Goal: Task Accomplishment & Management: Manage account settings

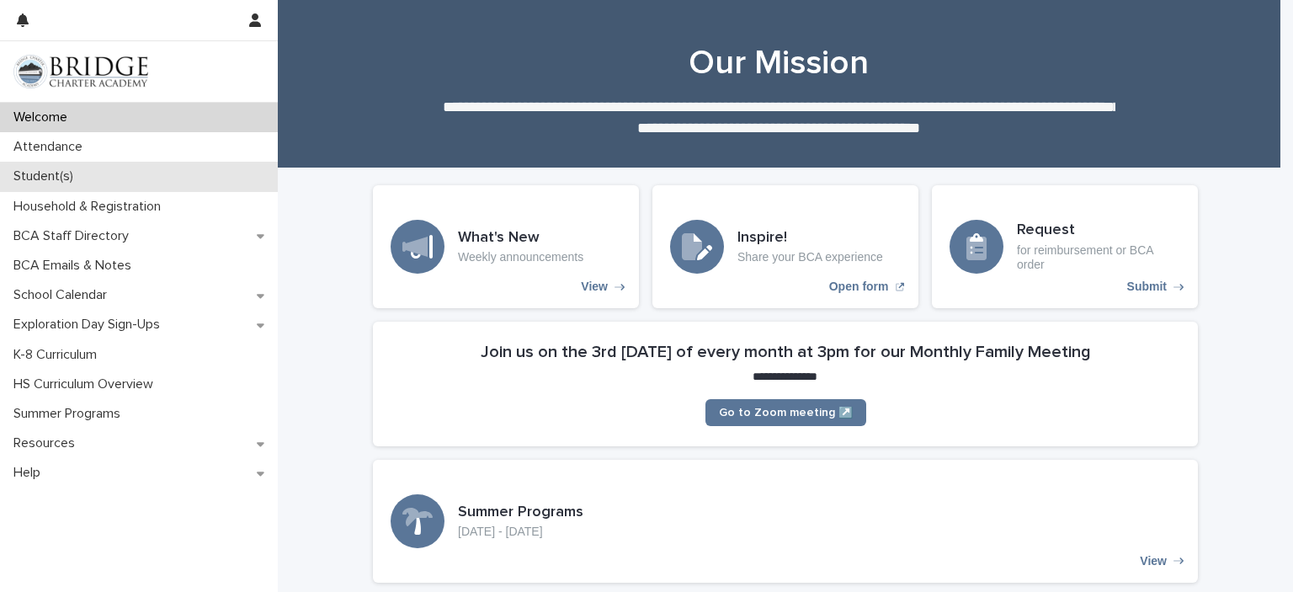
click at [93, 172] on div "Student(s)" at bounding box center [139, 176] width 278 height 29
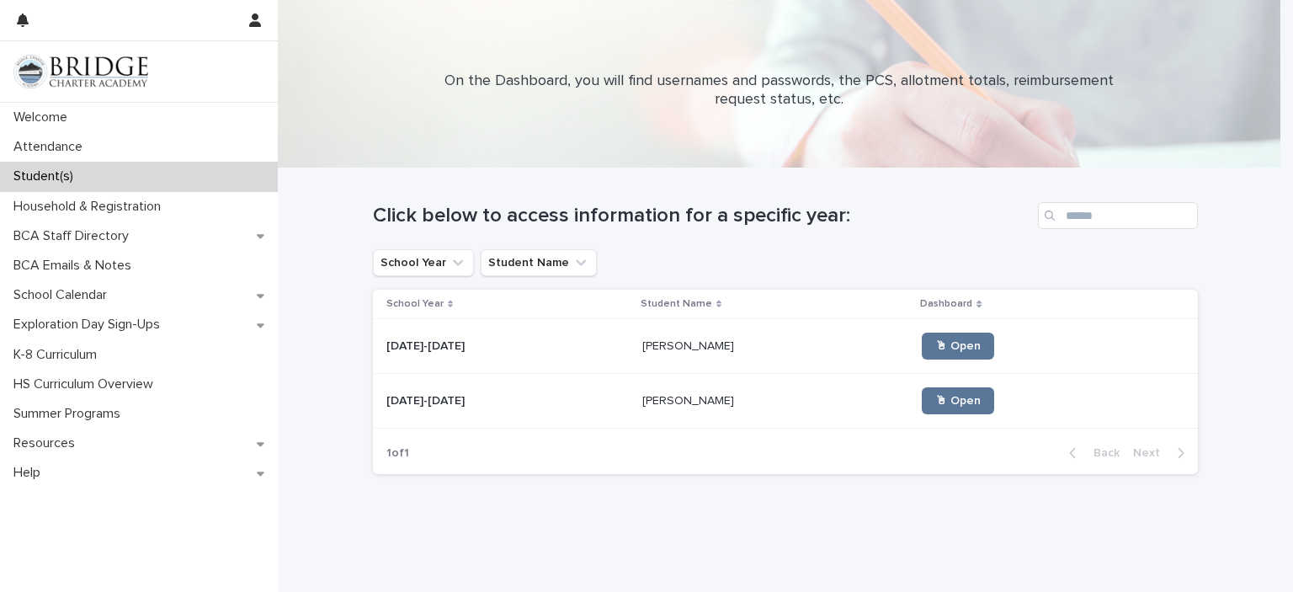
click at [975, 424] on td "🖱 Open" at bounding box center [1056, 401] width 283 height 55
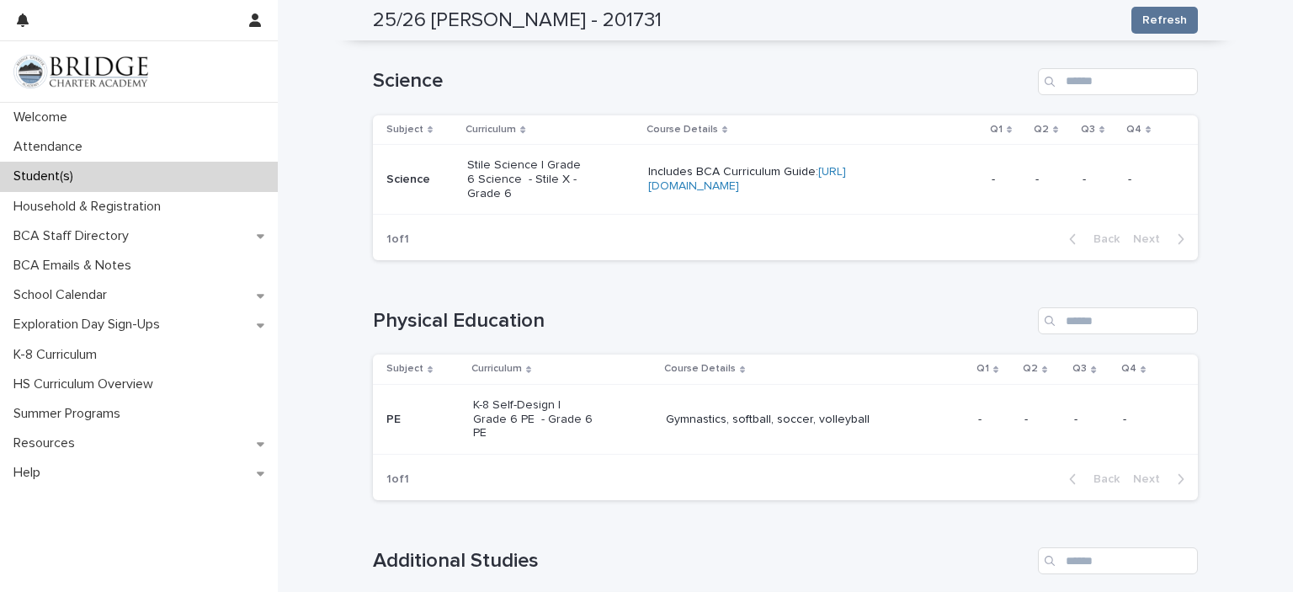
scroll to position [1402, 0]
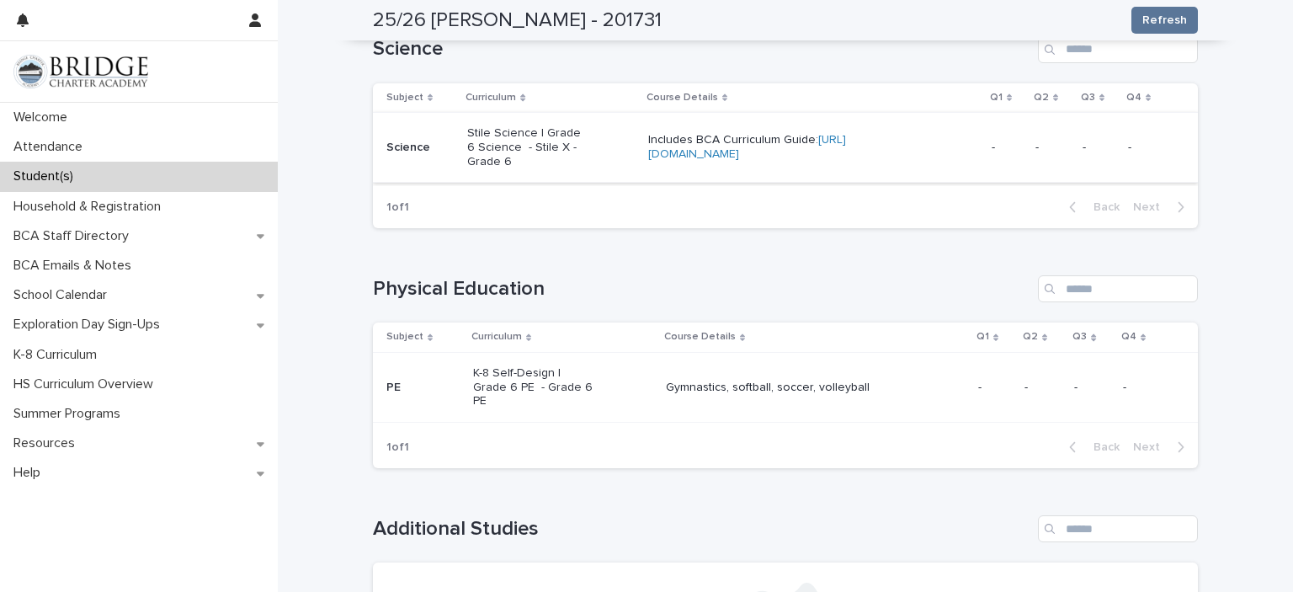
click at [683, 160] on link "[URL][DOMAIN_NAME]" at bounding box center [747, 147] width 198 height 26
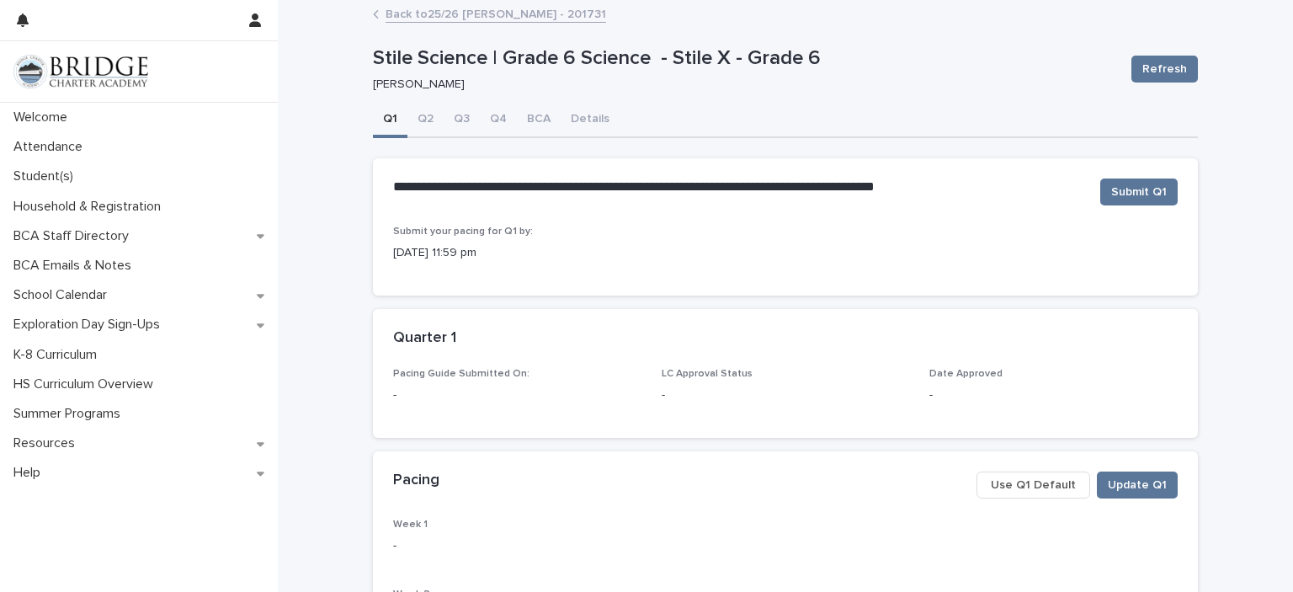
click at [1037, 479] on span "Use Q1 Default" at bounding box center [1033, 484] width 85 height 17
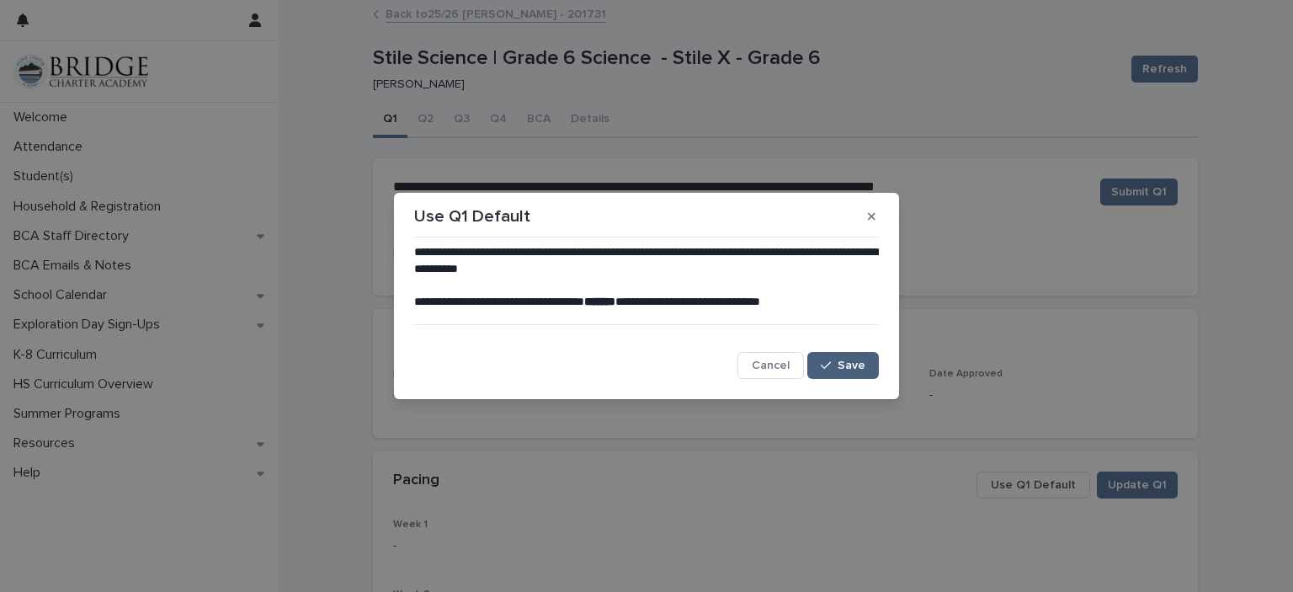
click at [846, 369] on span "Save" at bounding box center [851, 365] width 28 height 12
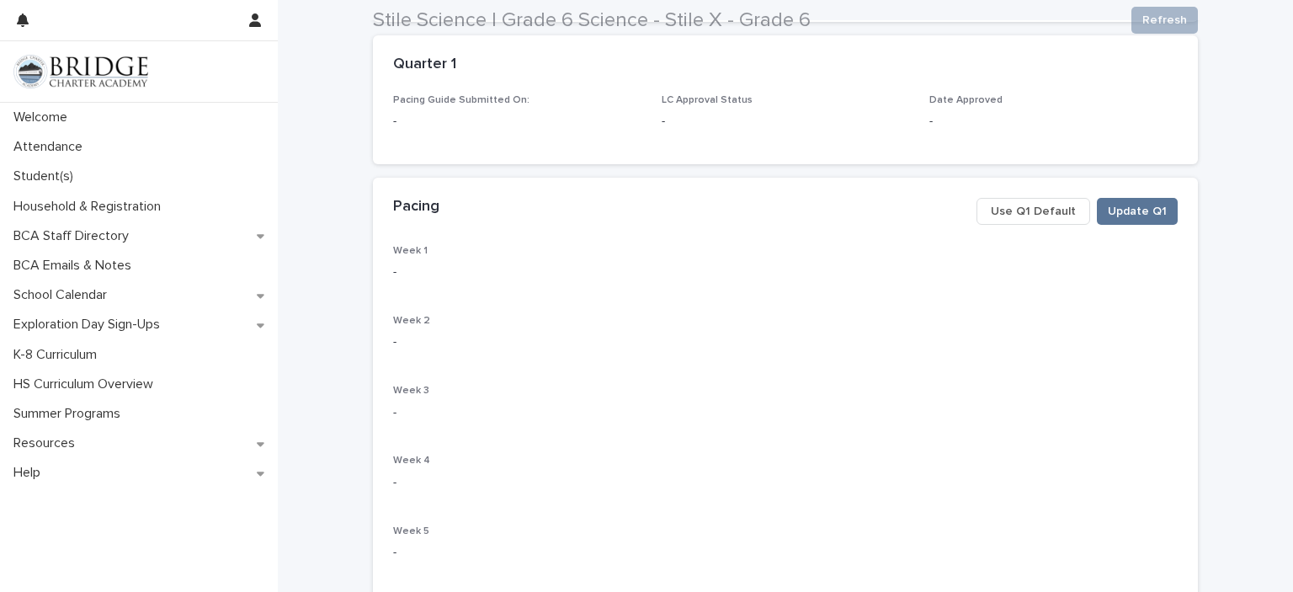
scroll to position [280, 0]
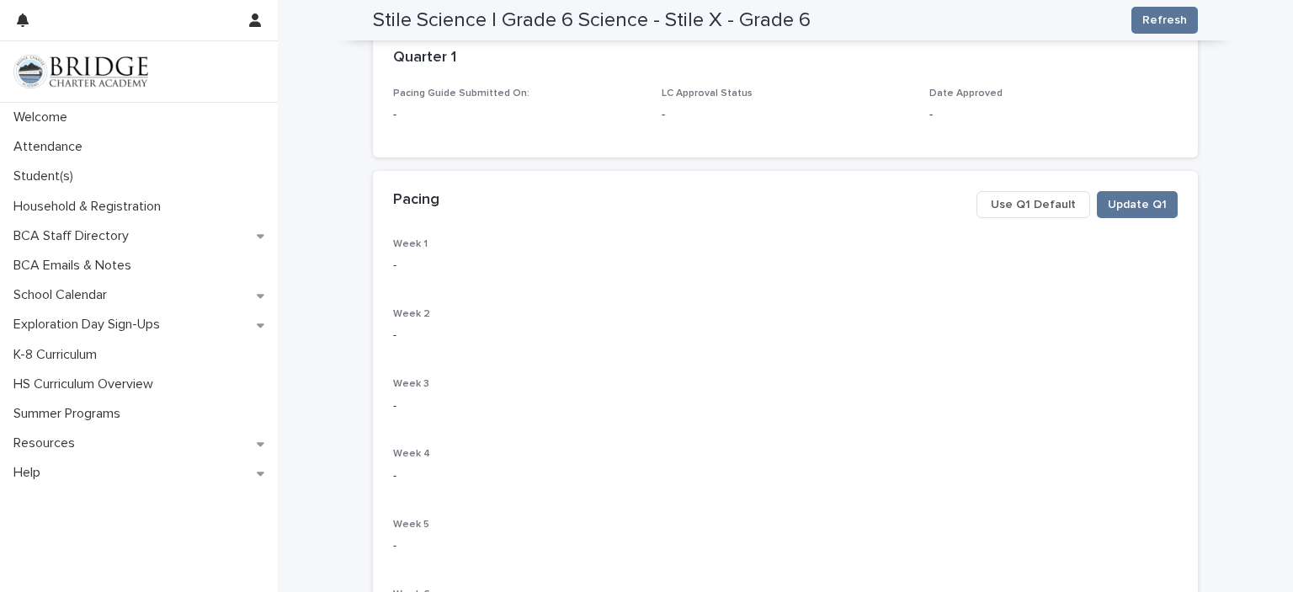
click at [1018, 207] on span "Use Q1 Default" at bounding box center [1033, 204] width 85 height 17
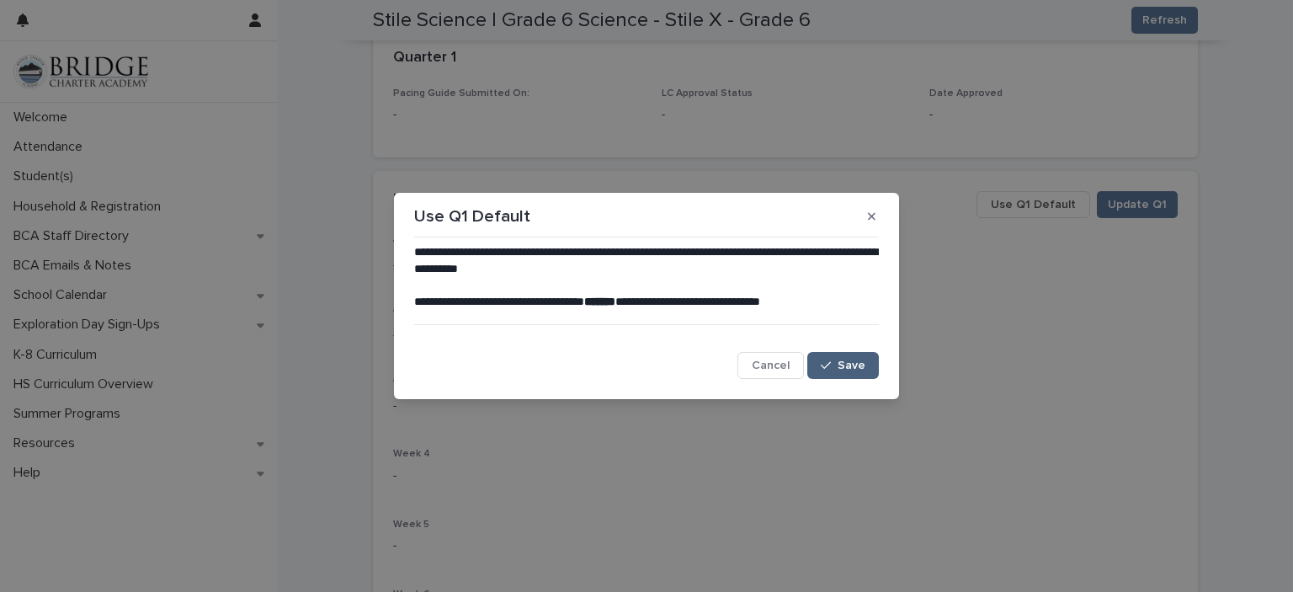
click at [858, 352] on button "Save" at bounding box center [843, 365] width 72 height 27
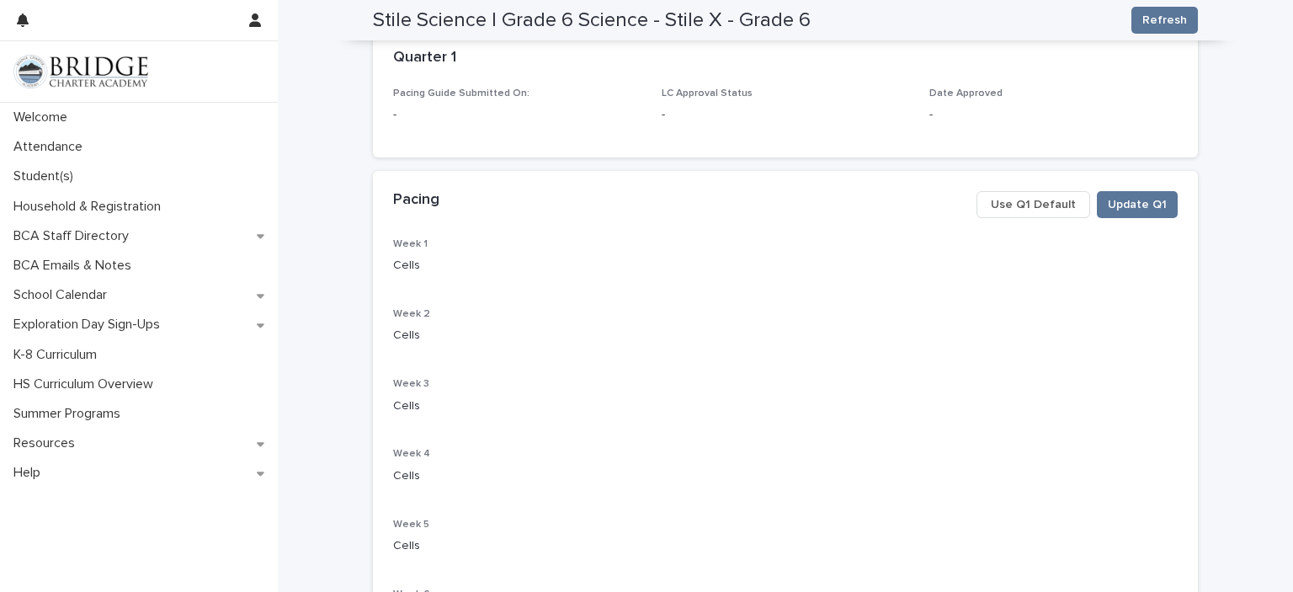
click at [1124, 211] on span "Update Q1" at bounding box center [1137, 204] width 59 height 17
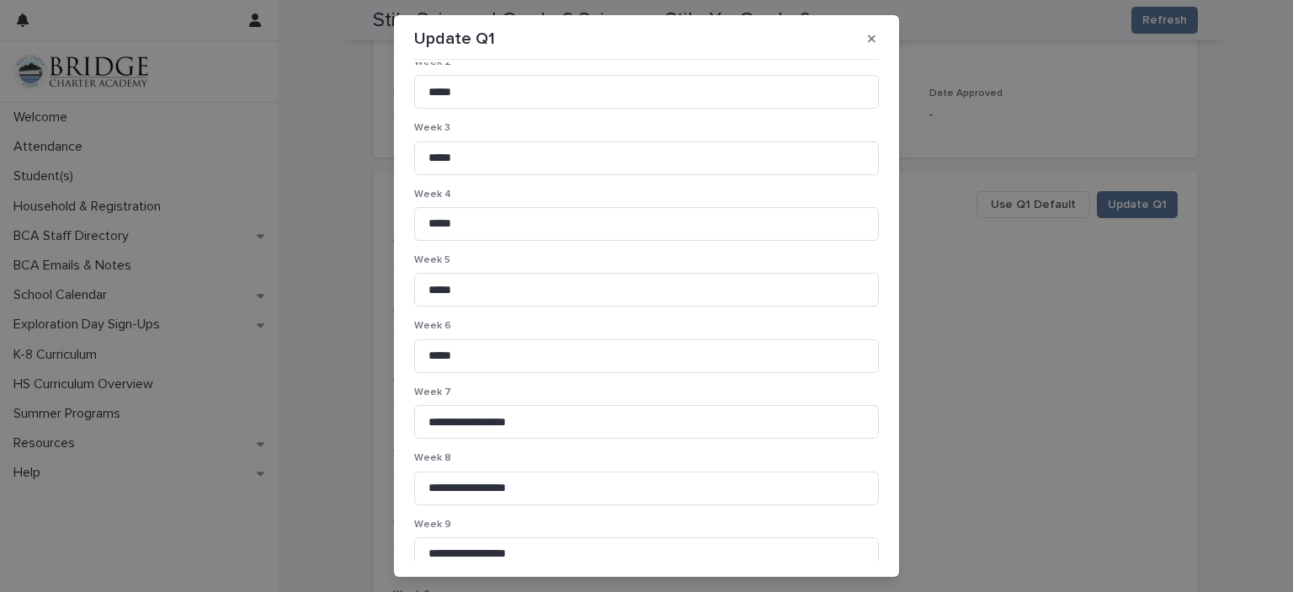
scroll to position [219, 0]
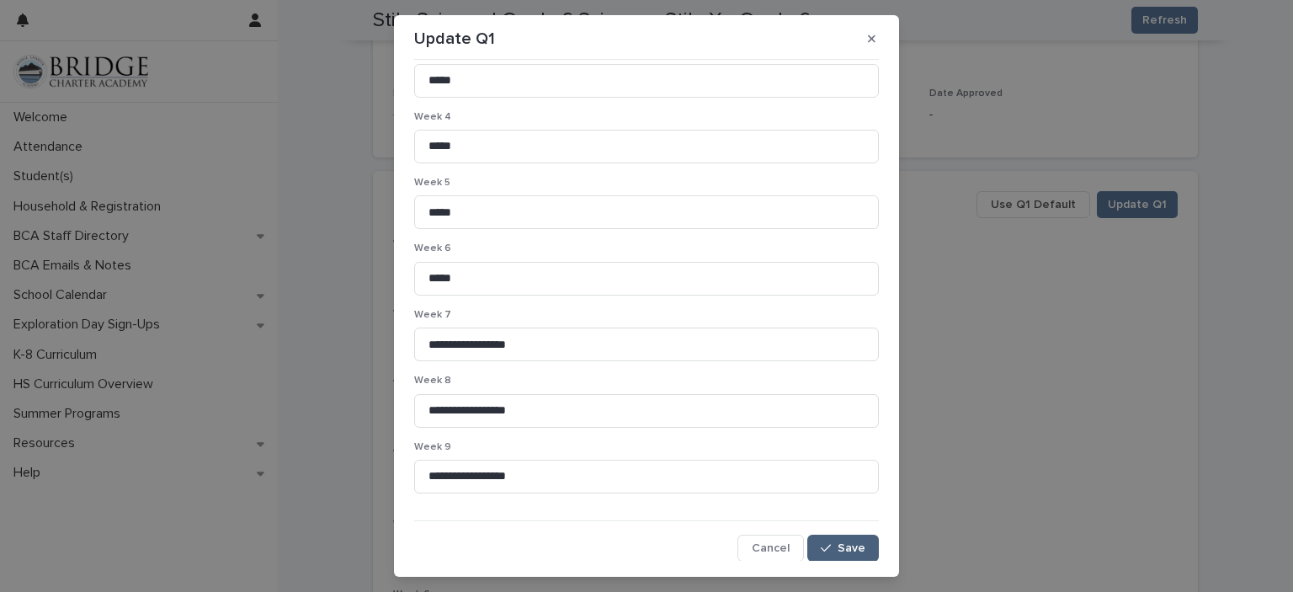
click at [821, 550] on div "button" at bounding box center [829, 548] width 17 height 12
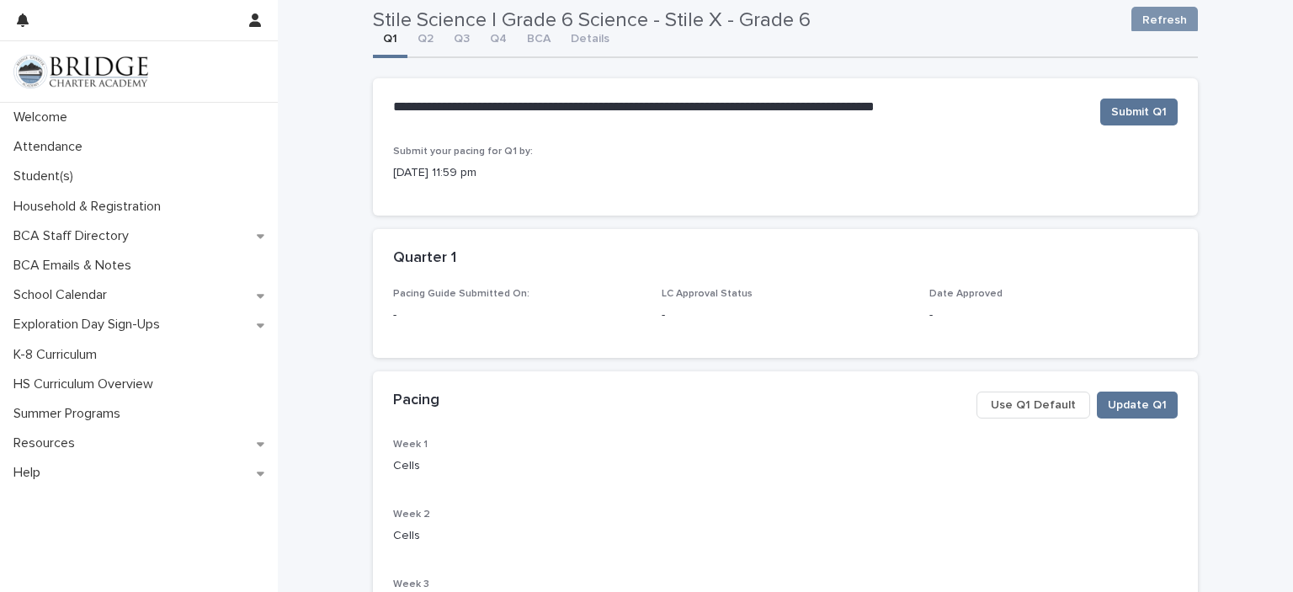
scroll to position [0, 0]
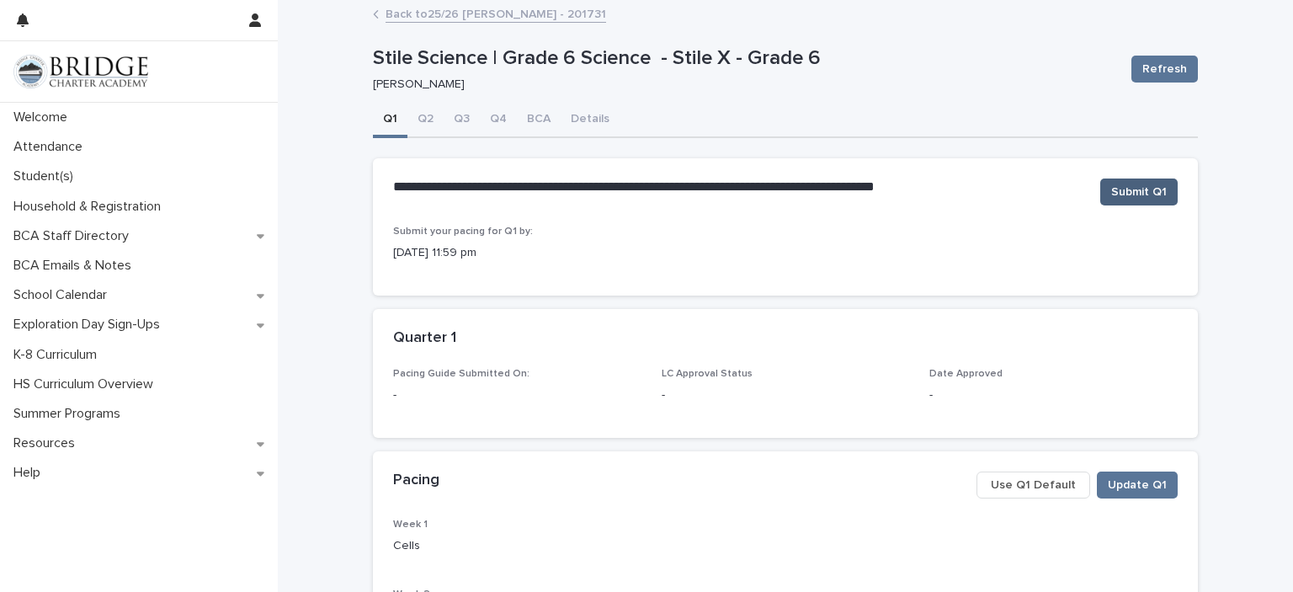
click at [1138, 188] on span "Submit Q1" at bounding box center [1139, 191] width 56 height 17
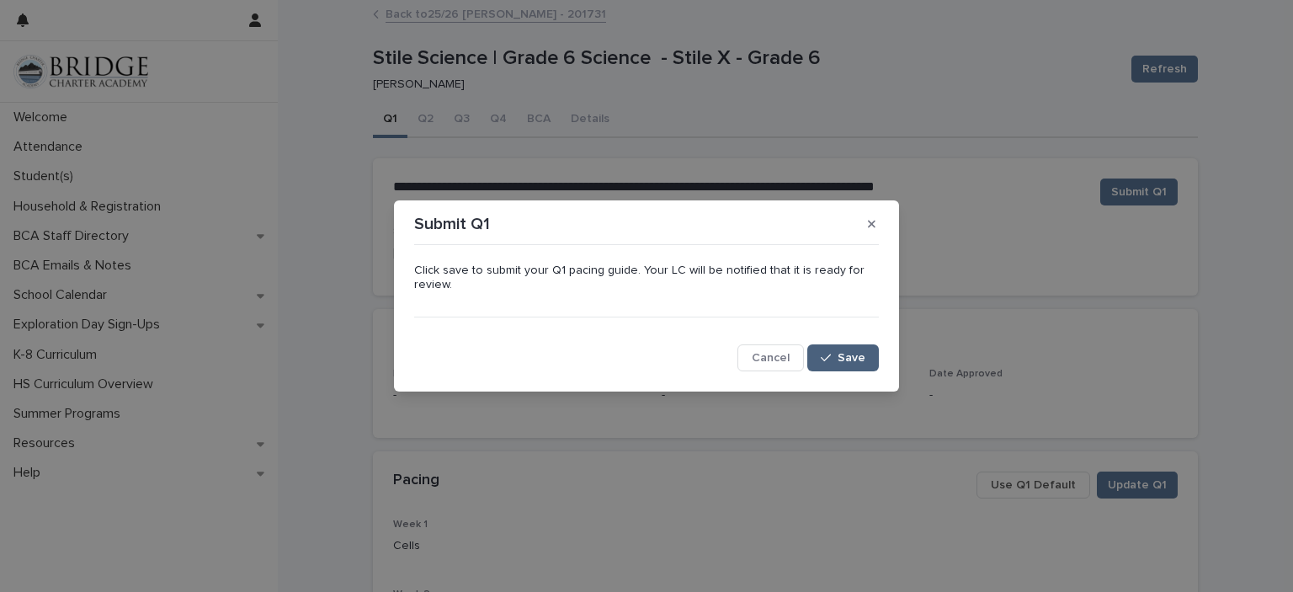
click at [833, 367] on button "Save" at bounding box center [843, 357] width 72 height 27
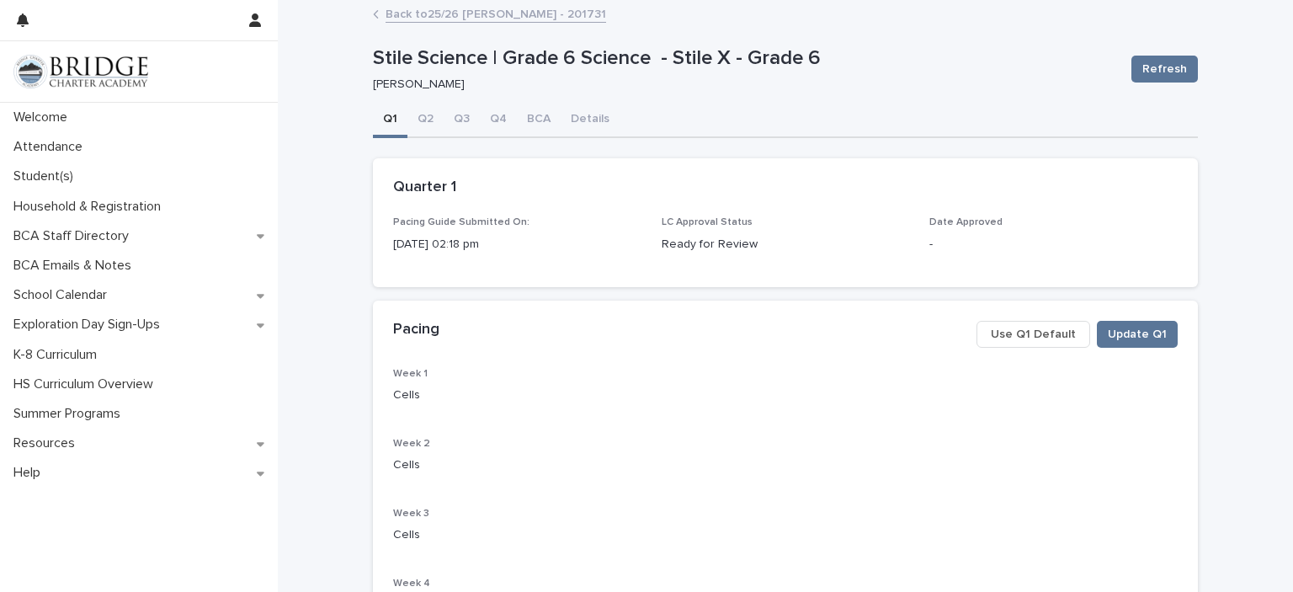
click at [414, 18] on link "Back to 25/26 [PERSON_NAME] - 201731" at bounding box center [495, 12] width 221 height 19
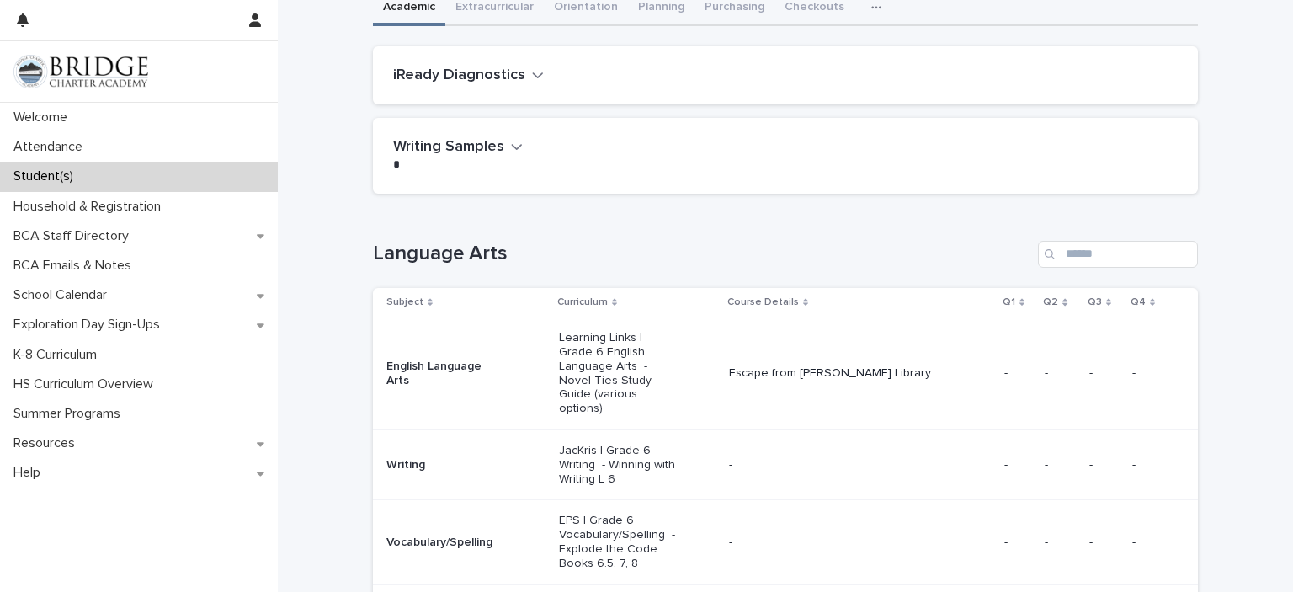
scroll to position [140, 0]
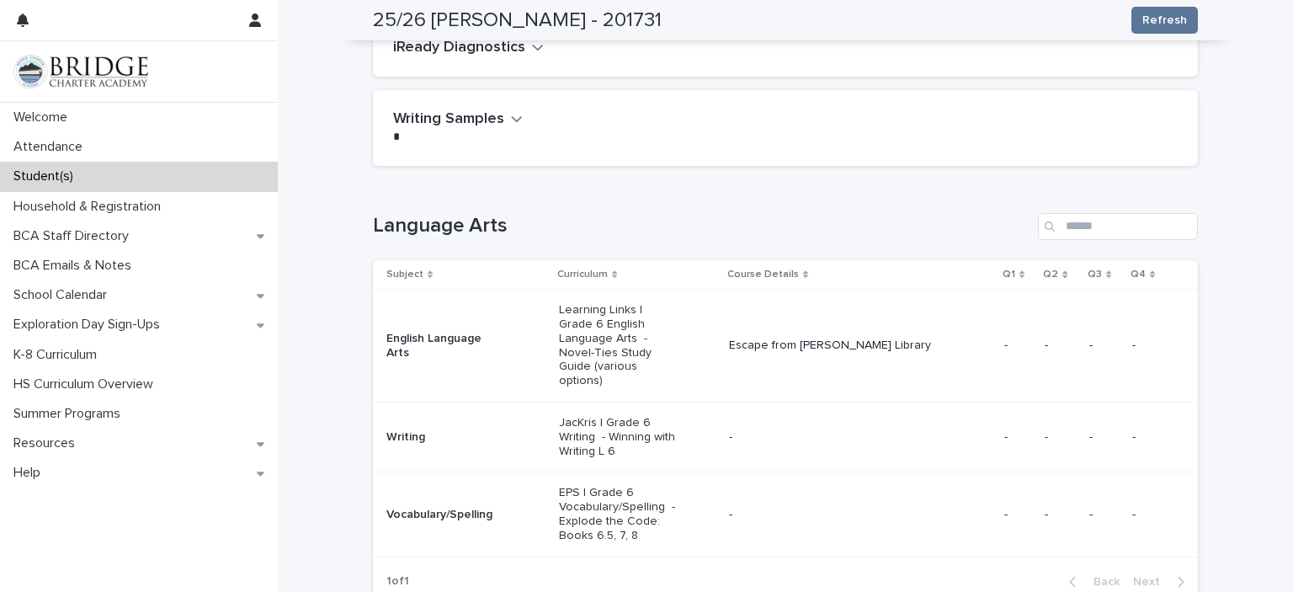
click at [624, 340] on p "Learning Links | Grade 6 English Language Arts - Novel-Ties Study Guide (variou…" at bounding box center [619, 345] width 120 height 85
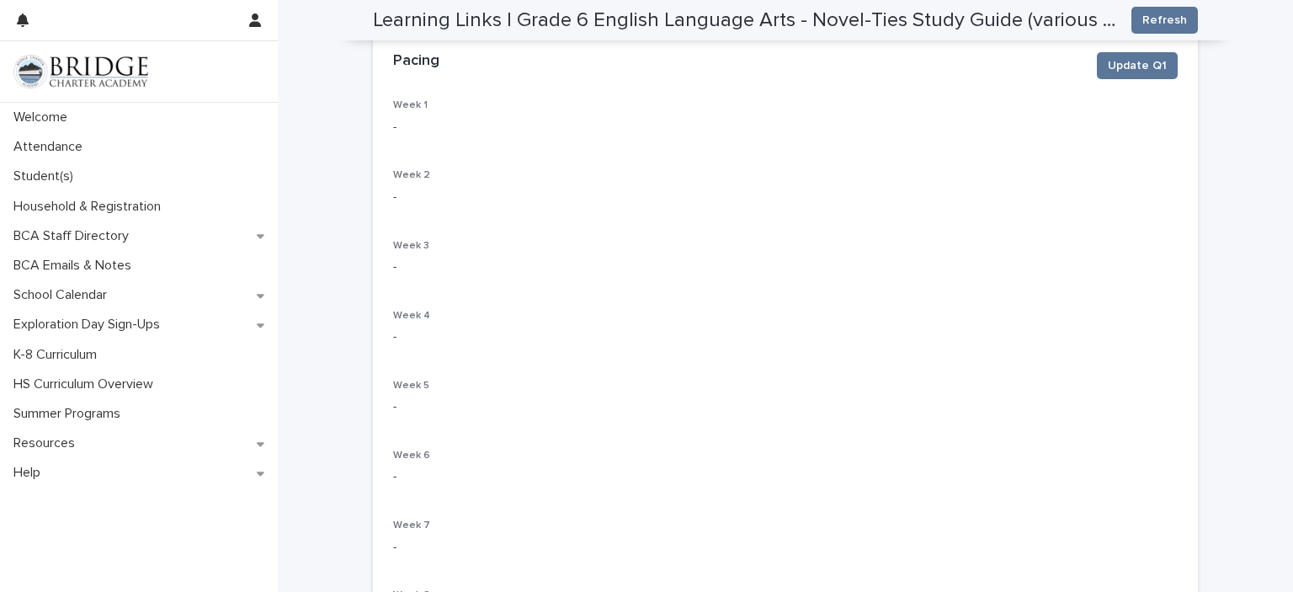
scroll to position [140, 0]
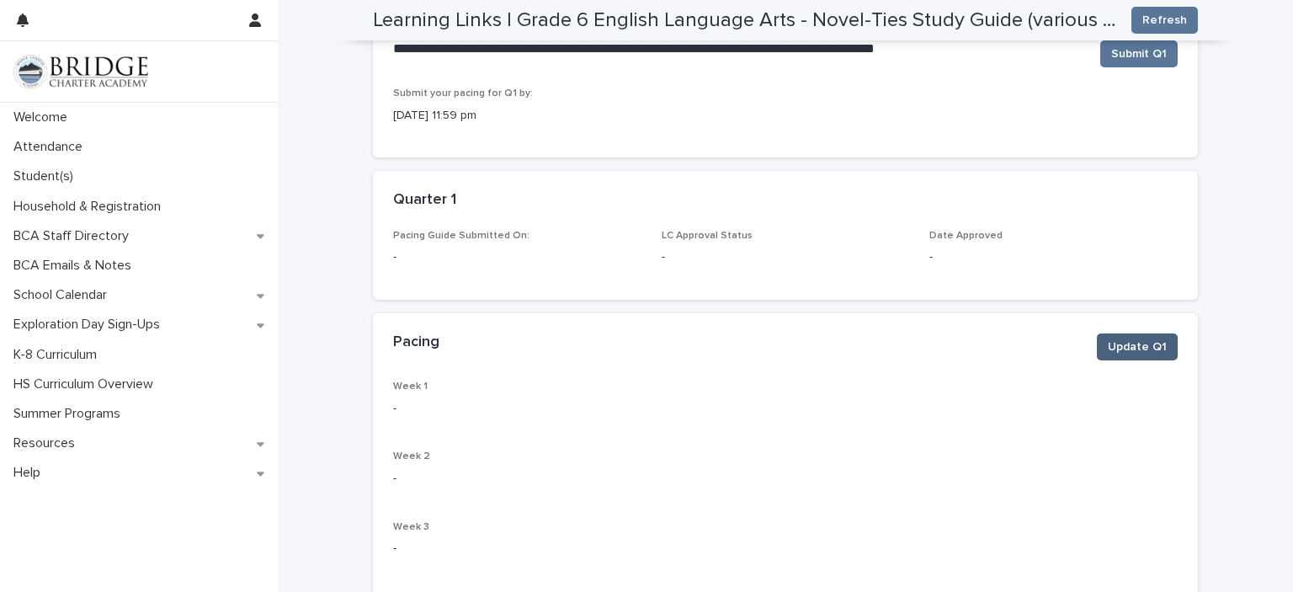
click at [1124, 349] on span "Update Q1" at bounding box center [1137, 346] width 59 height 17
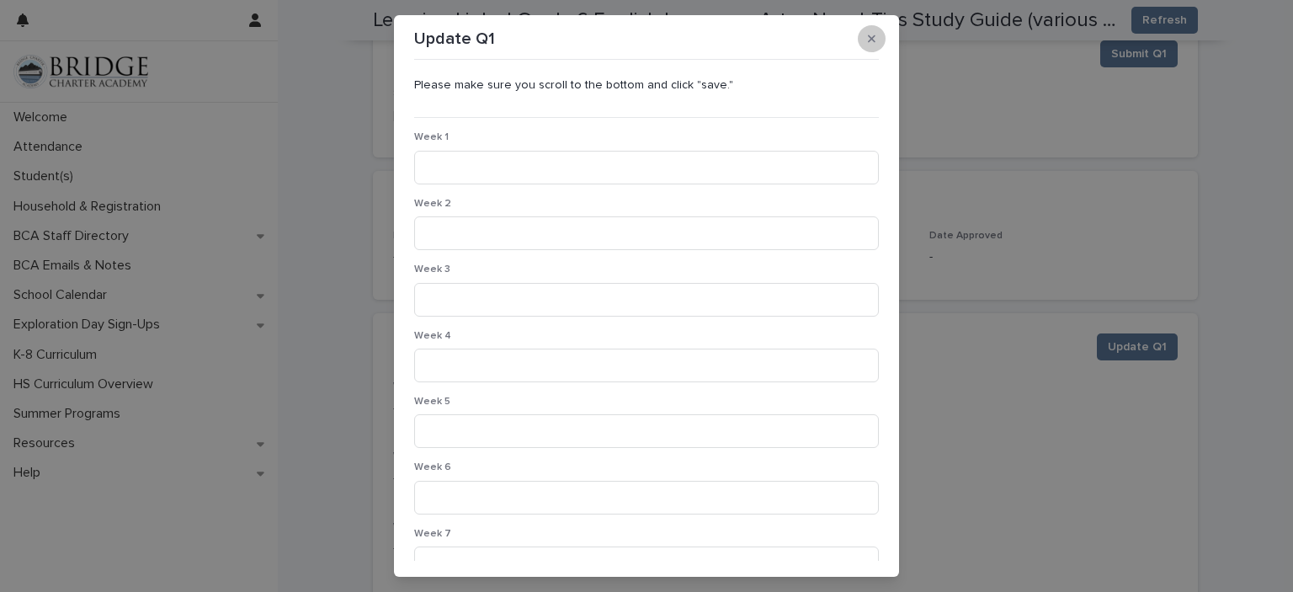
click at [868, 41] on icon "button" at bounding box center [872, 39] width 8 height 12
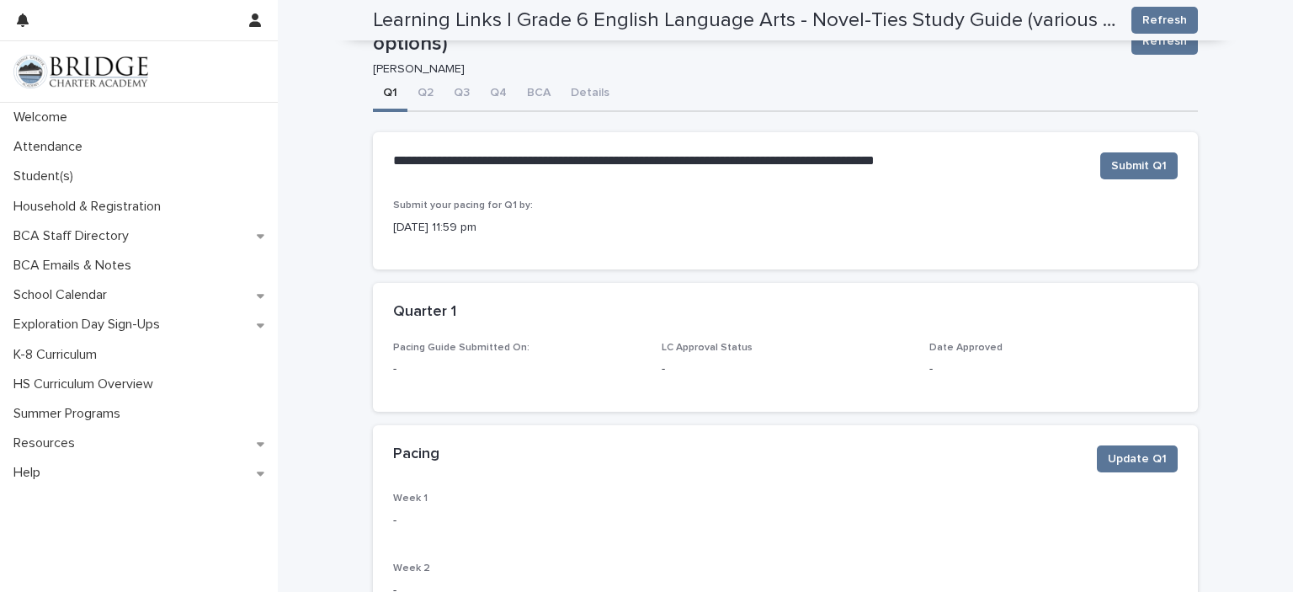
scroll to position [0, 0]
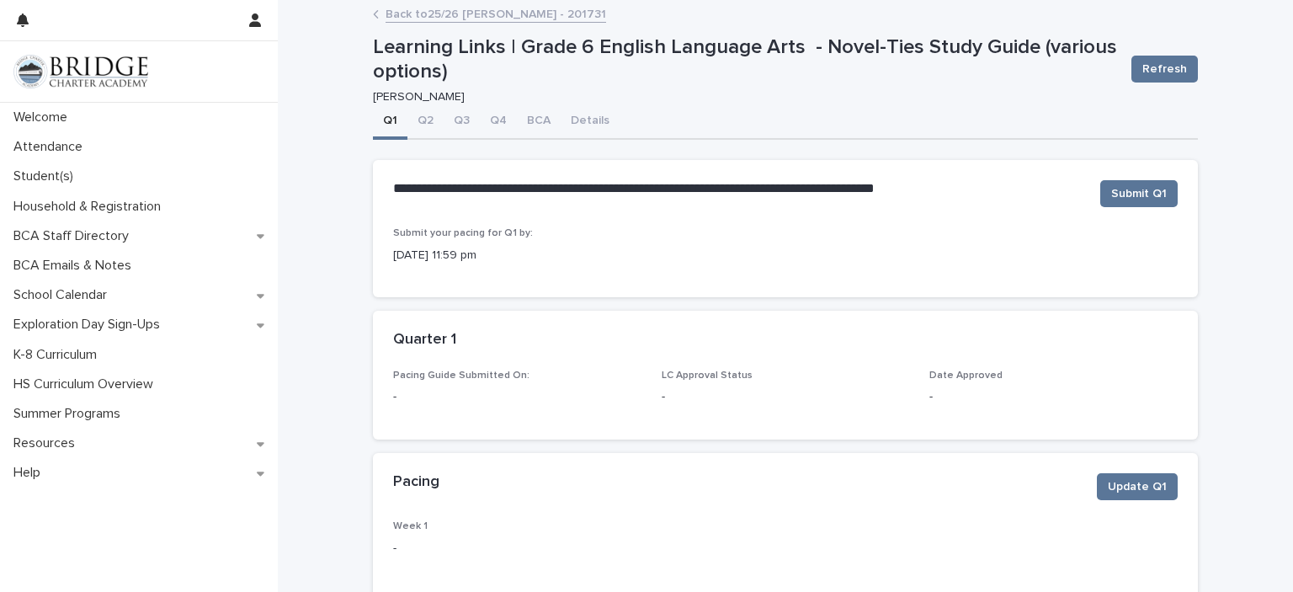
click at [416, 19] on link "Back to 25/26 [PERSON_NAME] - 201731" at bounding box center [495, 12] width 221 height 19
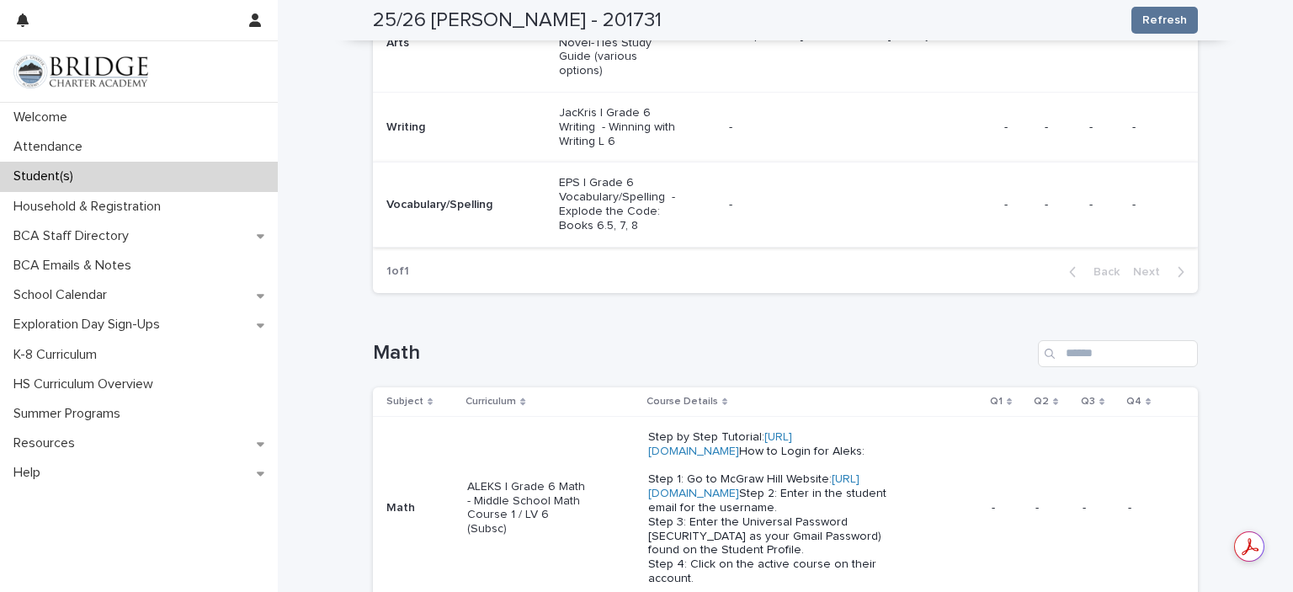
scroll to position [421, 0]
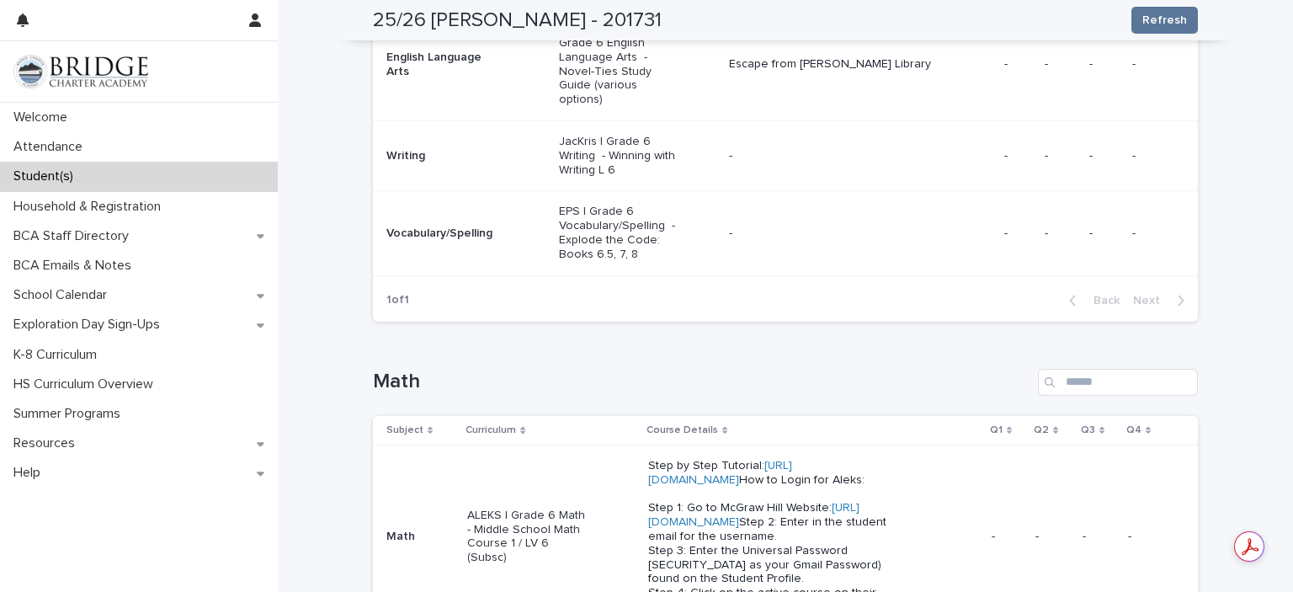
click at [603, 144] on p "JacKris | Grade 6 Writing - Winning with Writing L 6" at bounding box center [619, 156] width 120 height 42
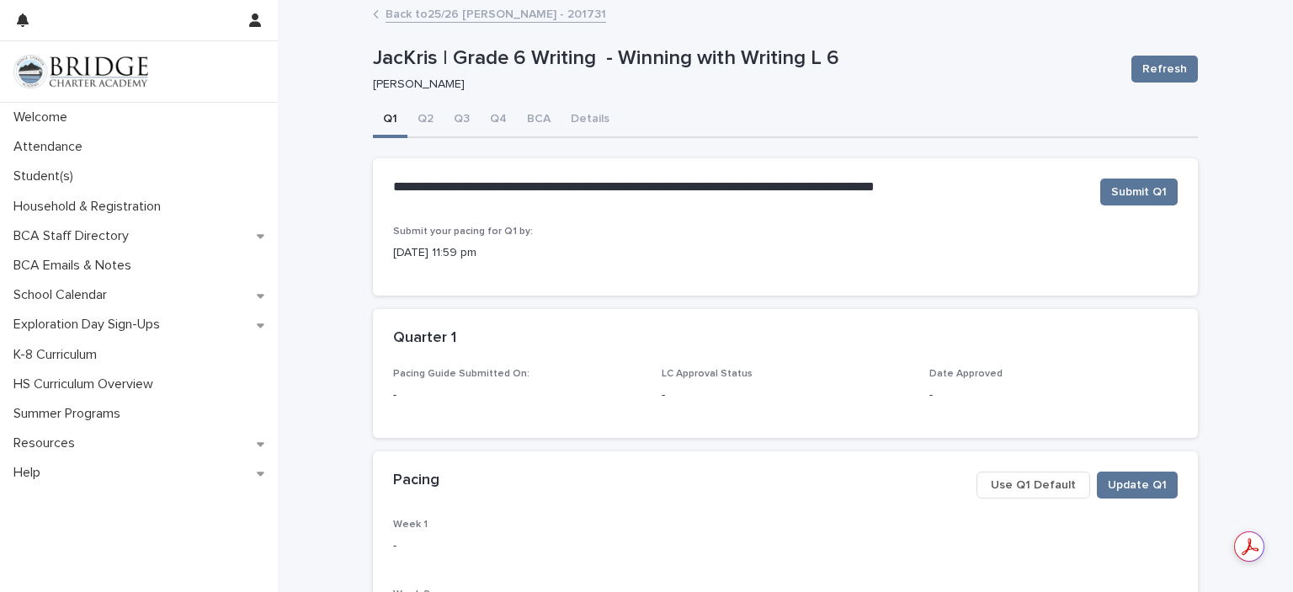
scroll to position [140, 0]
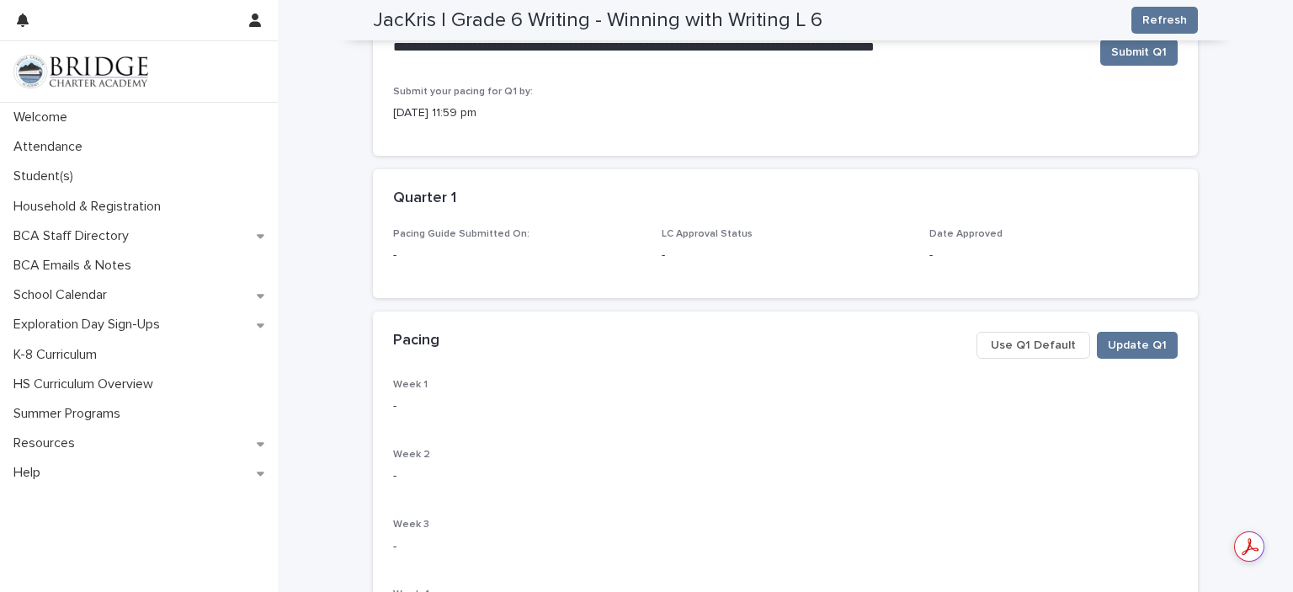
click at [1057, 337] on span "Use Q1 Default" at bounding box center [1033, 345] width 85 height 17
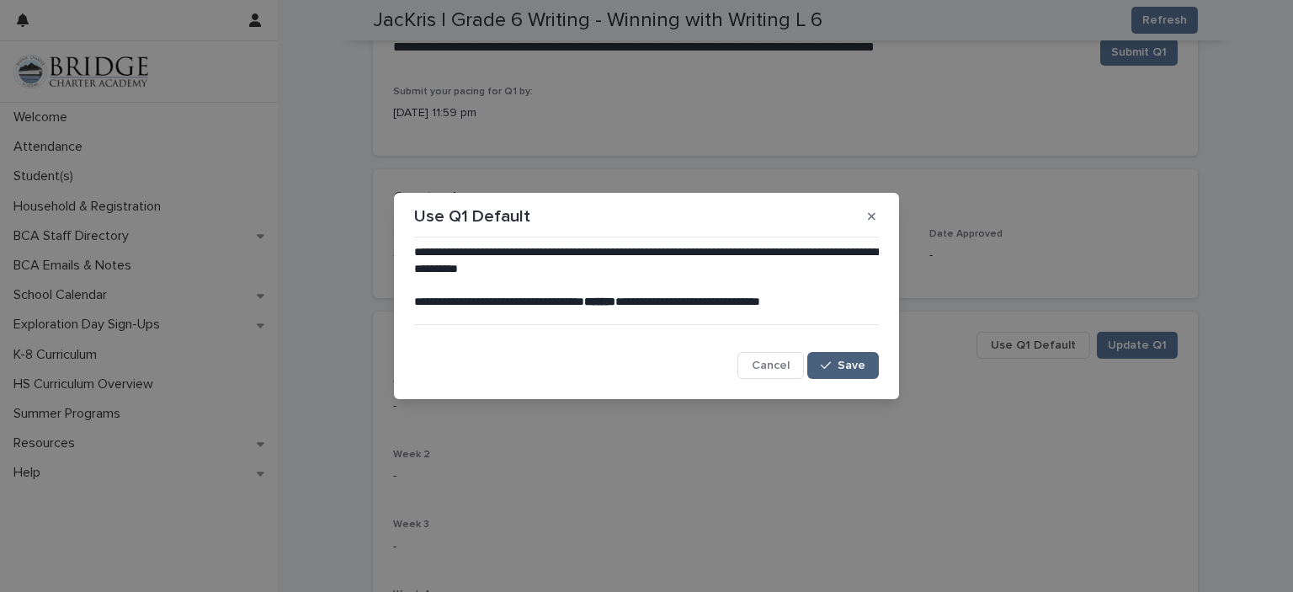
click at [837, 365] on div "button" at bounding box center [829, 365] width 17 height 12
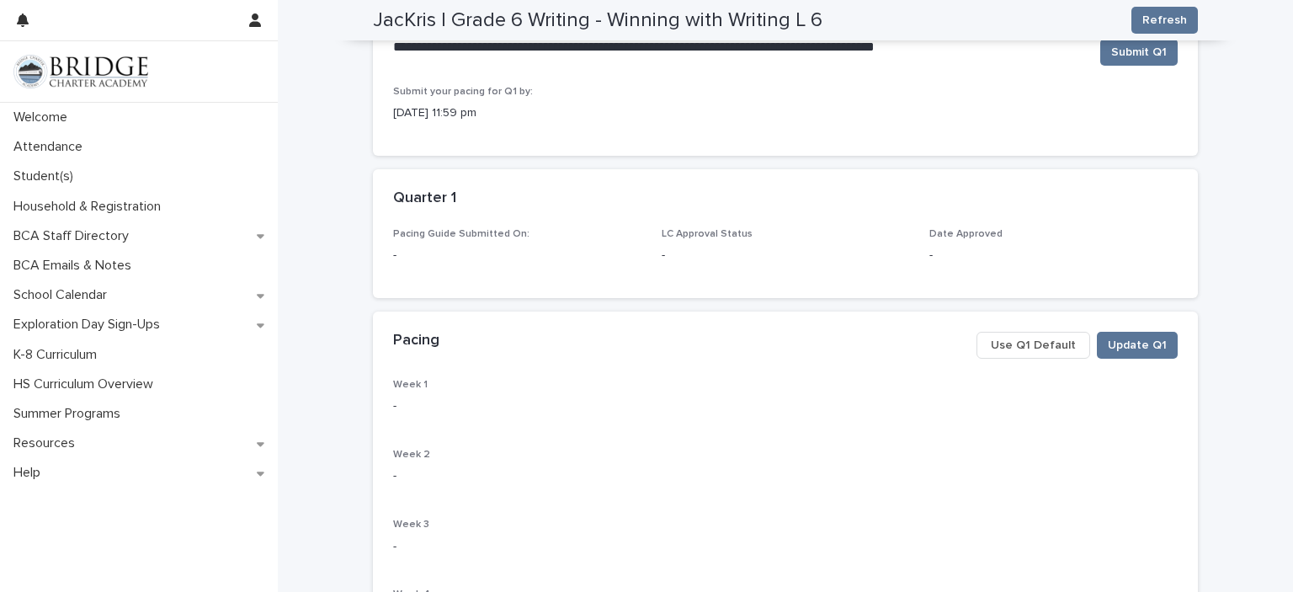
click at [1118, 343] on span "Update Q1" at bounding box center [1137, 345] width 59 height 17
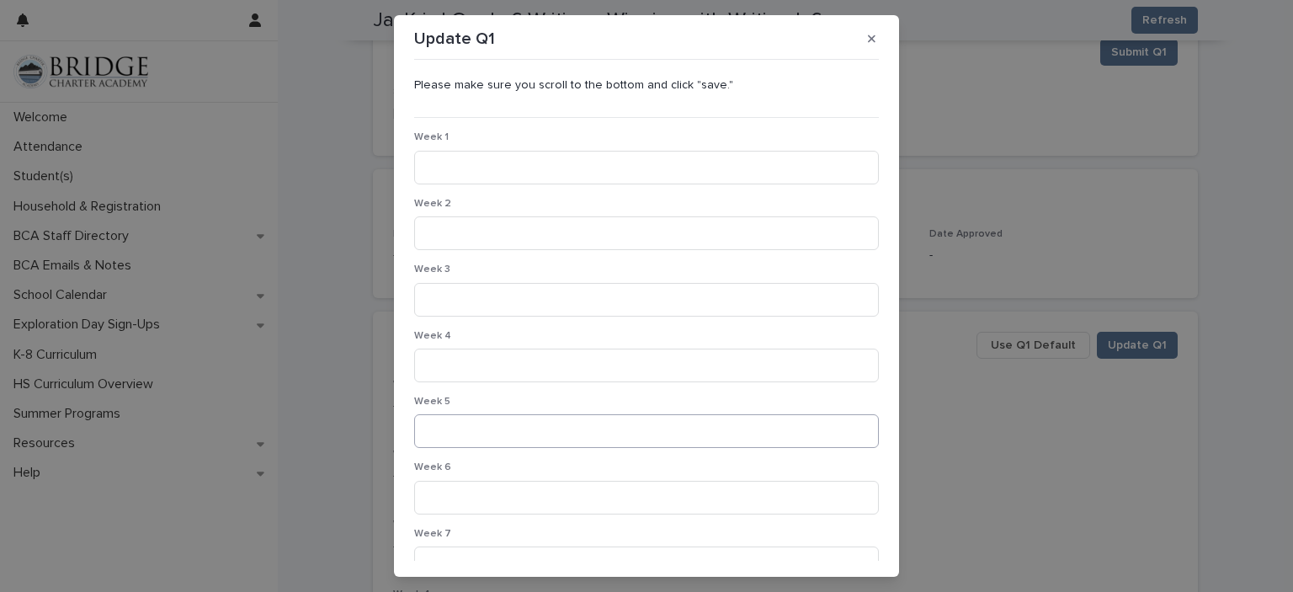
scroll to position [219, 0]
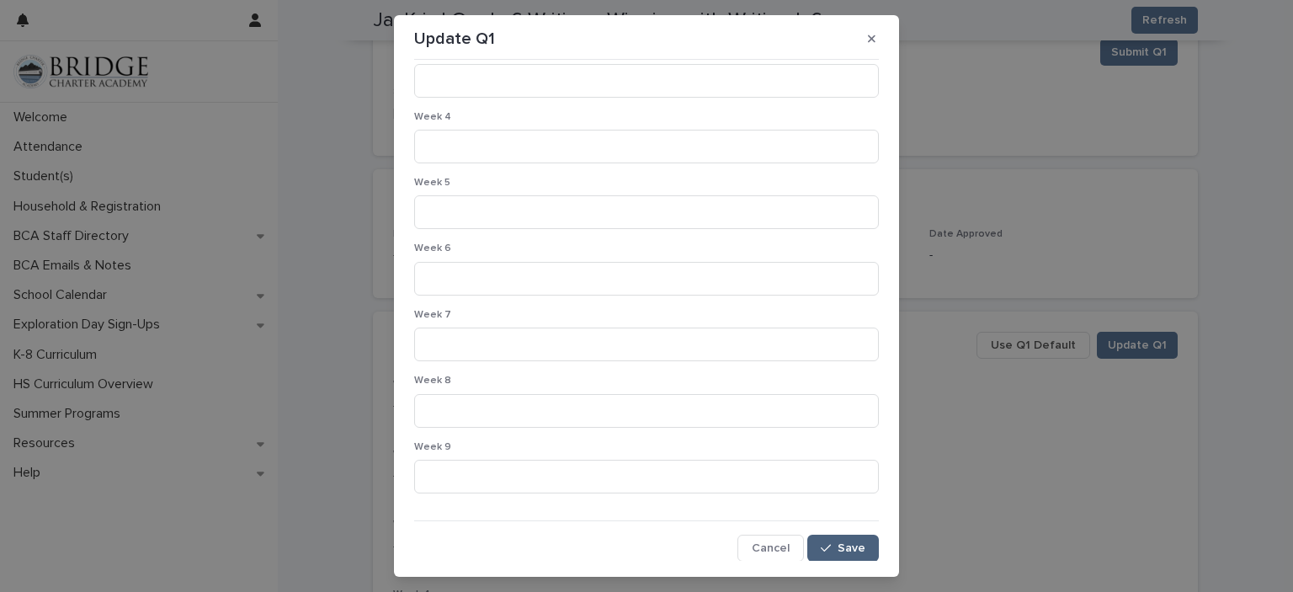
click at [837, 548] on span "Save" at bounding box center [851, 548] width 28 height 12
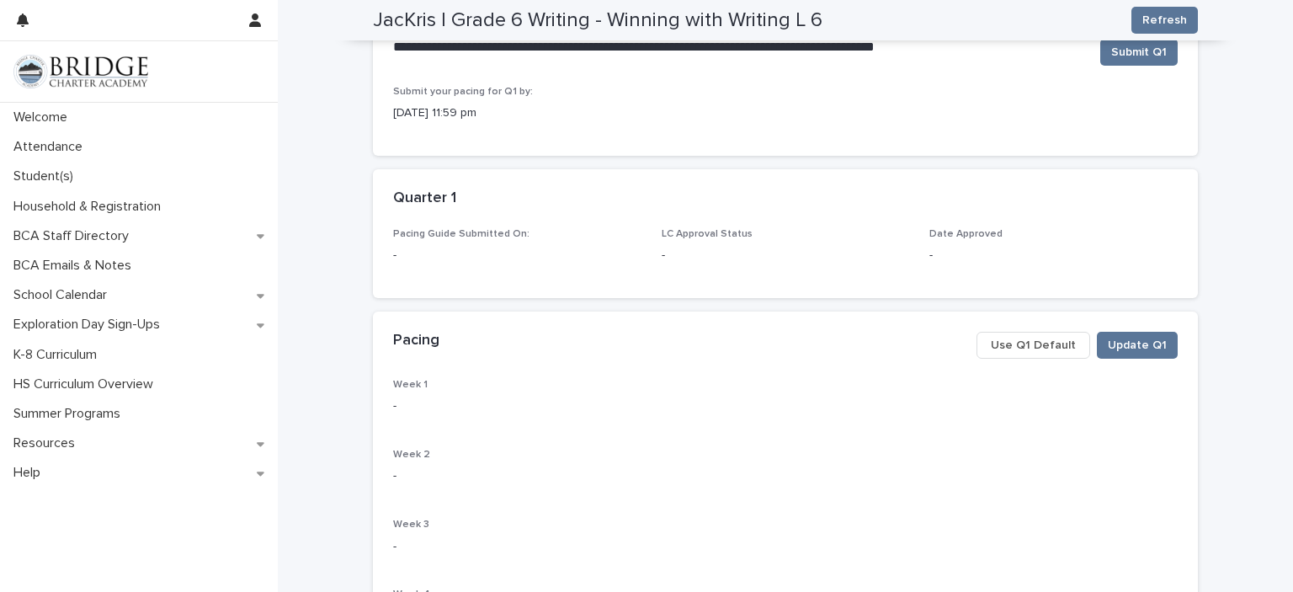
click at [1028, 334] on button "Use Q1 Default" at bounding box center [1033, 345] width 114 height 27
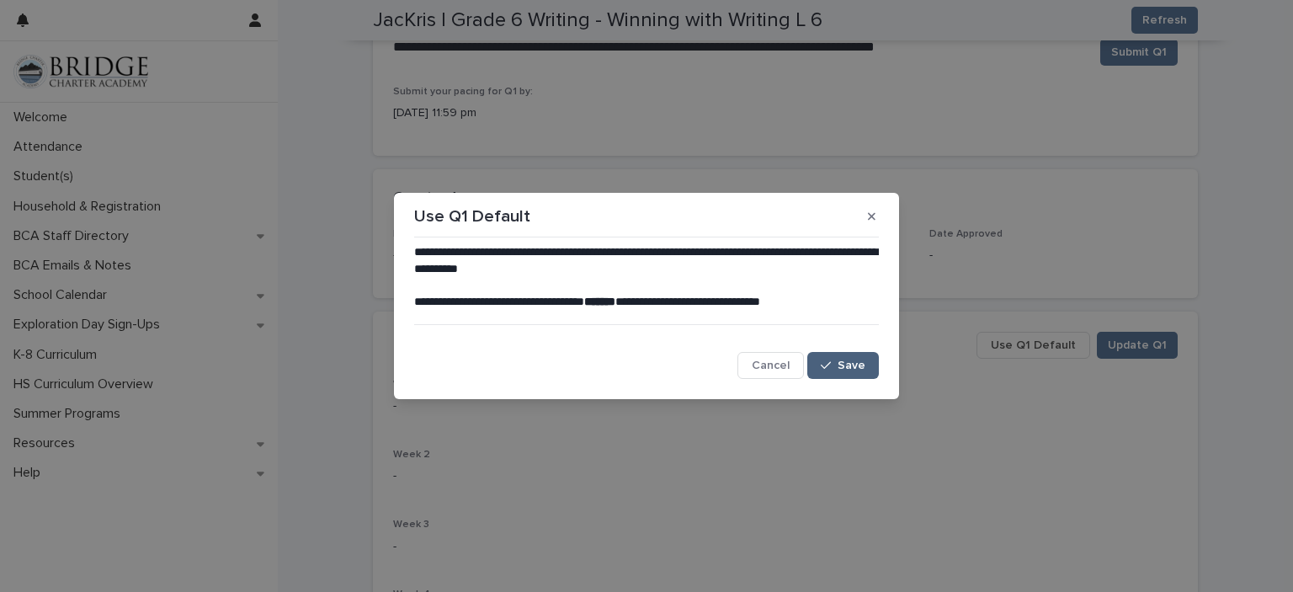
click at [831, 363] on icon "button" at bounding box center [826, 366] width 10 height 8
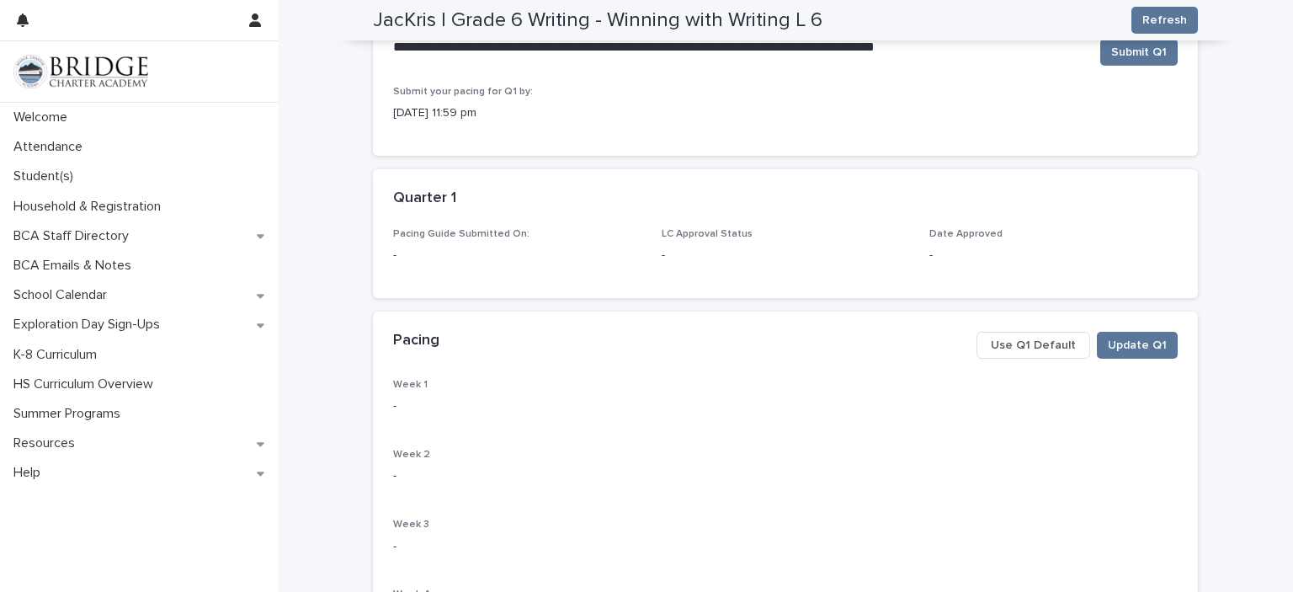
click at [1055, 349] on span "Use Q1 Default" at bounding box center [1033, 345] width 85 height 17
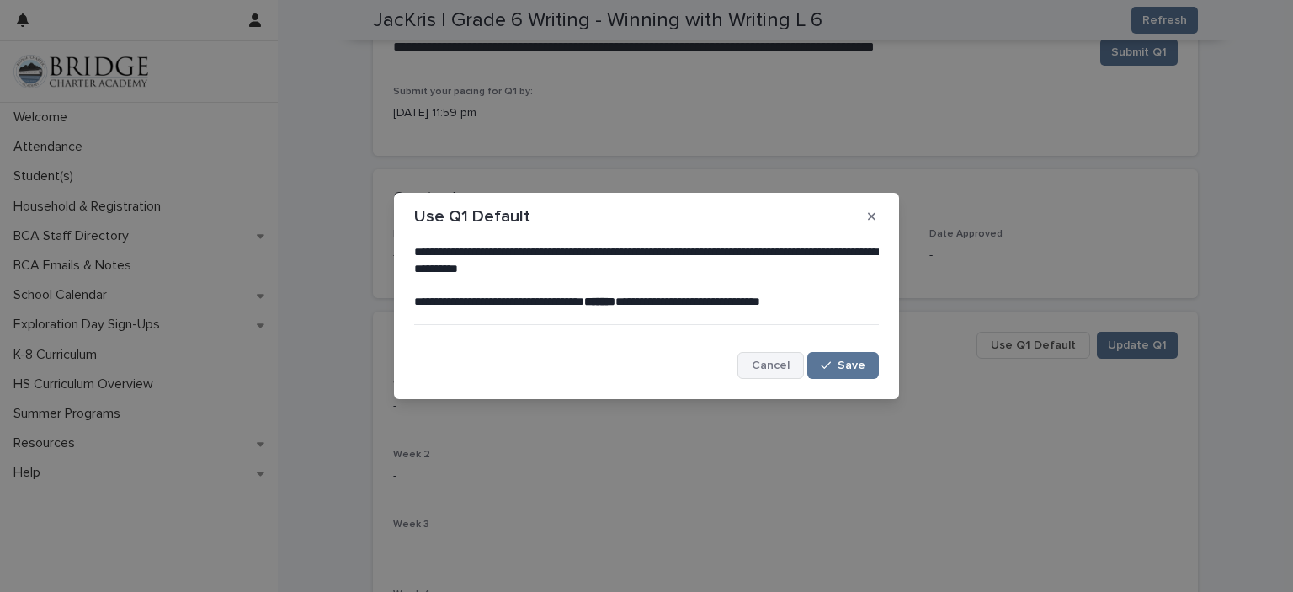
click at [794, 358] on button "Cancel" at bounding box center [770, 365] width 66 height 27
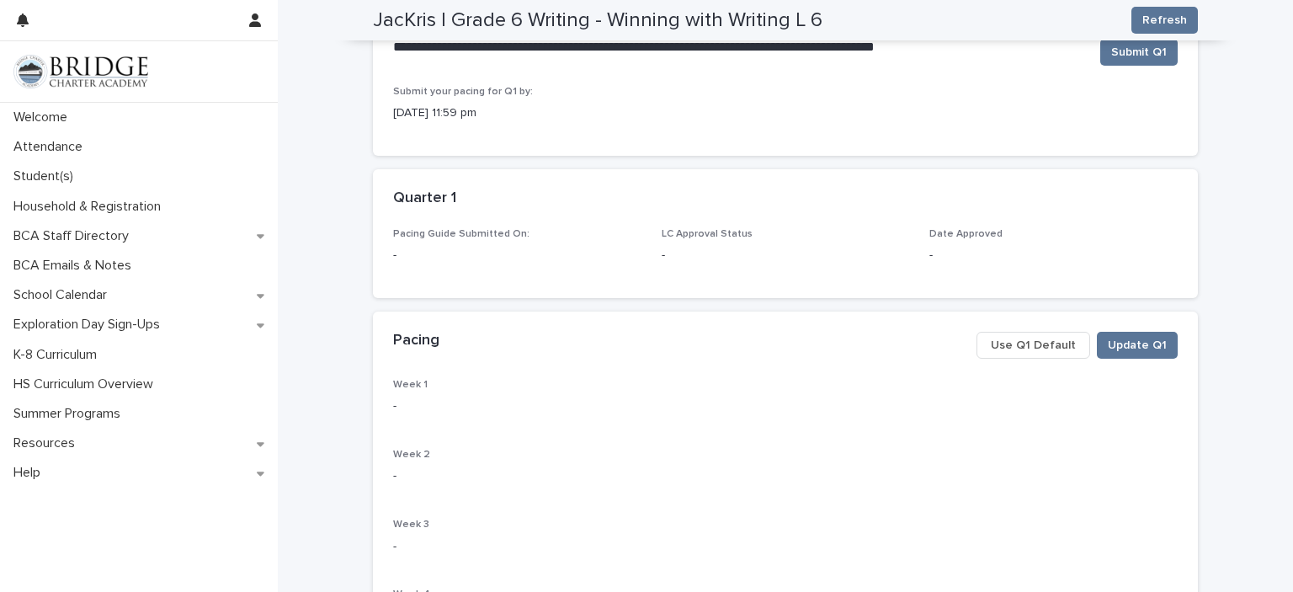
click at [1044, 338] on span "Use Q1 Default" at bounding box center [1033, 345] width 85 height 17
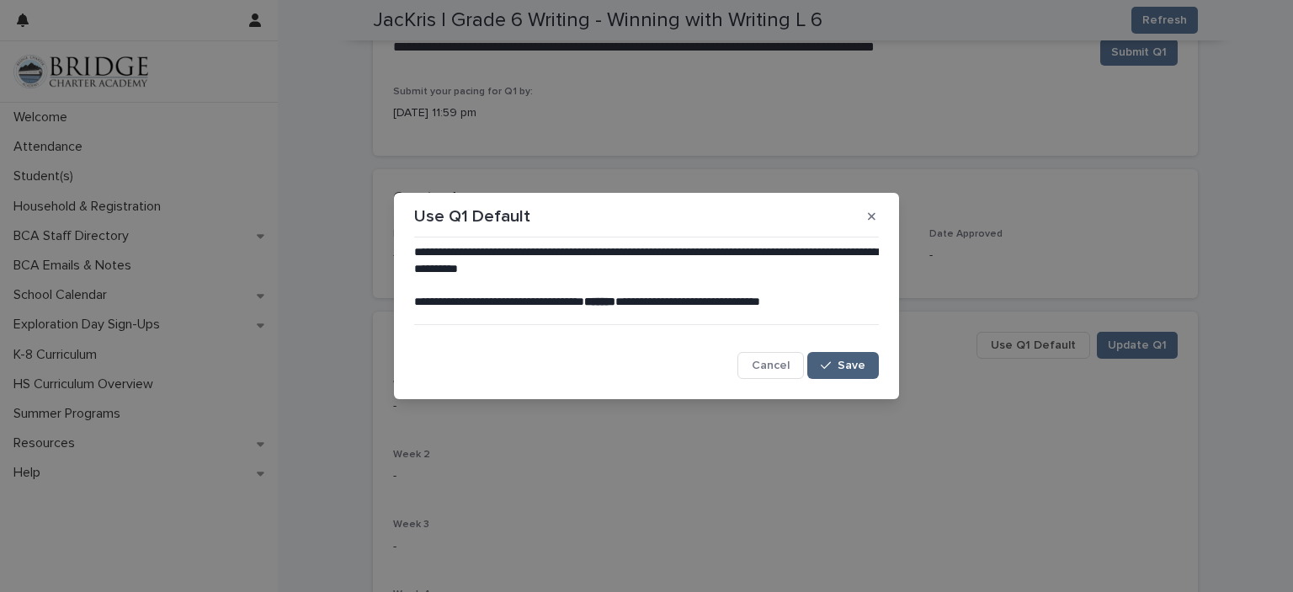
click at [867, 356] on button "Save" at bounding box center [843, 365] width 72 height 27
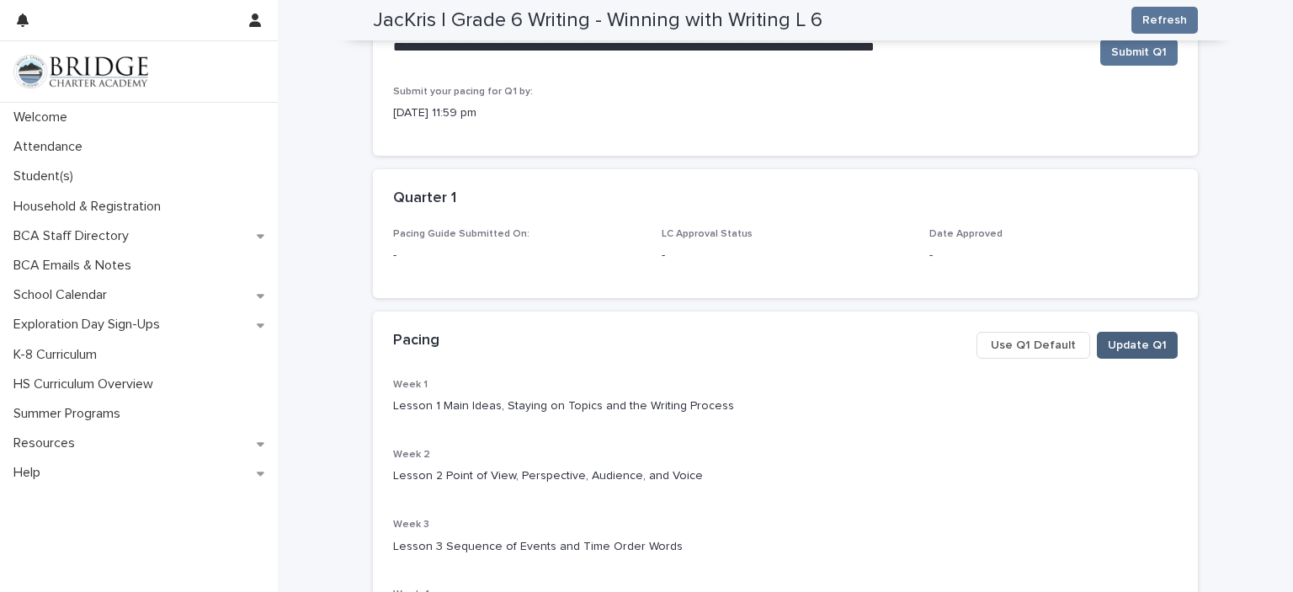
click at [1110, 340] on span "Update Q1" at bounding box center [1137, 345] width 59 height 17
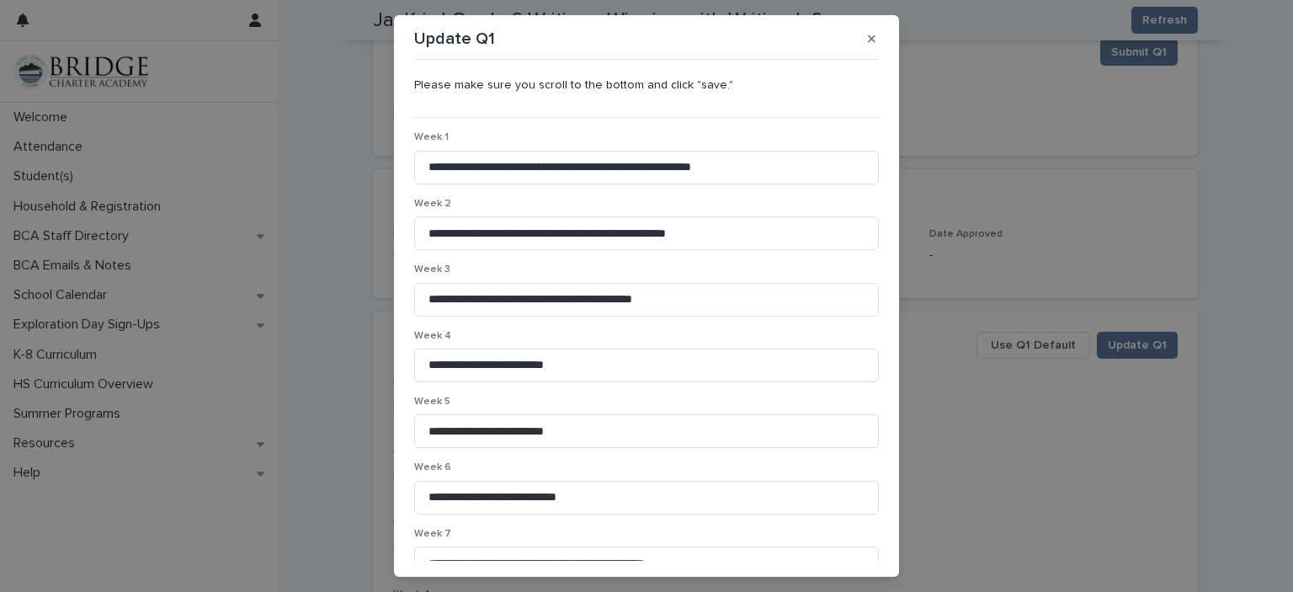
click at [1030, 417] on div "**********" at bounding box center [646, 296] width 1293 height 592
click at [1134, 46] on div "**********" at bounding box center [646, 296] width 1293 height 592
click at [858, 35] on button "button" at bounding box center [872, 38] width 28 height 27
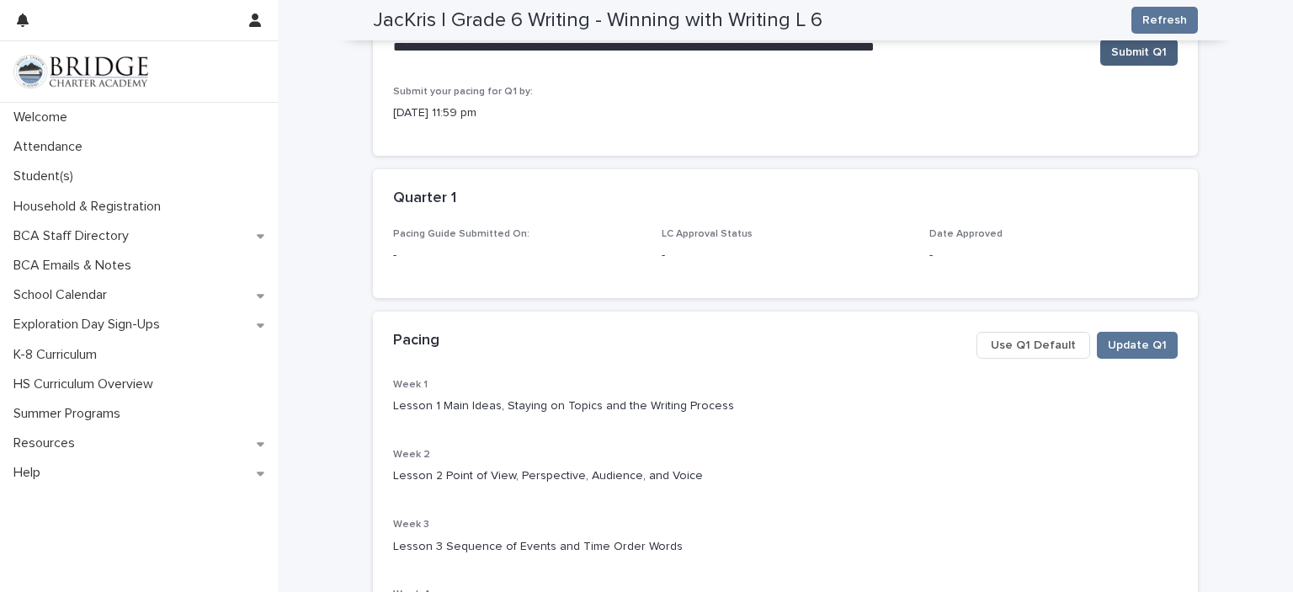
click at [1131, 50] on span "Submit Q1" at bounding box center [1139, 52] width 56 height 17
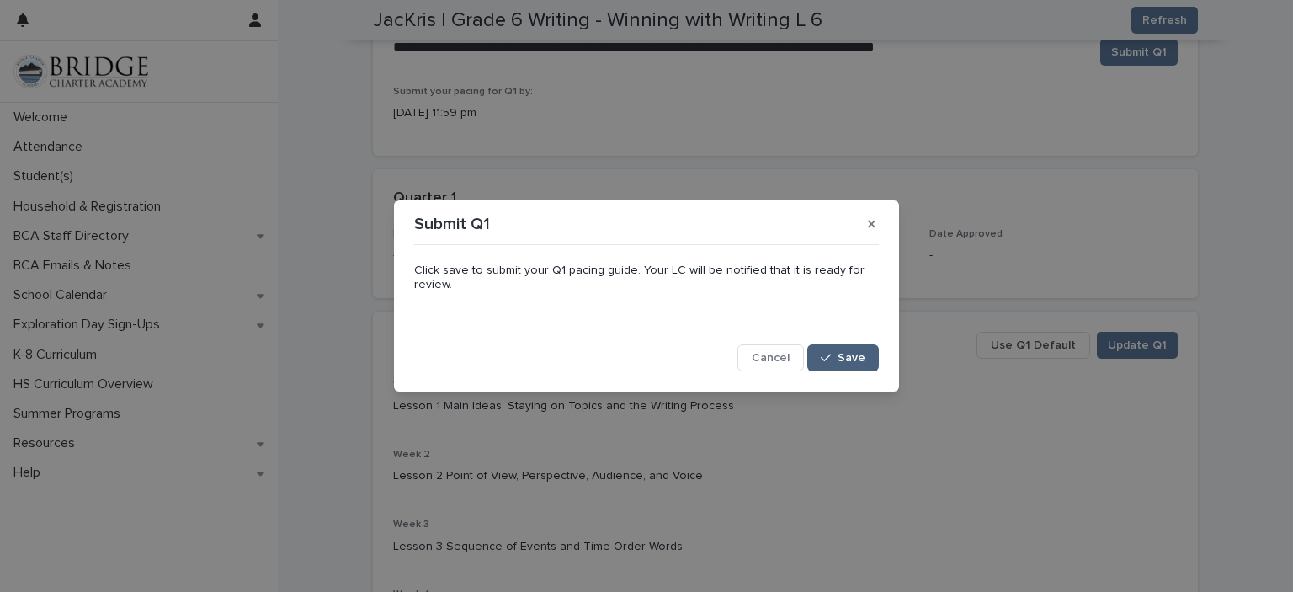
click at [842, 355] on span "Save" at bounding box center [851, 358] width 28 height 12
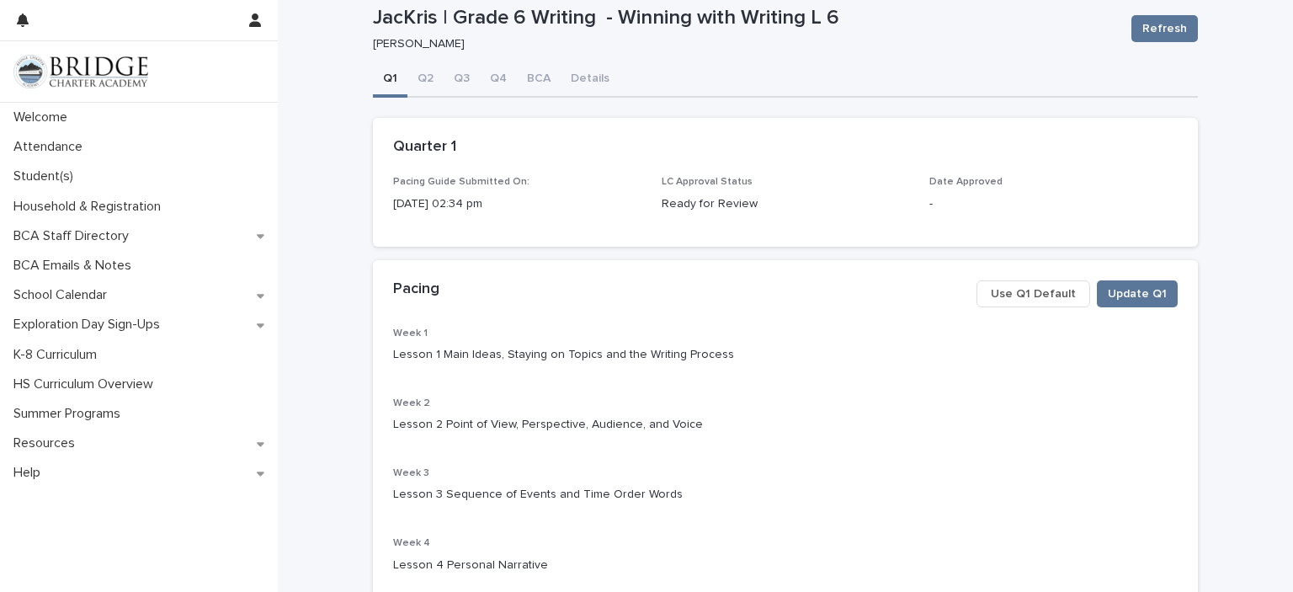
scroll to position [0, 0]
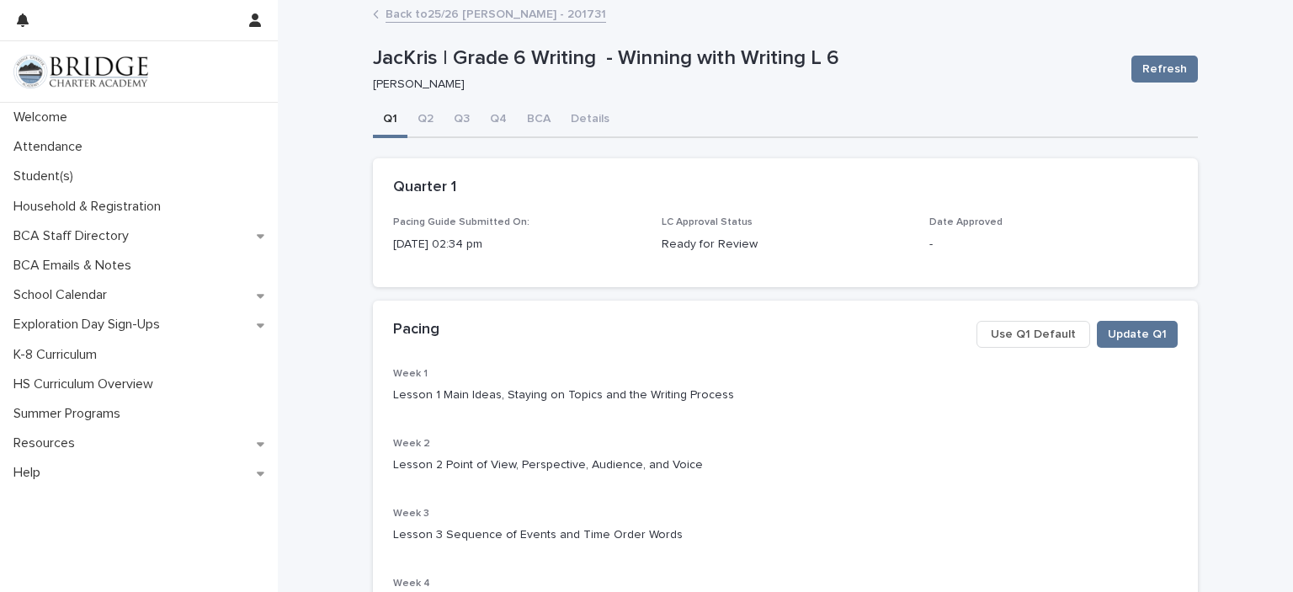
click at [461, 17] on link "Back to 25/26 [PERSON_NAME] - 201731" at bounding box center [495, 12] width 221 height 19
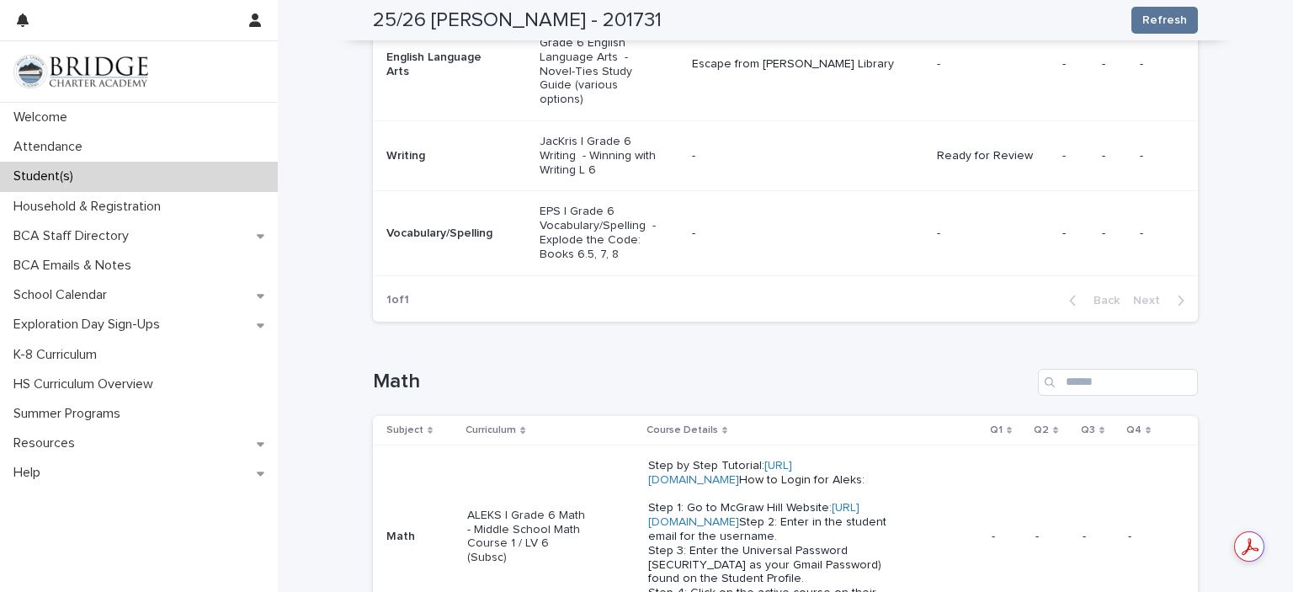
scroll to position [561, 0]
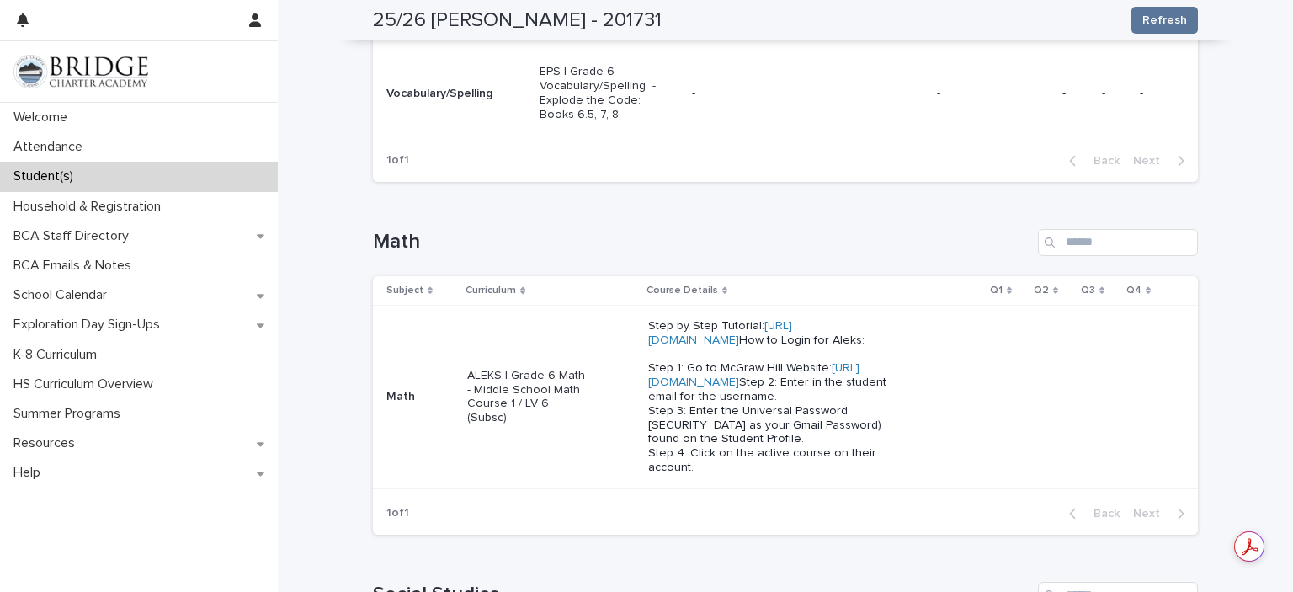
click at [993, 306] on td "-" at bounding box center [1007, 396] width 44 height 183
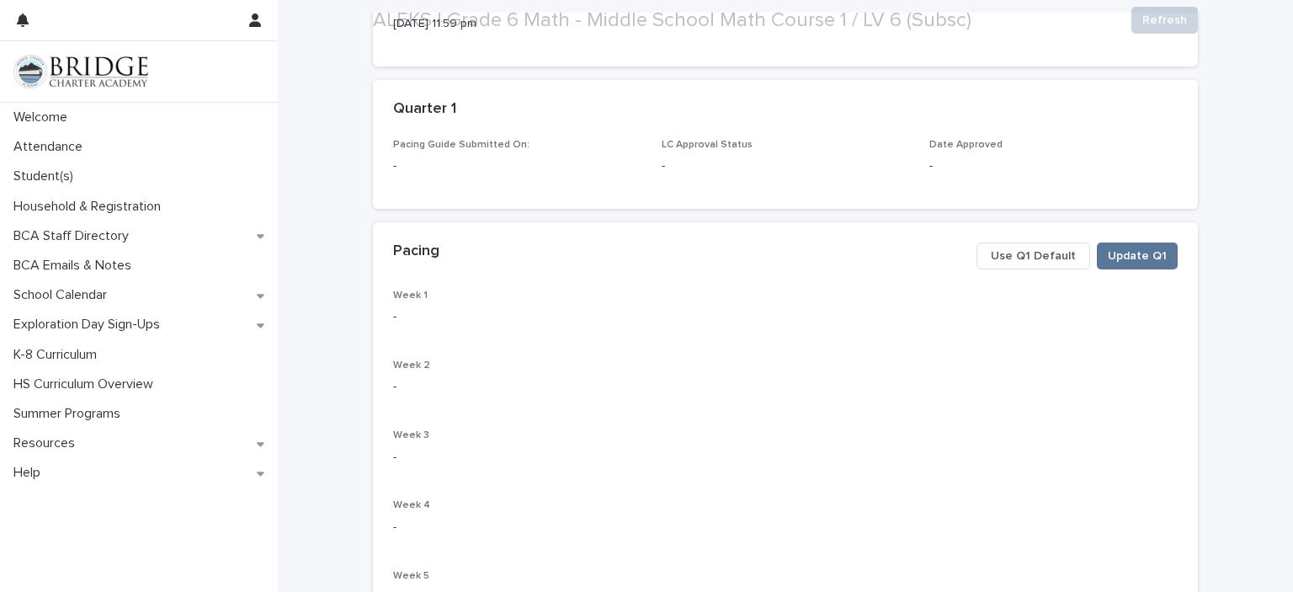
scroll to position [280, 0]
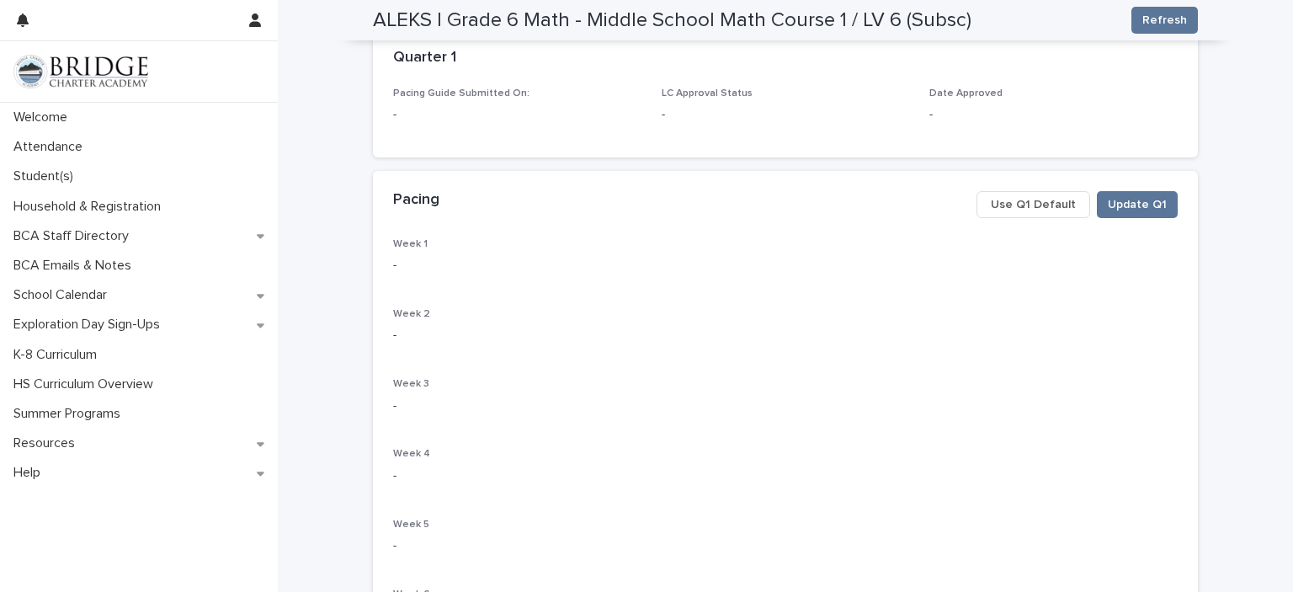
click at [1044, 185] on div "Pacing Update Q1 Use Q1 Default" at bounding box center [785, 204] width 825 height 67
click at [1035, 204] on span "Use Q1 Default" at bounding box center [1033, 204] width 85 height 17
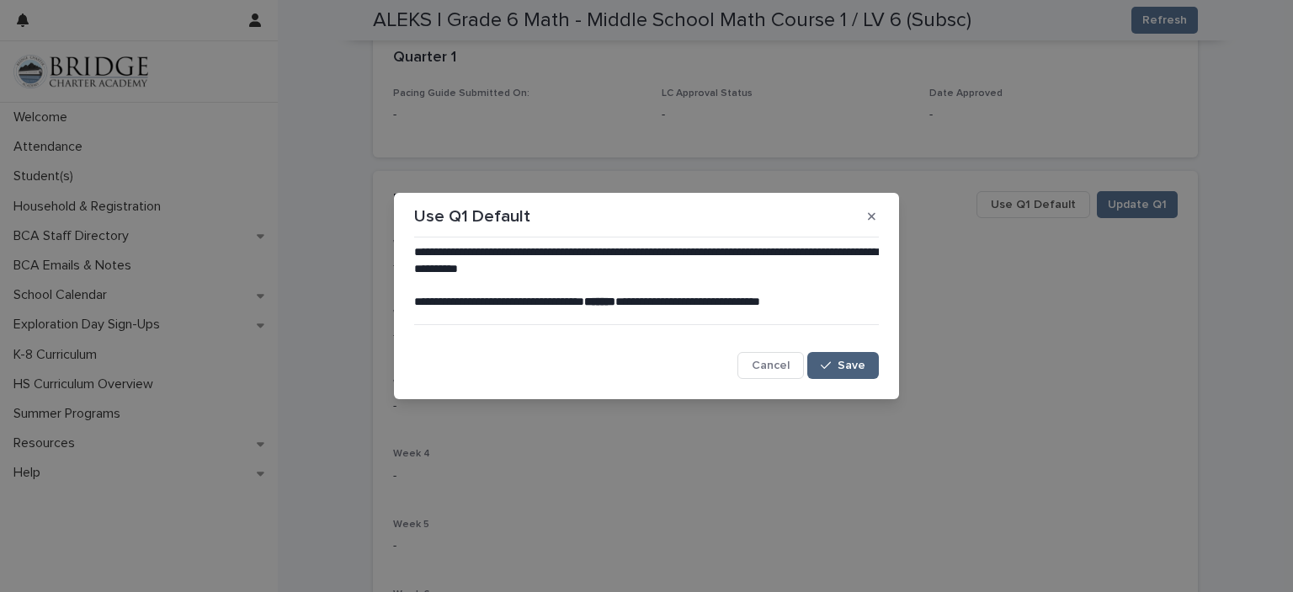
click at [858, 359] on span "Save" at bounding box center [851, 365] width 28 height 12
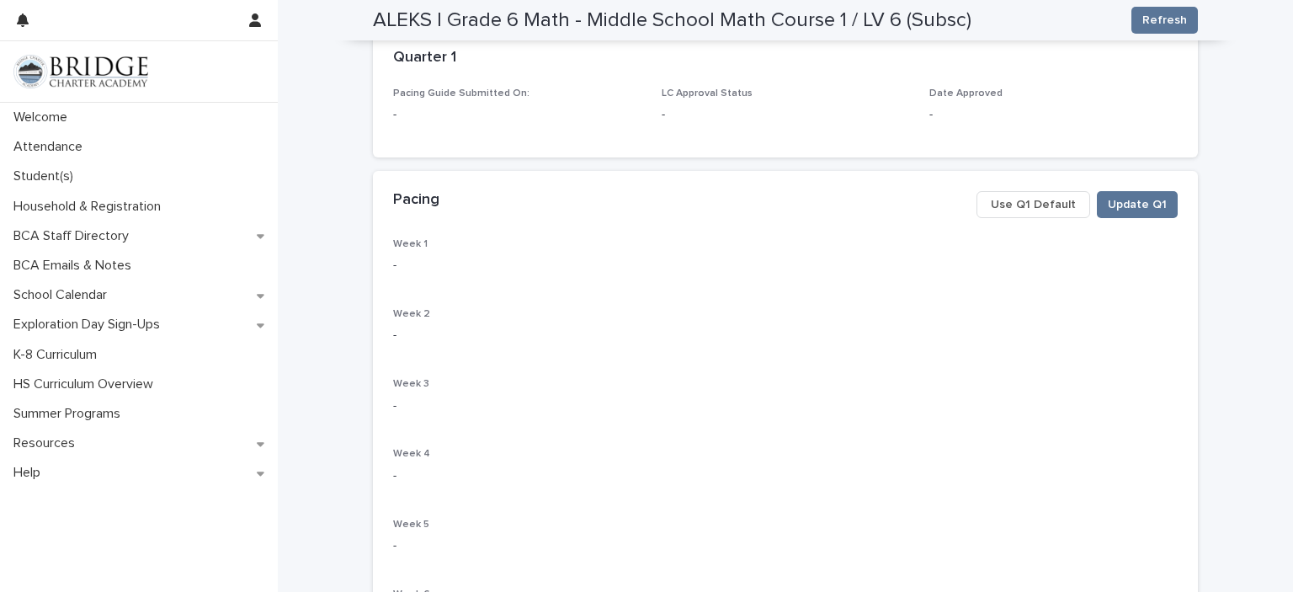
click at [1032, 201] on span "Use Q1 Default" at bounding box center [1033, 204] width 85 height 17
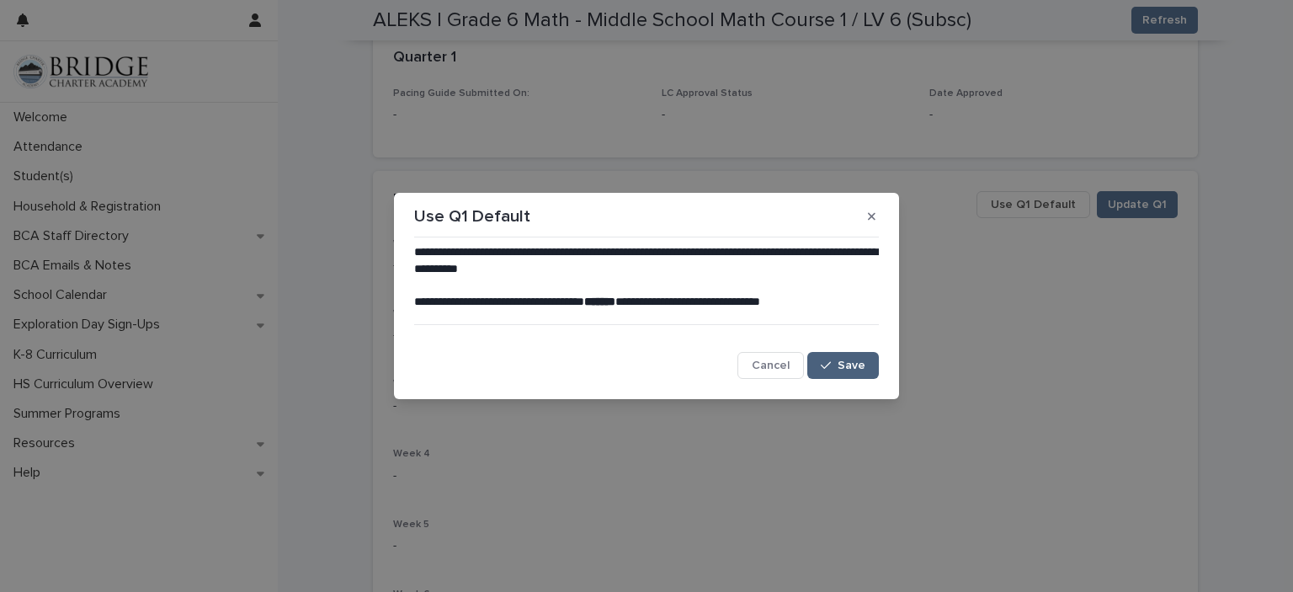
click at [859, 355] on button "Save" at bounding box center [843, 365] width 72 height 27
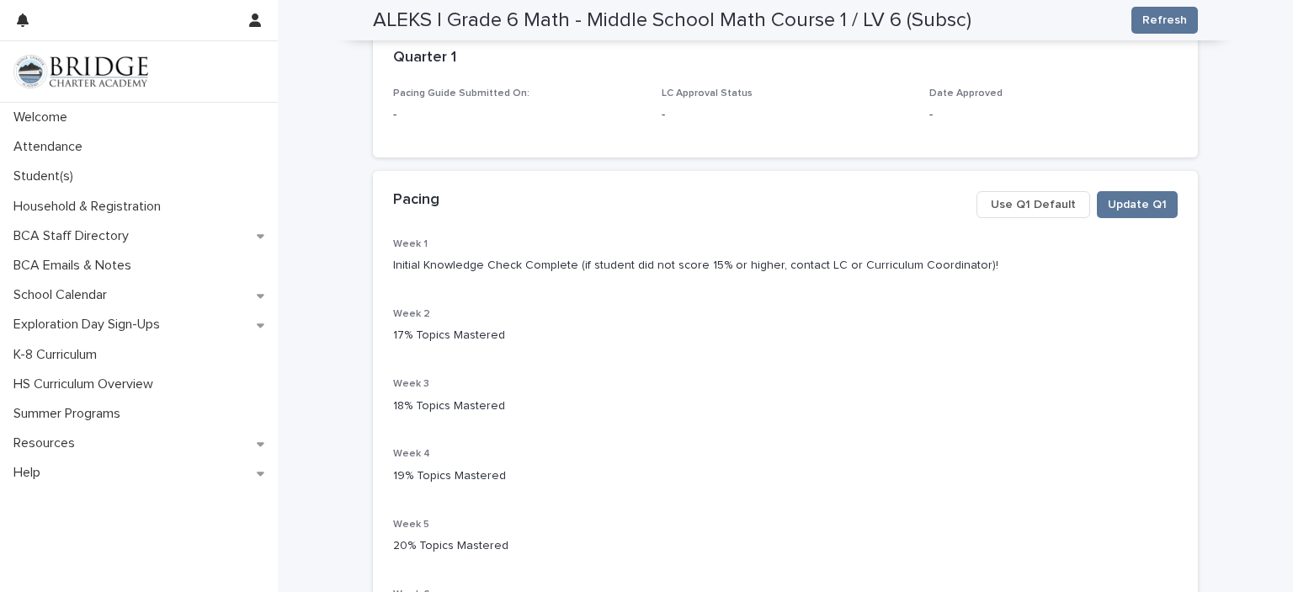
click at [1121, 210] on span "Update Q1" at bounding box center [1137, 204] width 59 height 17
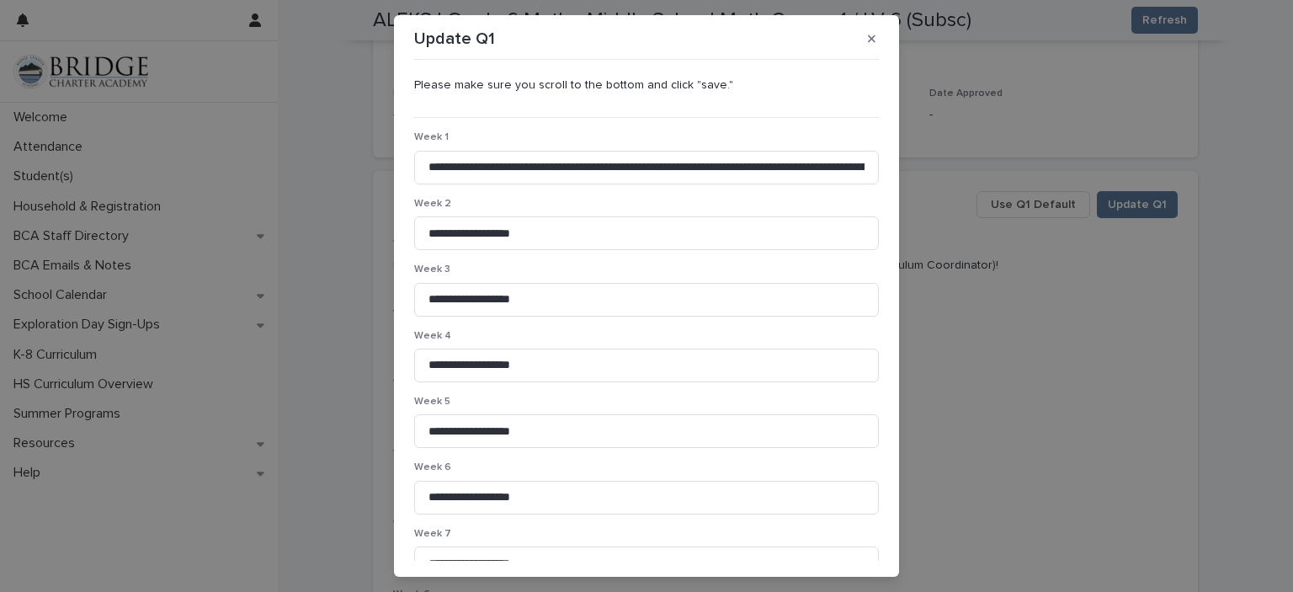
click at [1165, 23] on div "**********" at bounding box center [646, 296] width 1293 height 592
click at [871, 39] on button "button" at bounding box center [872, 38] width 28 height 27
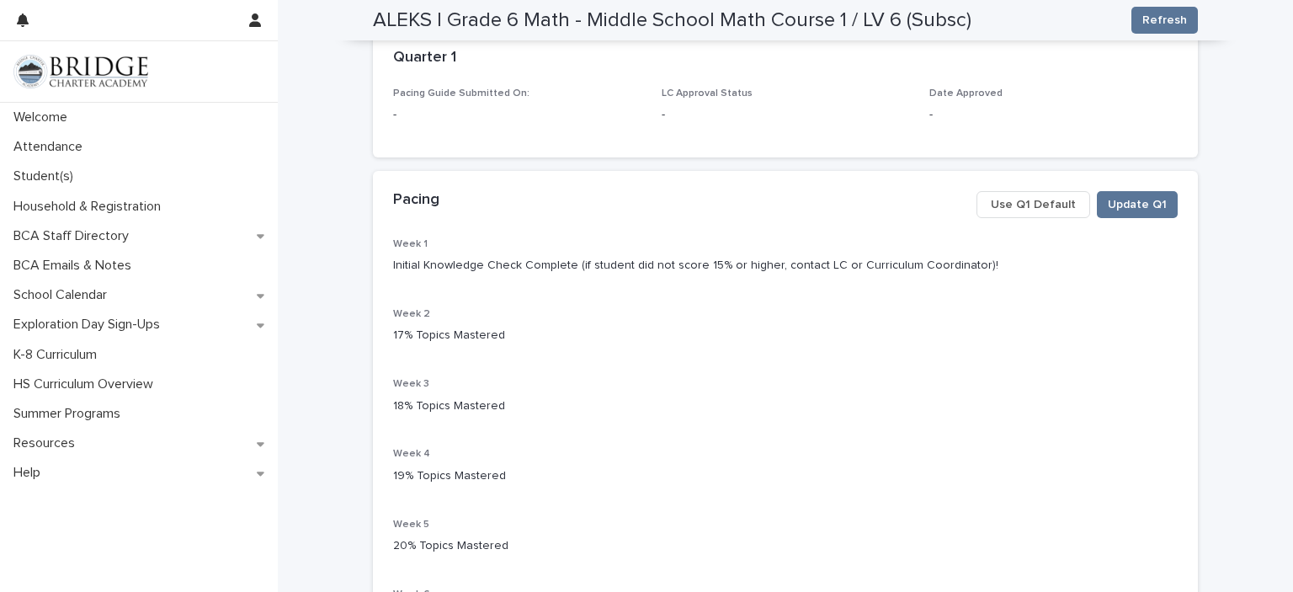
scroll to position [0, 0]
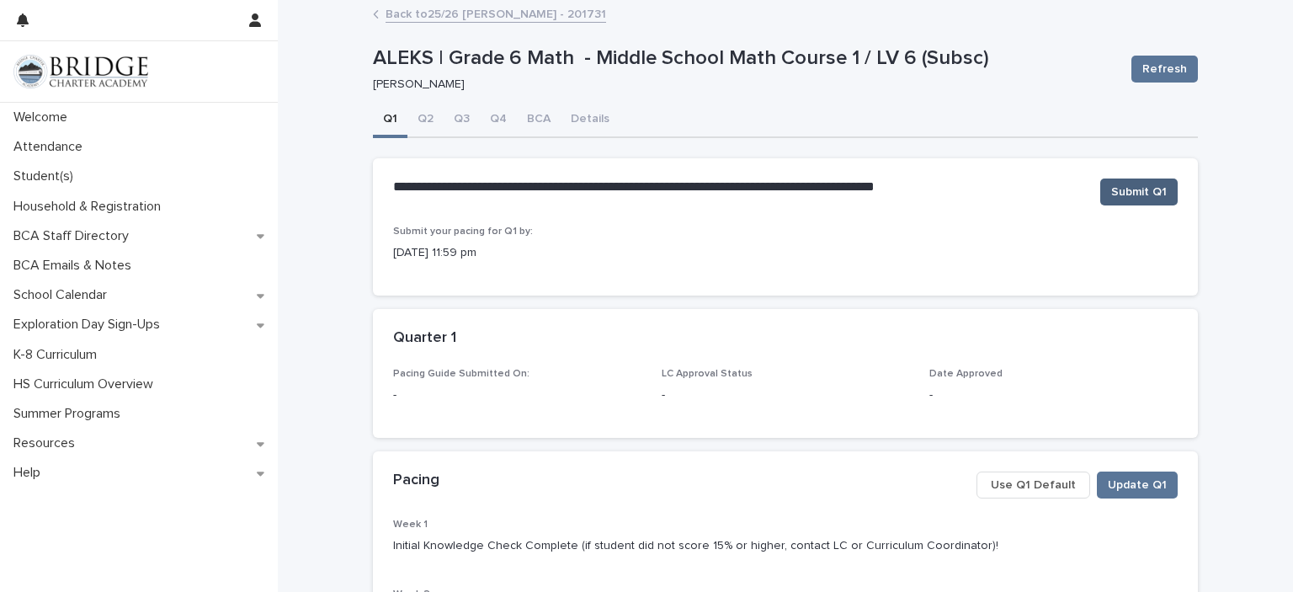
click at [1124, 178] on button "Submit Q1" at bounding box center [1138, 191] width 77 height 27
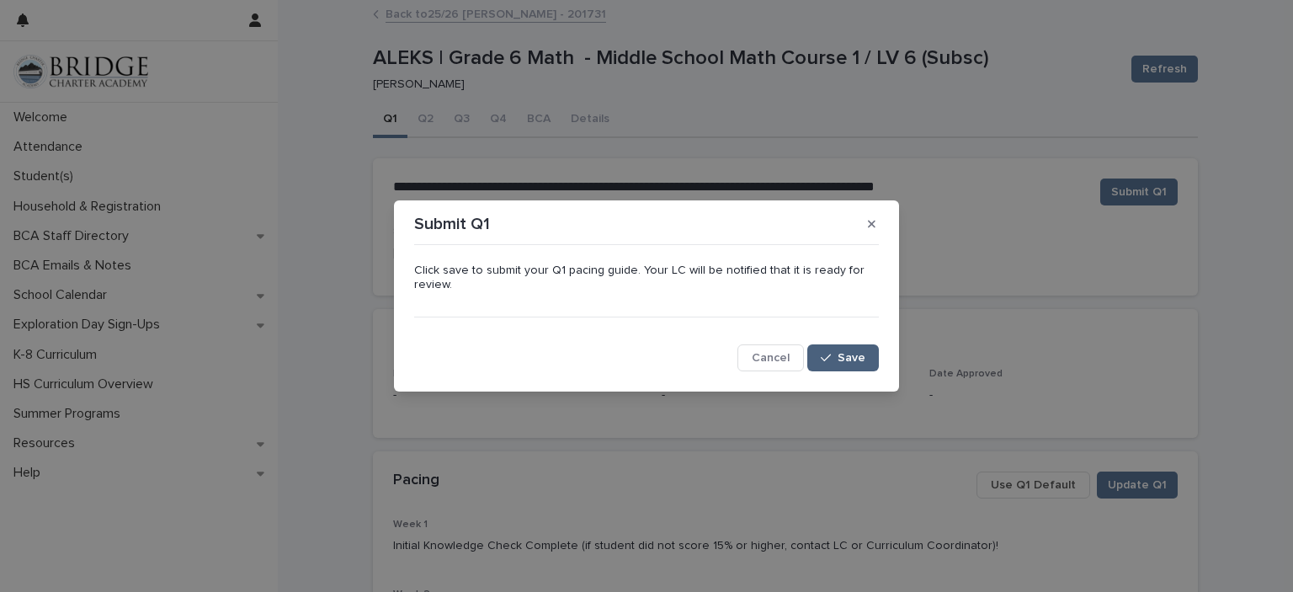
click at [844, 363] on span "Save" at bounding box center [851, 358] width 28 height 12
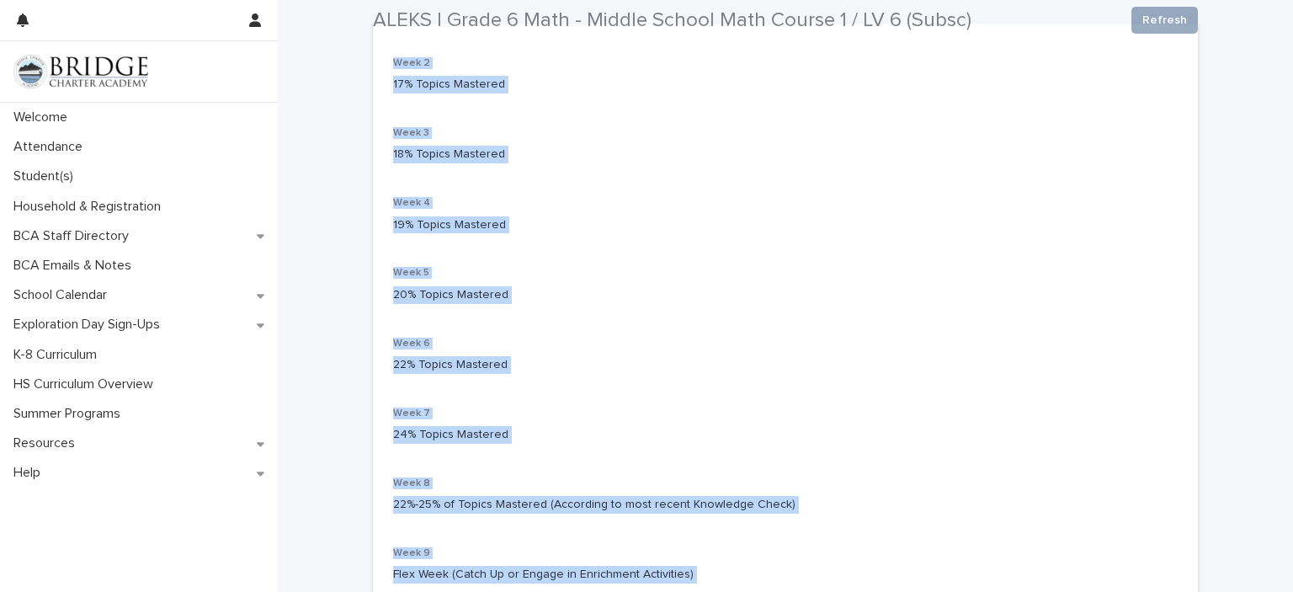
scroll to position [510, 0]
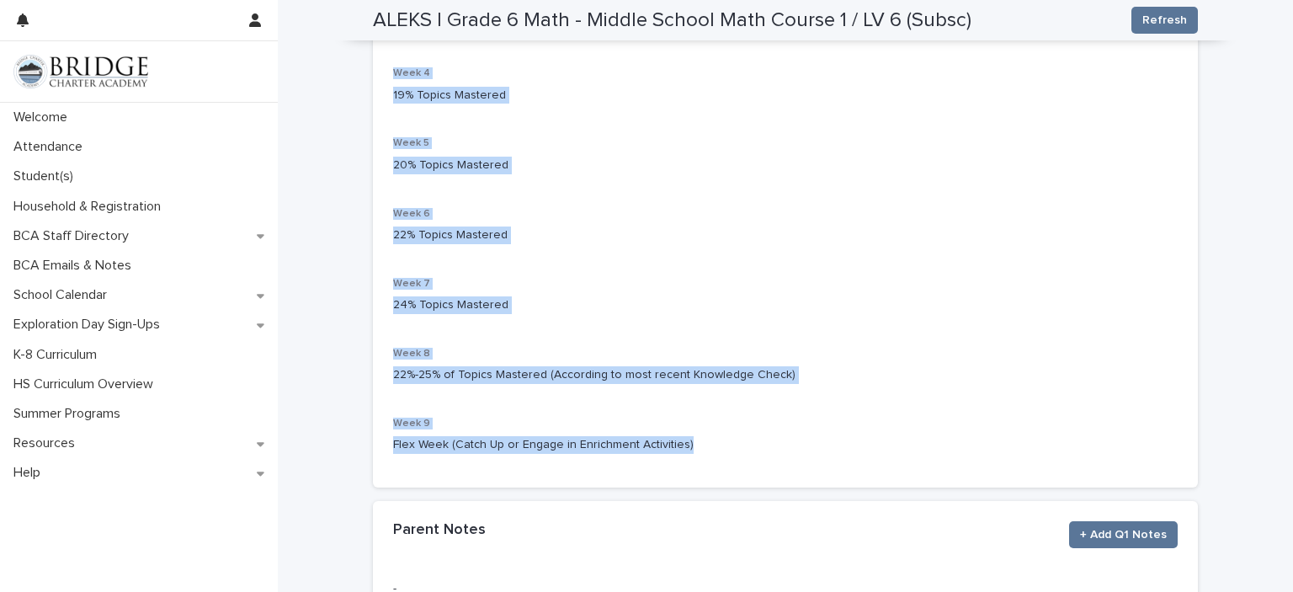
drag, startPoint x: 384, startPoint y: 329, endPoint x: 913, endPoint y: 457, distance: 544.6
click at [913, 457] on section "Pacing Update Q1 Use Q1 Default Week 1 Initial Knowledge Check Complete (if stu…" at bounding box center [785, 139] width 825 height 698
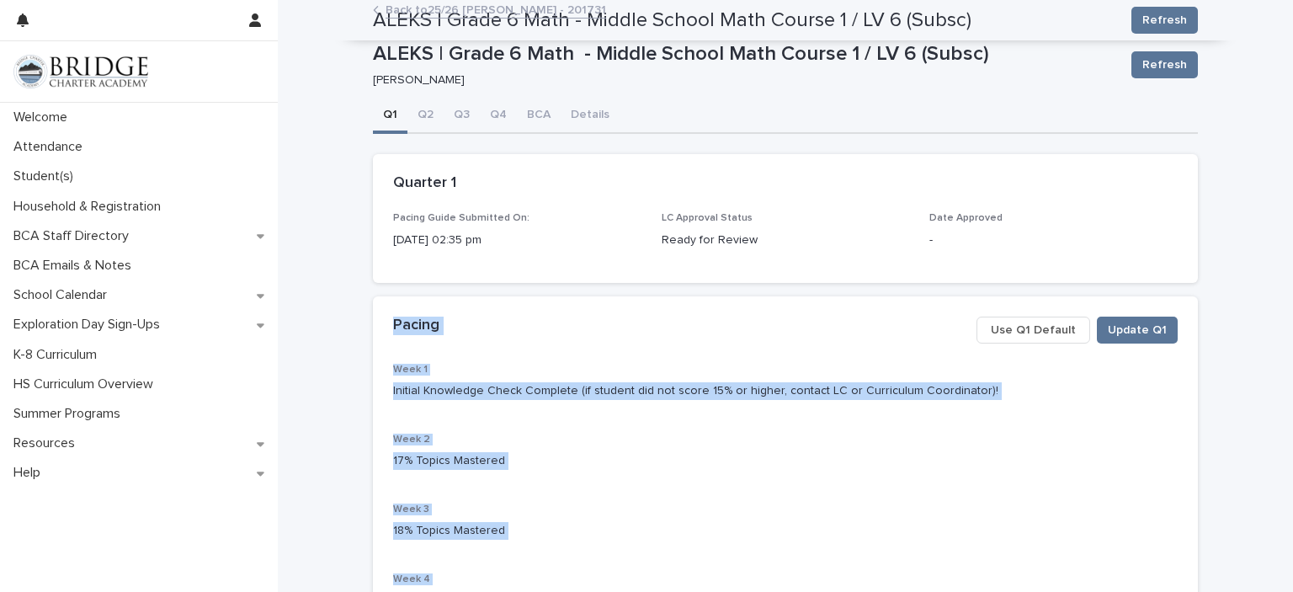
scroll to position [0, 0]
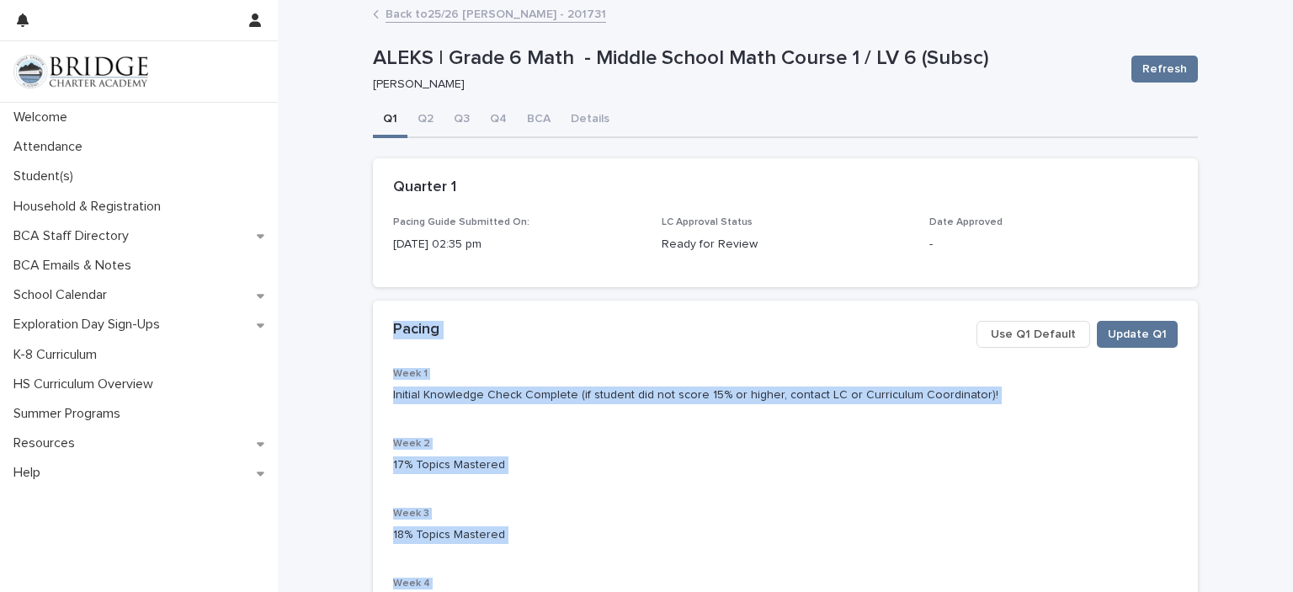
click at [456, 16] on link "Back to 25/26 [PERSON_NAME] - 201731" at bounding box center [495, 12] width 221 height 19
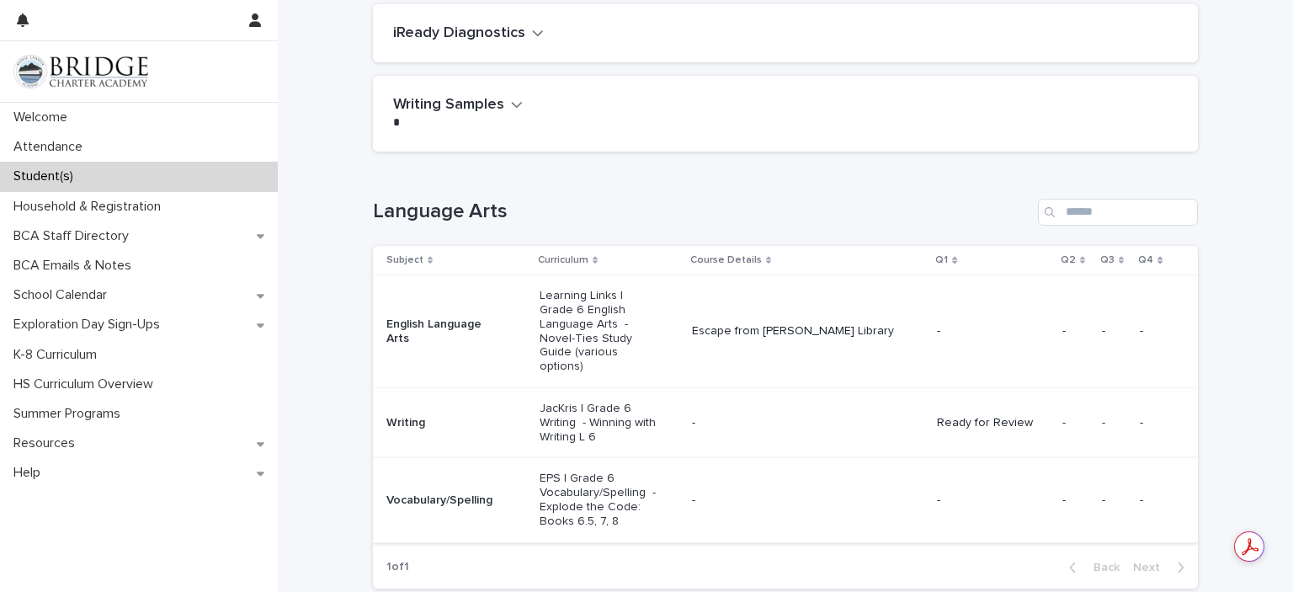
scroll to position [280, 0]
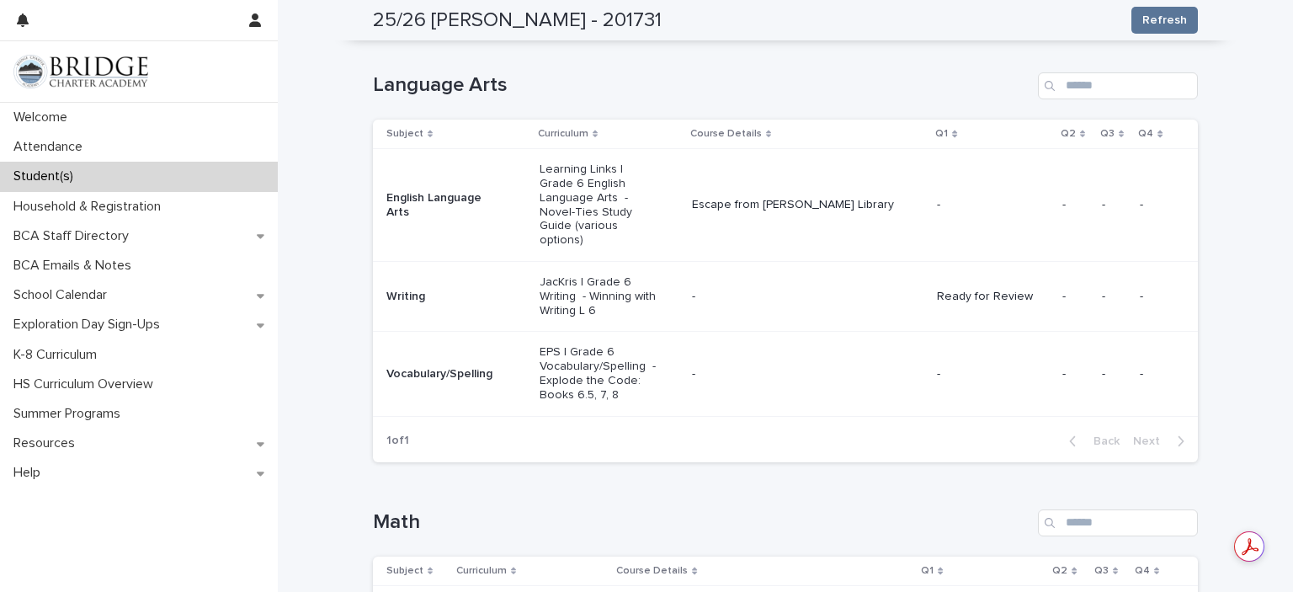
click at [711, 201] on p "Escape from [PERSON_NAME] Library" at bounding box center [808, 205] width 232 height 14
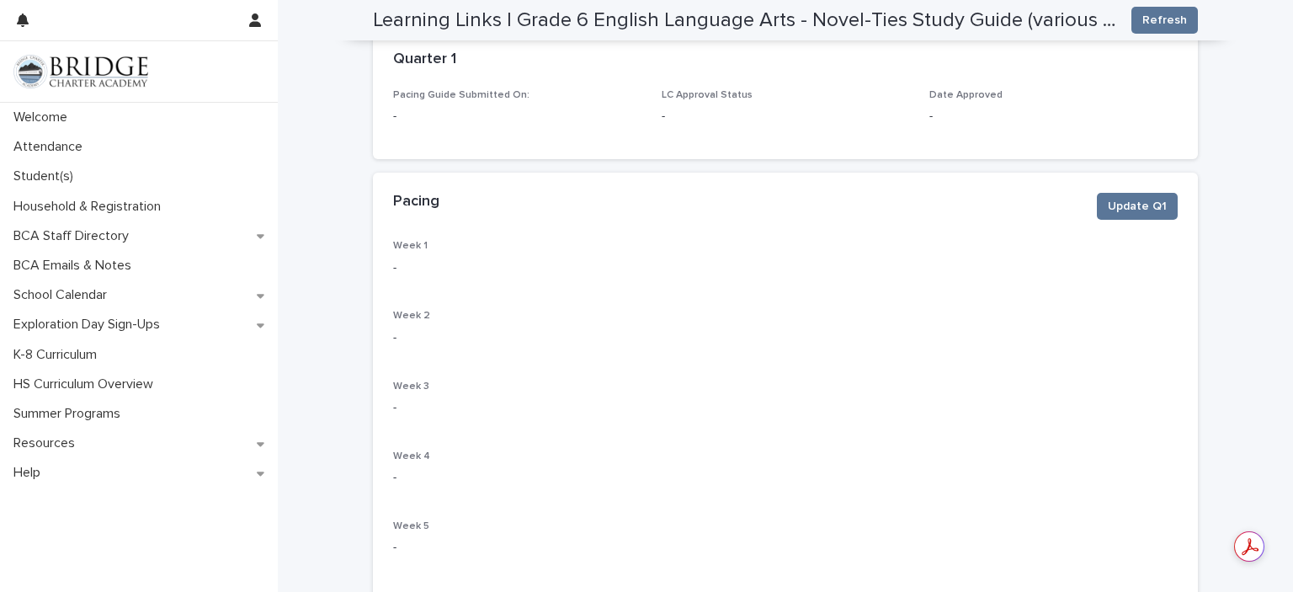
scroll to position [212, 0]
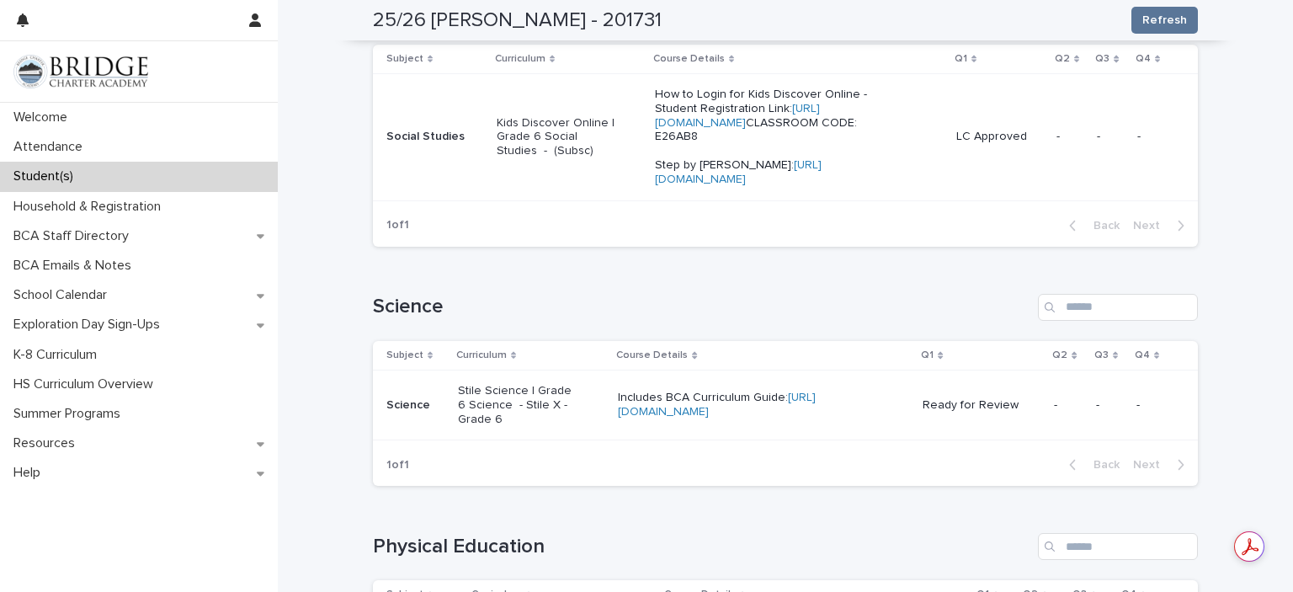
scroll to position [1112, 0]
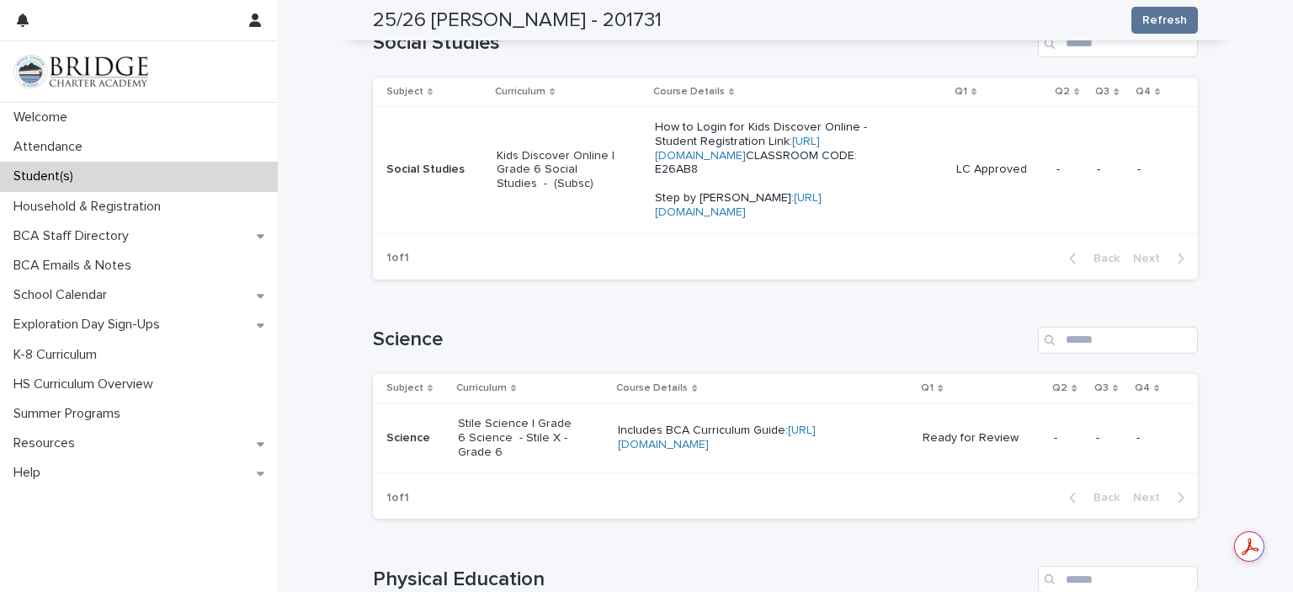
click at [990, 177] on p "LC Approved" at bounding box center [999, 169] width 87 height 14
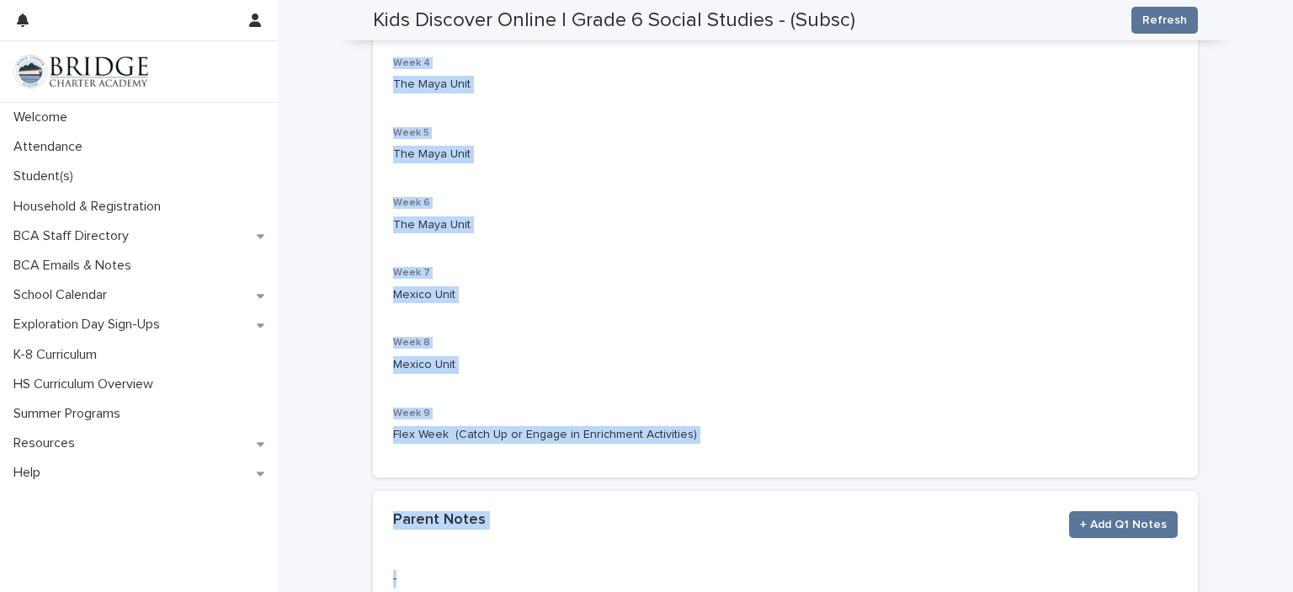
scroll to position [515, 0]
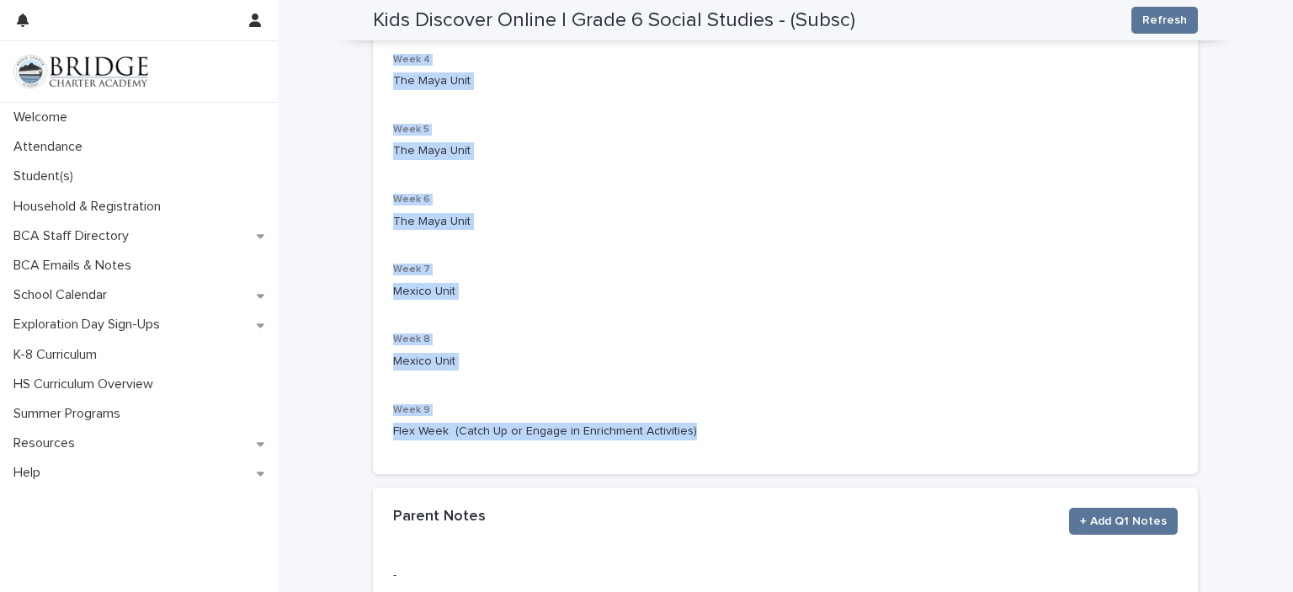
drag, startPoint x: 380, startPoint y: 321, endPoint x: 892, endPoint y: 454, distance: 528.5
click at [892, 454] on section "Pacing Week 1 Archaeology Unit Week 2 Archaeology Unit Week 3 Archaeology Unit …" at bounding box center [785, 129] width 825 height 688
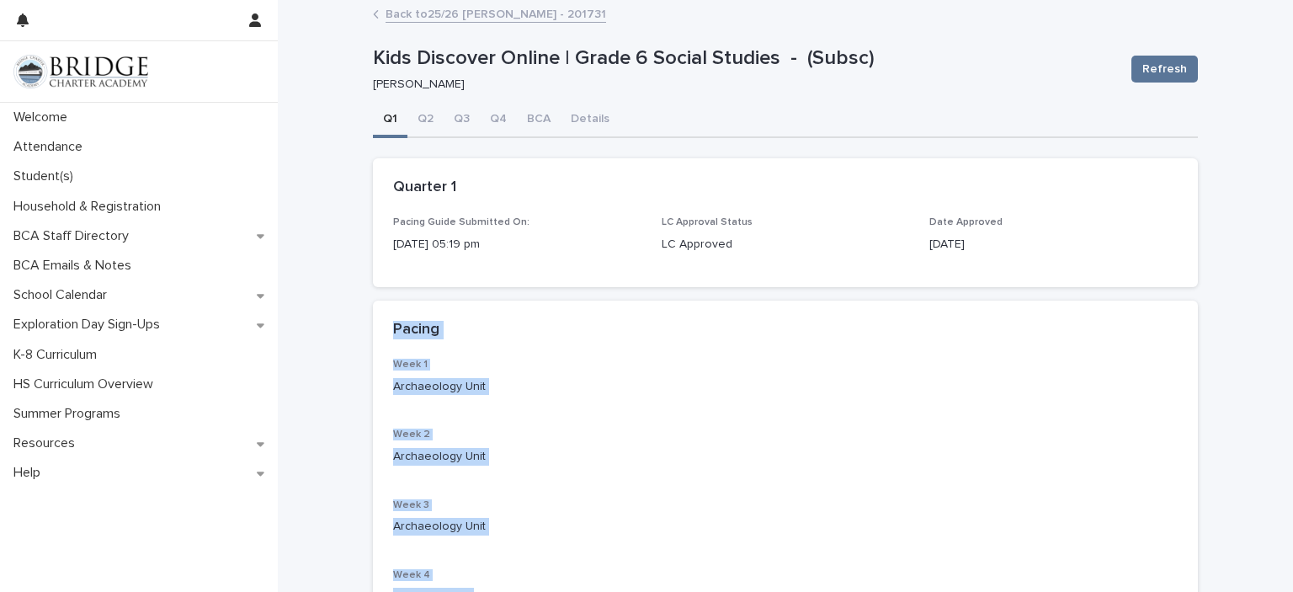
click at [425, 17] on link "Back to 25/26 [PERSON_NAME] - 201731" at bounding box center [495, 12] width 221 height 19
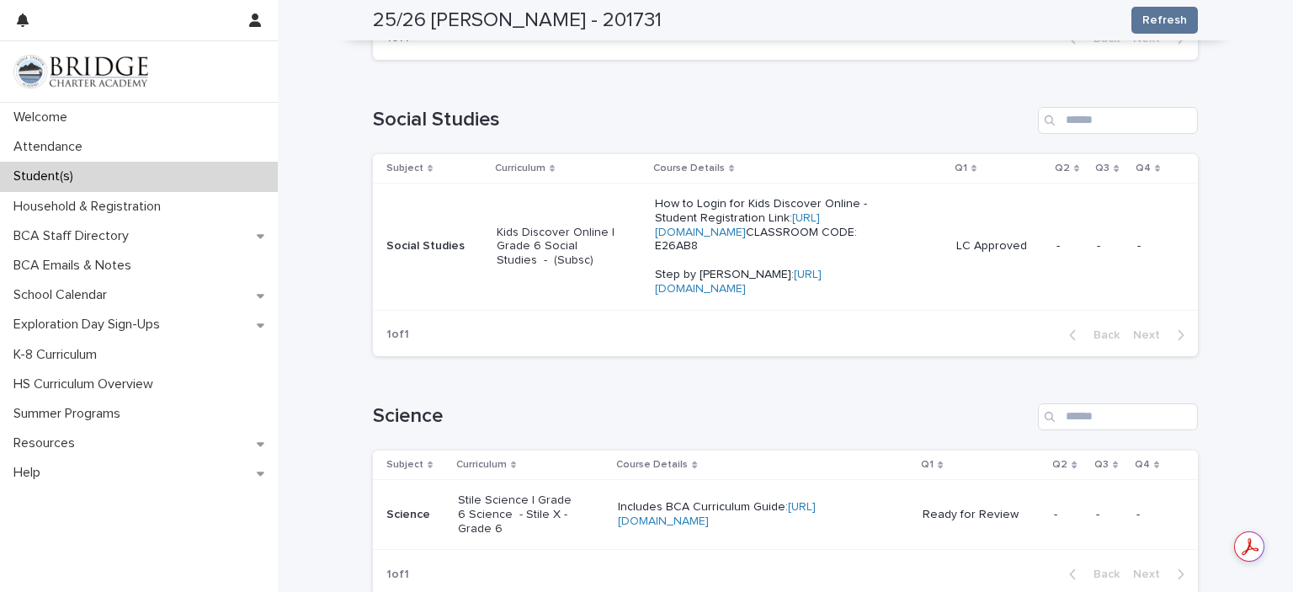
scroll to position [1122, 0]
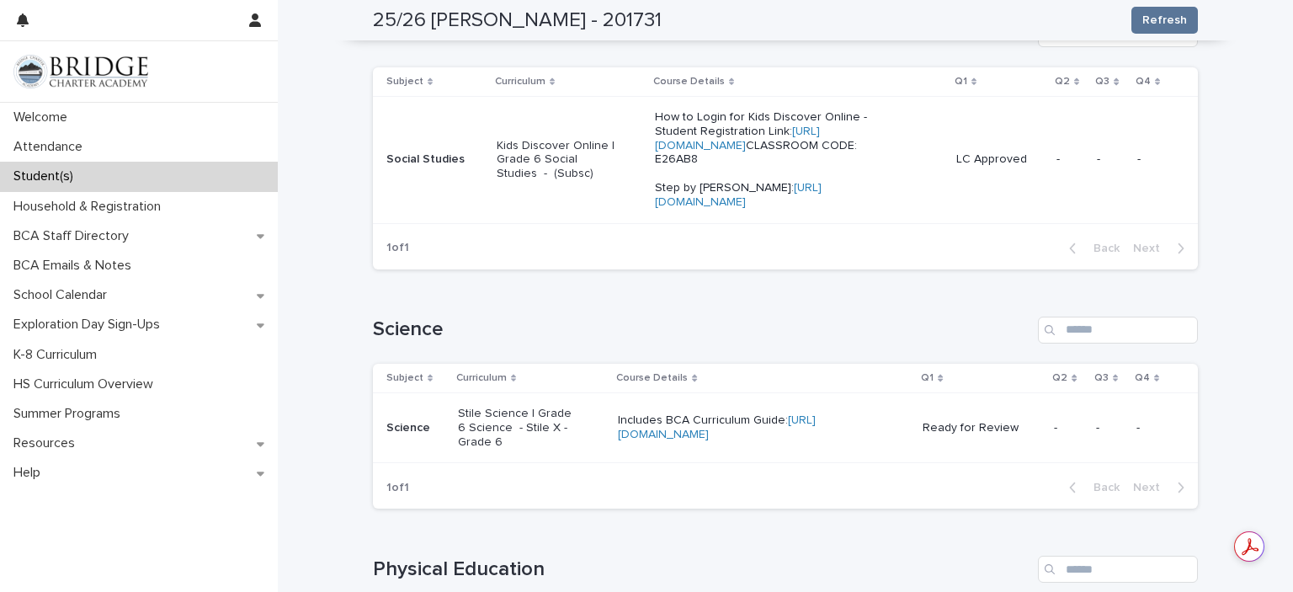
click at [1010, 173] on div "LC Approved" at bounding box center [999, 160] width 87 height 28
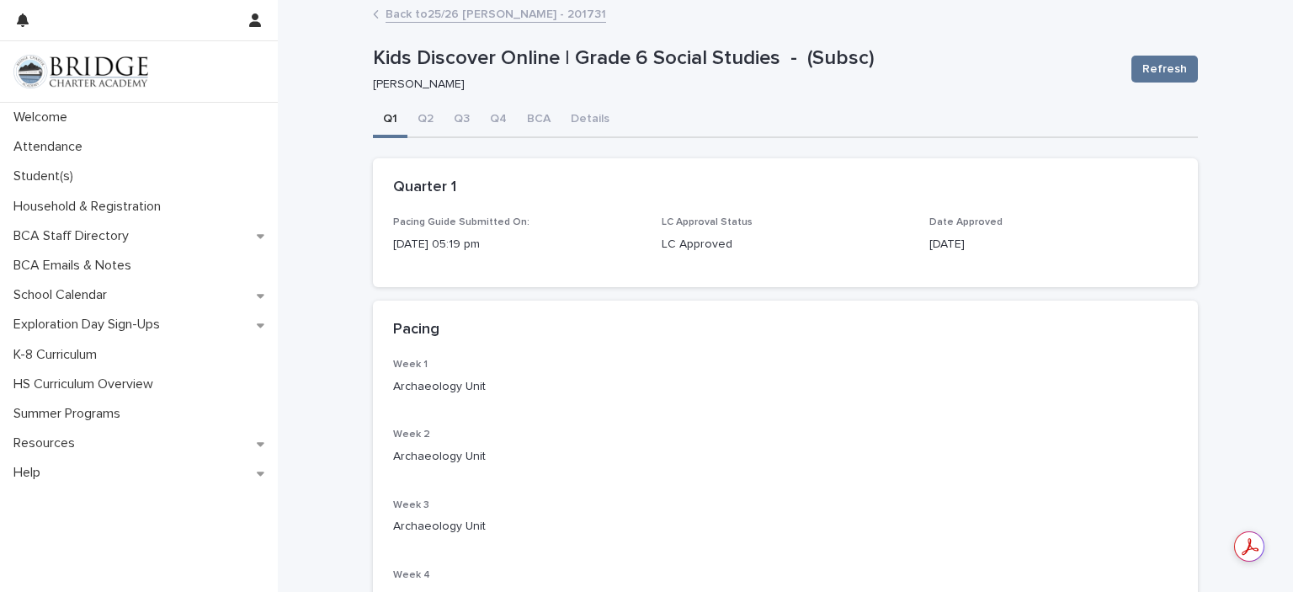
click at [434, 12] on link "Back to 25/26 [PERSON_NAME] - 201731" at bounding box center [495, 12] width 221 height 19
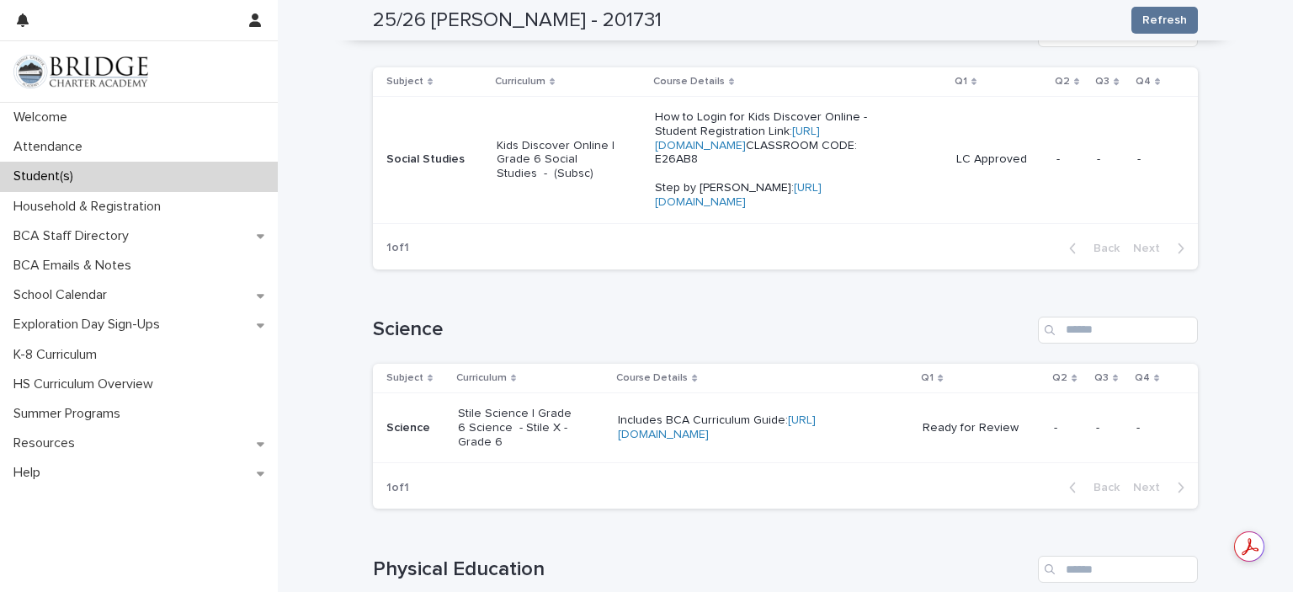
scroll to position [1262, 0]
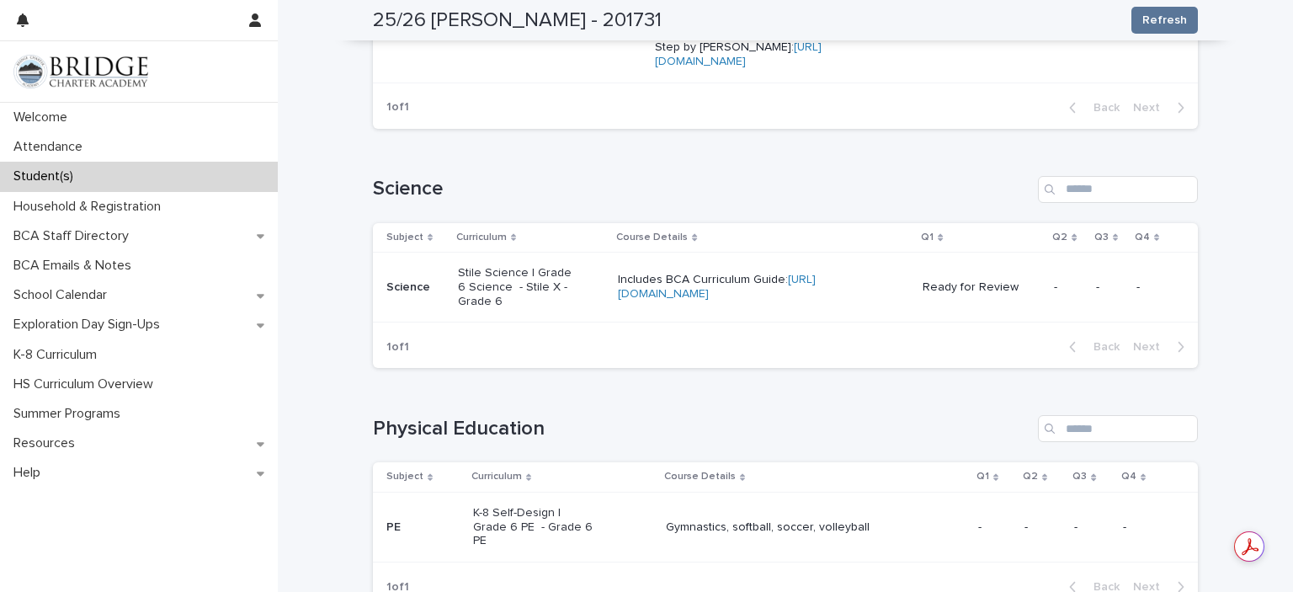
click at [955, 301] on div "Ready for Review" at bounding box center [981, 288] width 118 height 28
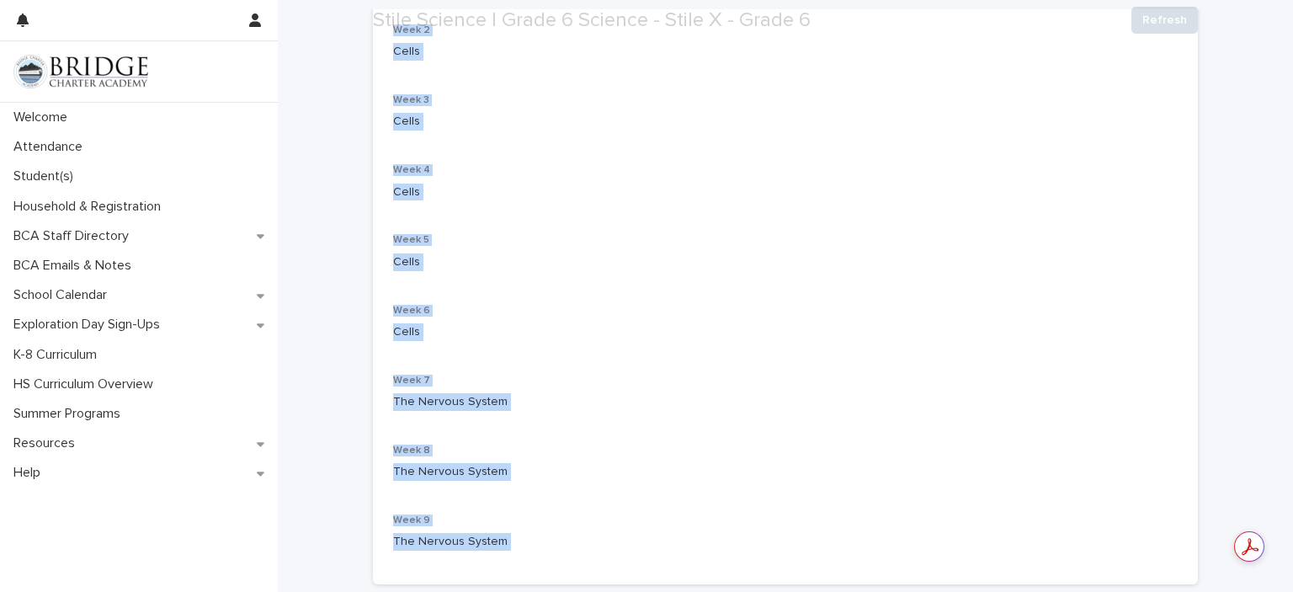
scroll to position [706, 0]
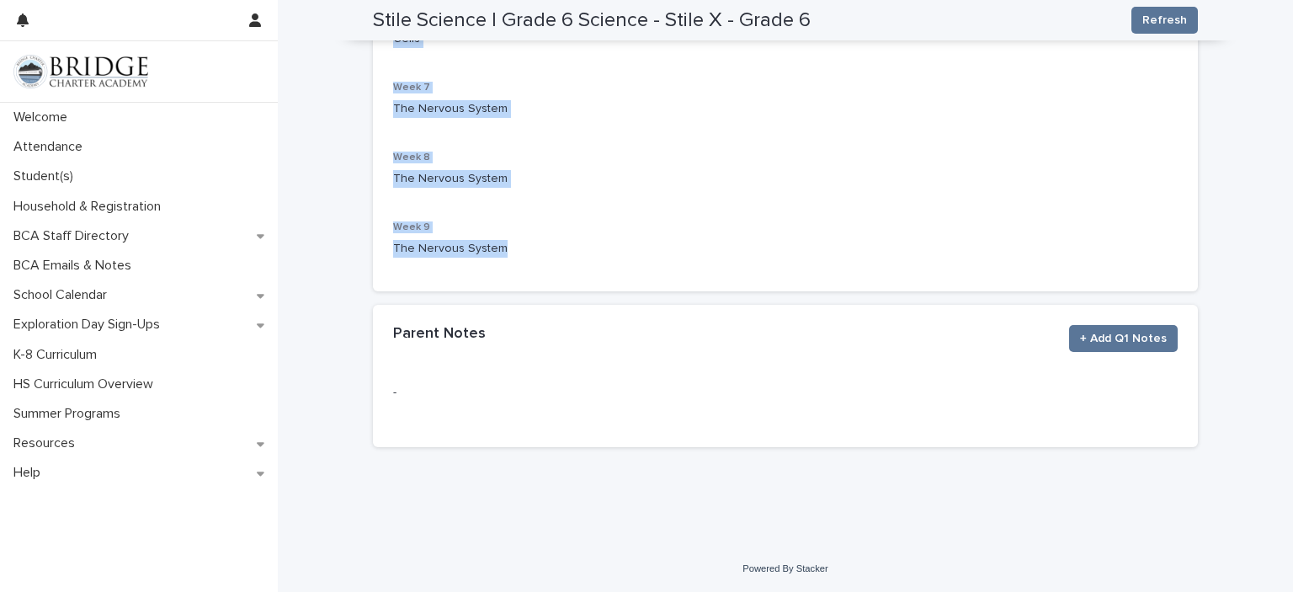
drag, startPoint x: 380, startPoint y: 325, endPoint x: 929, endPoint y: 265, distance: 552.0
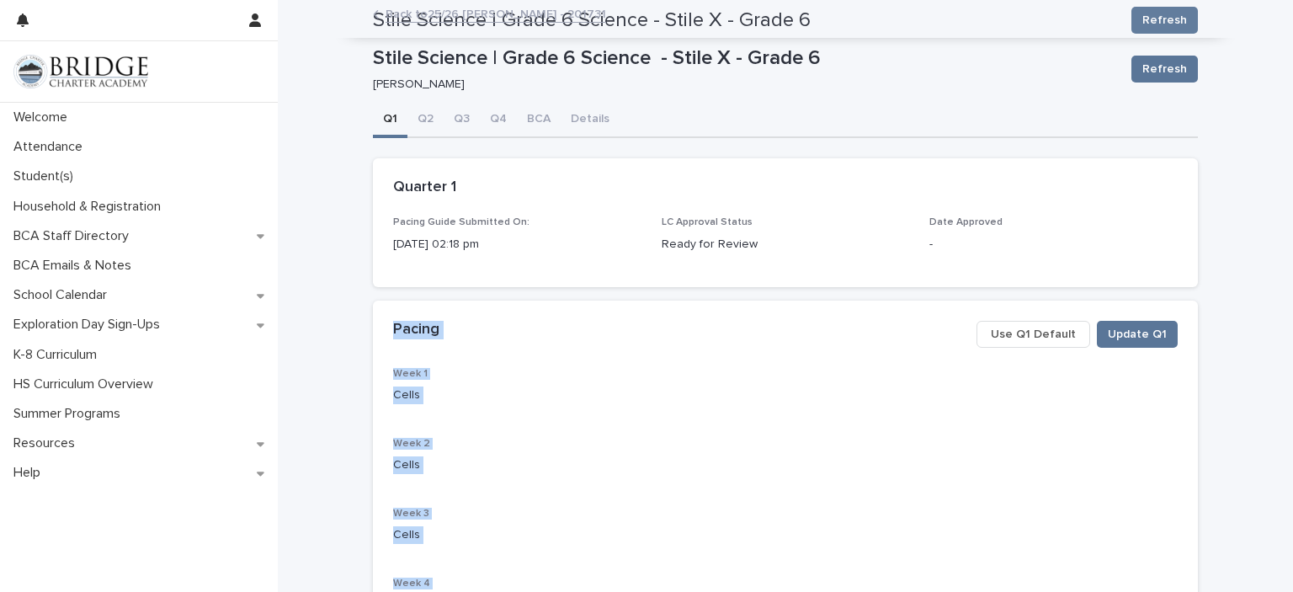
scroll to position [0, 0]
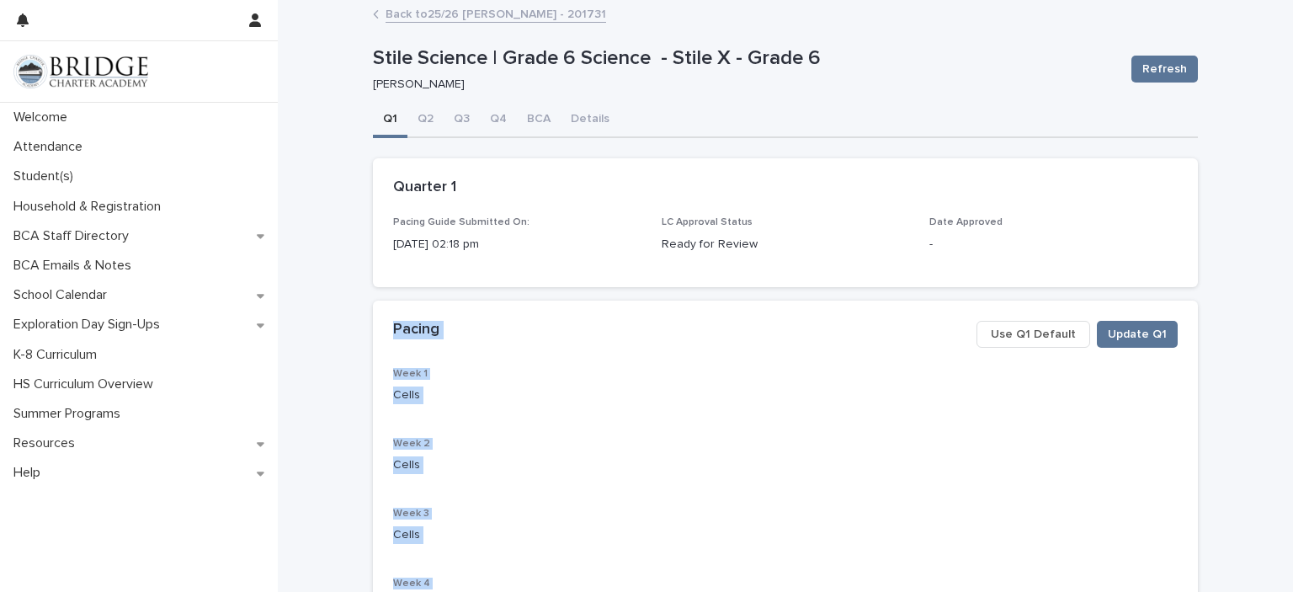
click at [452, 14] on link "Back to 25/26 [PERSON_NAME] - 201731" at bounding box center [495, 12] width 221 height 19
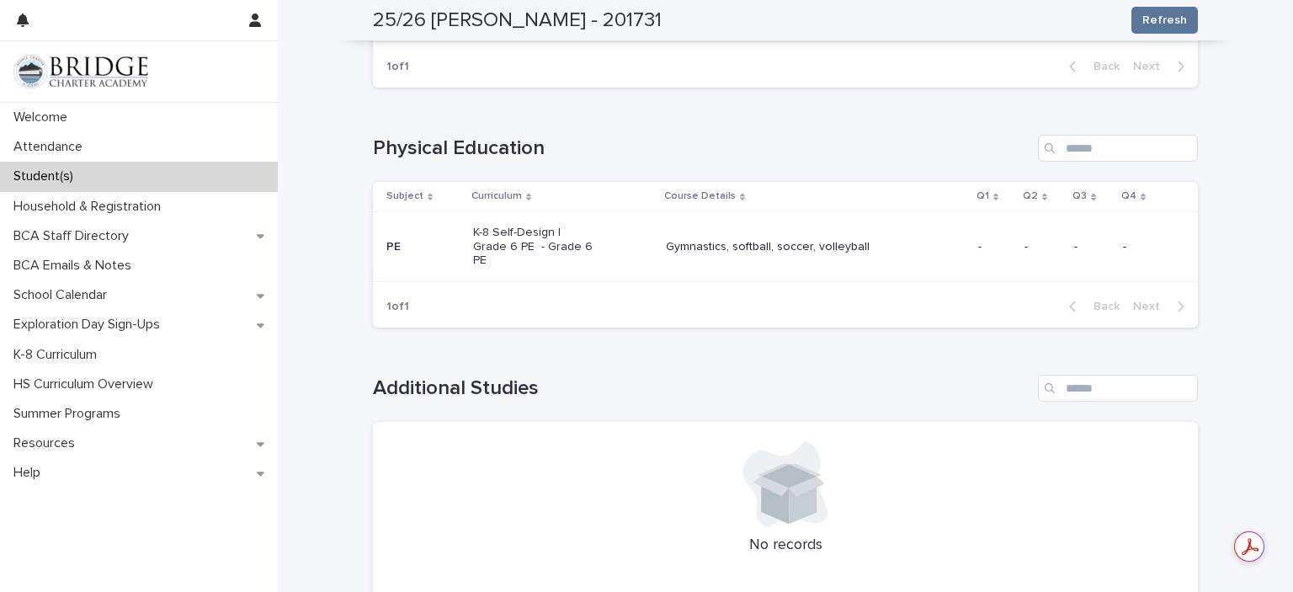
scroll to position [1683, 0]
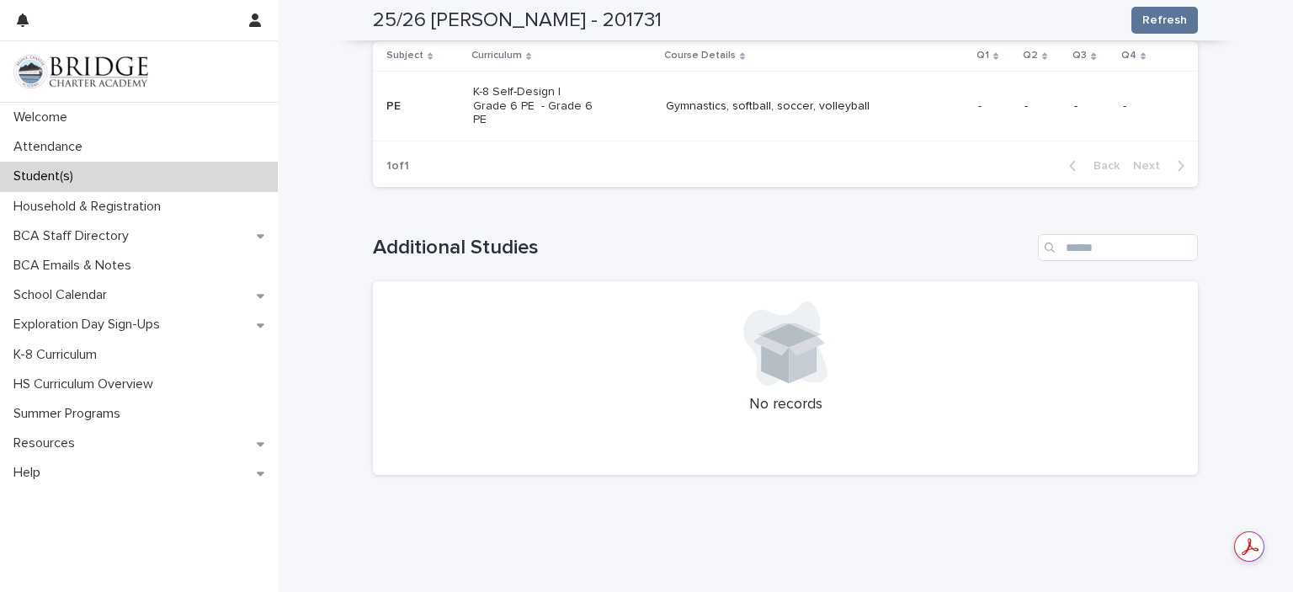
click at [649, 141] on td "K-8 Self-Design | Grade 6 PE - Grade 6 PE" at bounding box center [562, 106] width 193 height 70
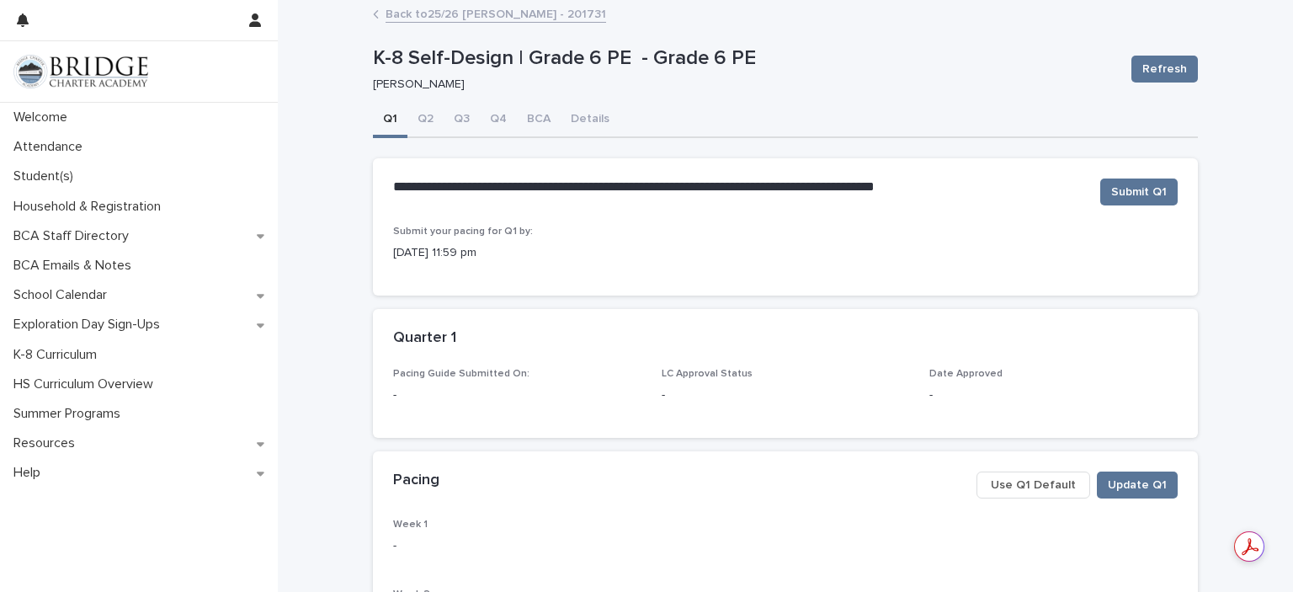
scroll to position [140, 0]
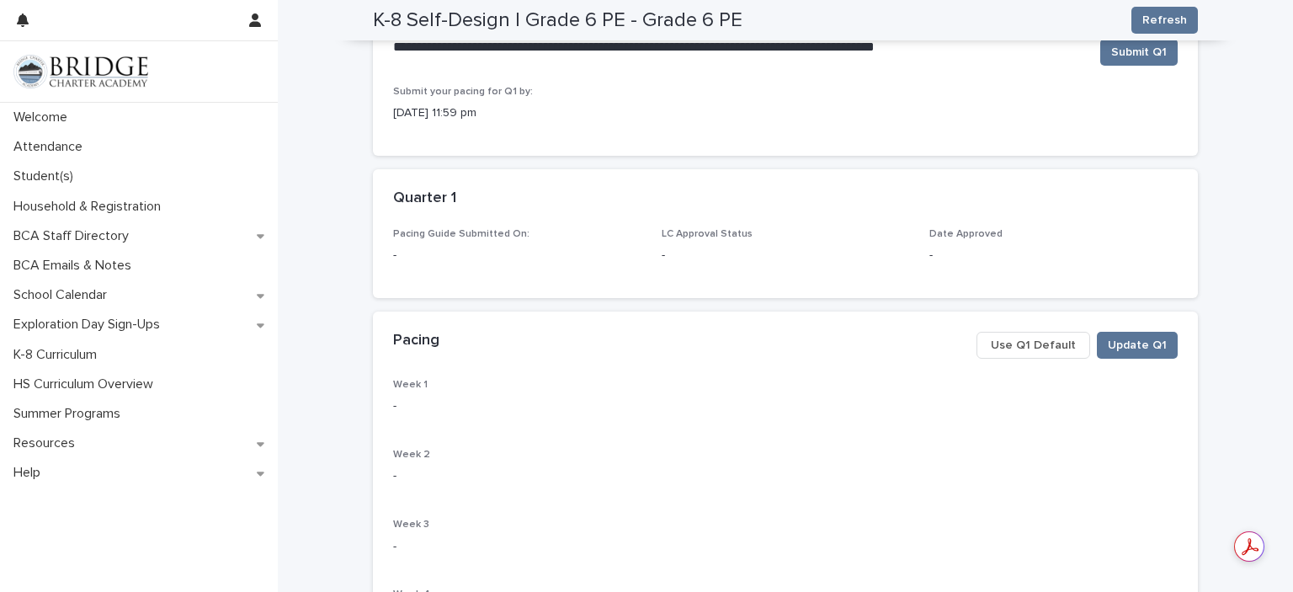
click at [1051, 344] on span "Use Q1 Default" at bounding box center [1033, 345] width 85 height 17
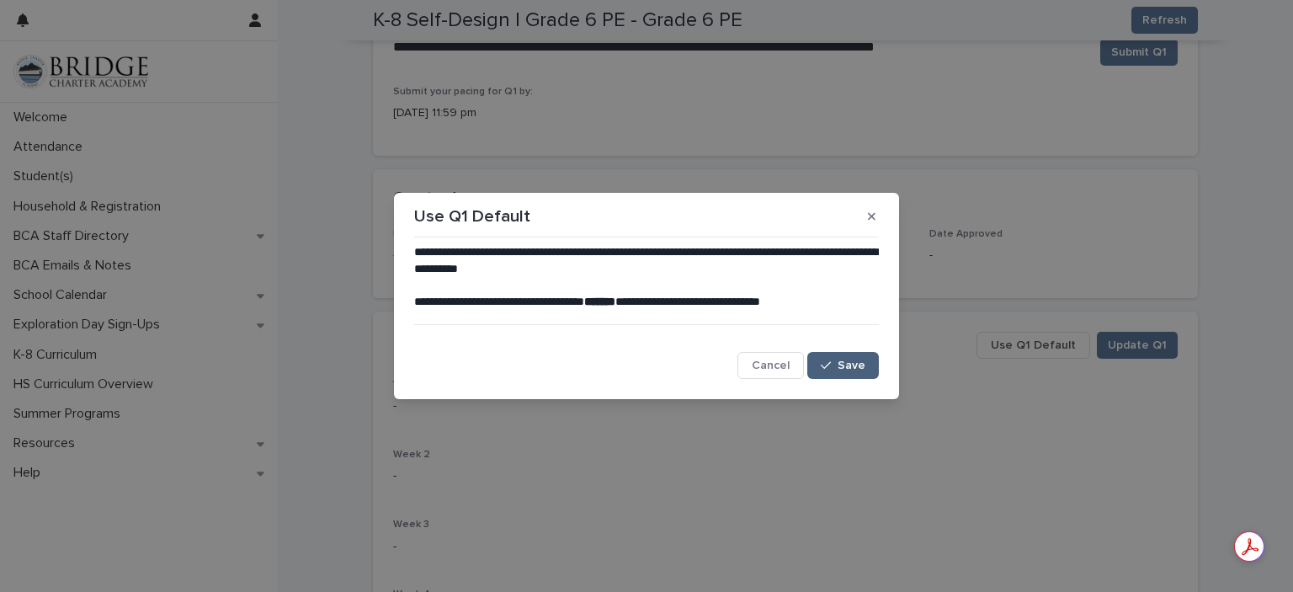
click at [853, 363] on span "Save" at bounding box center [851, 365] width 28 height 12
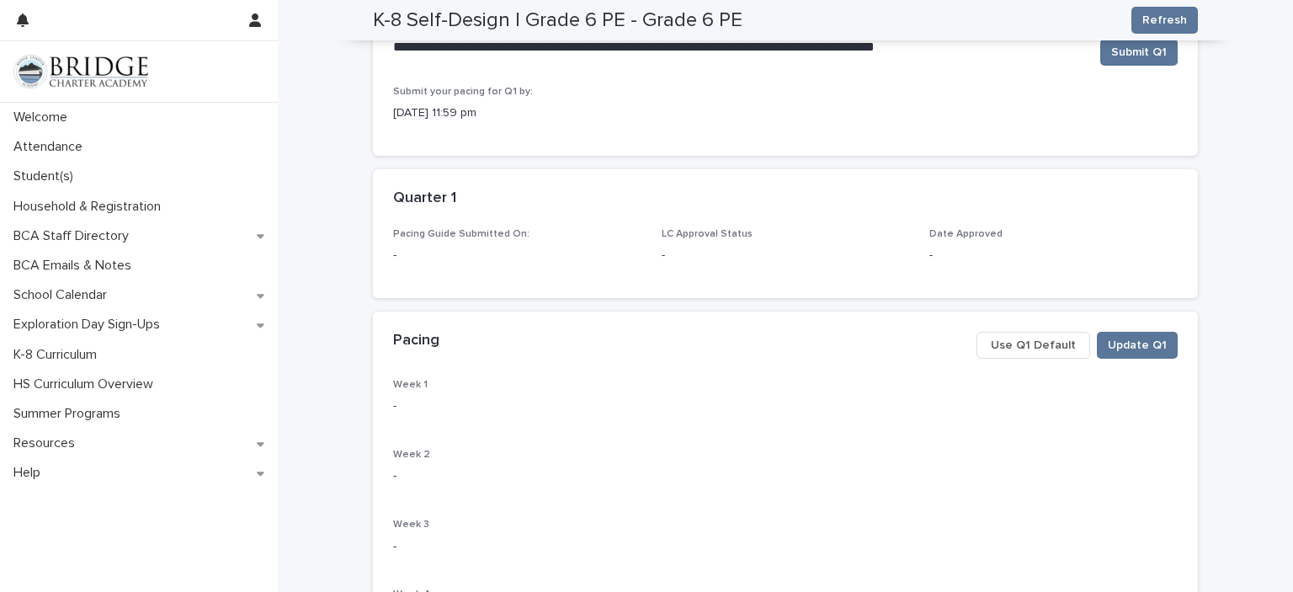
click at [1042, 349] on span "Use Q1 Default" at bounding box center [1033, 345] width 85 height 17
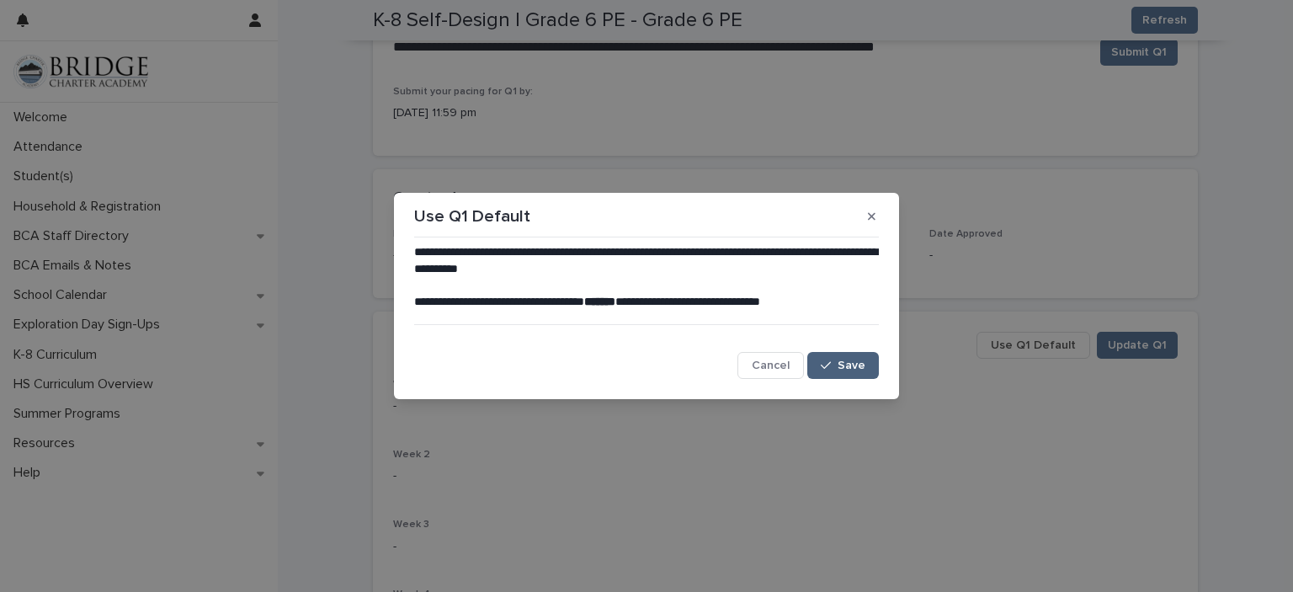
click at [859, 361] on span "Save" at bounding box center [851, 365] width 28 height 12
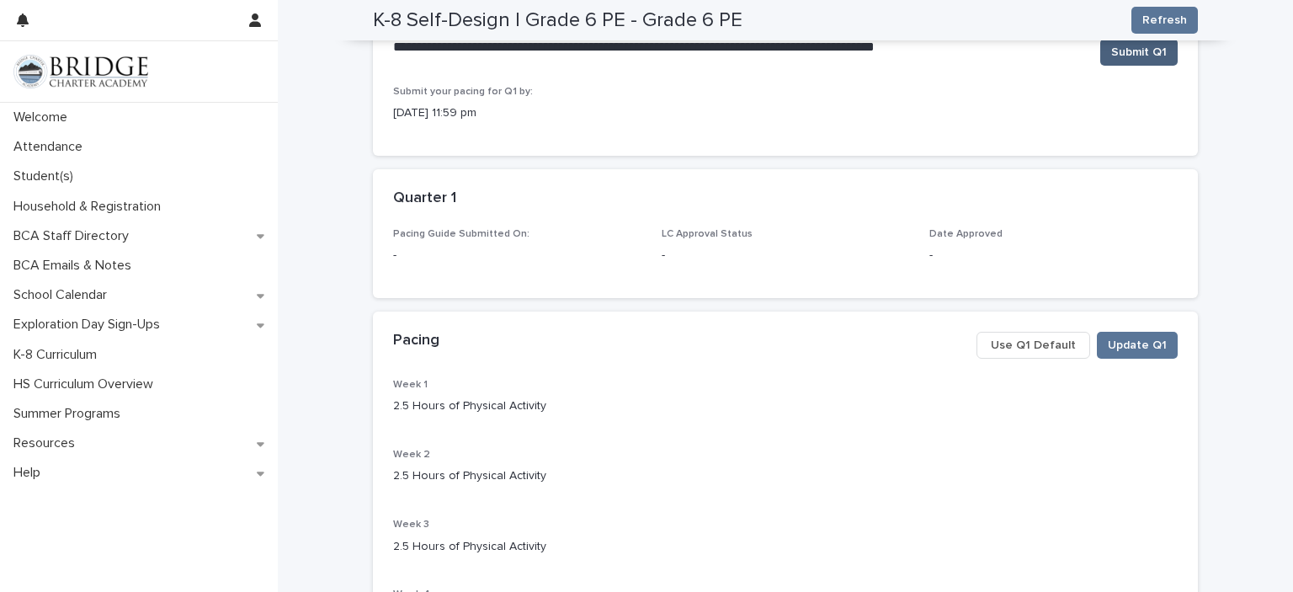
click at [1146, 60] on button "Submit Q1" at bounding box center [1138, 52] width 77 height 27
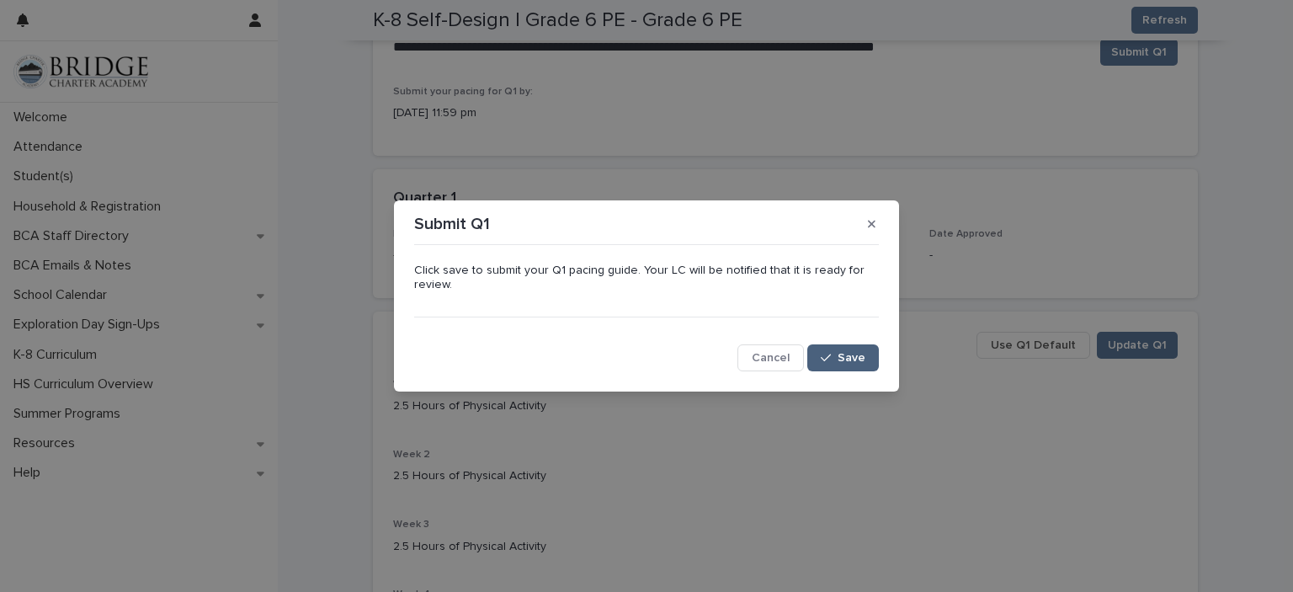
click at [862, 366] on button "Save" at bounding box center [843, 357] width 72 height 27
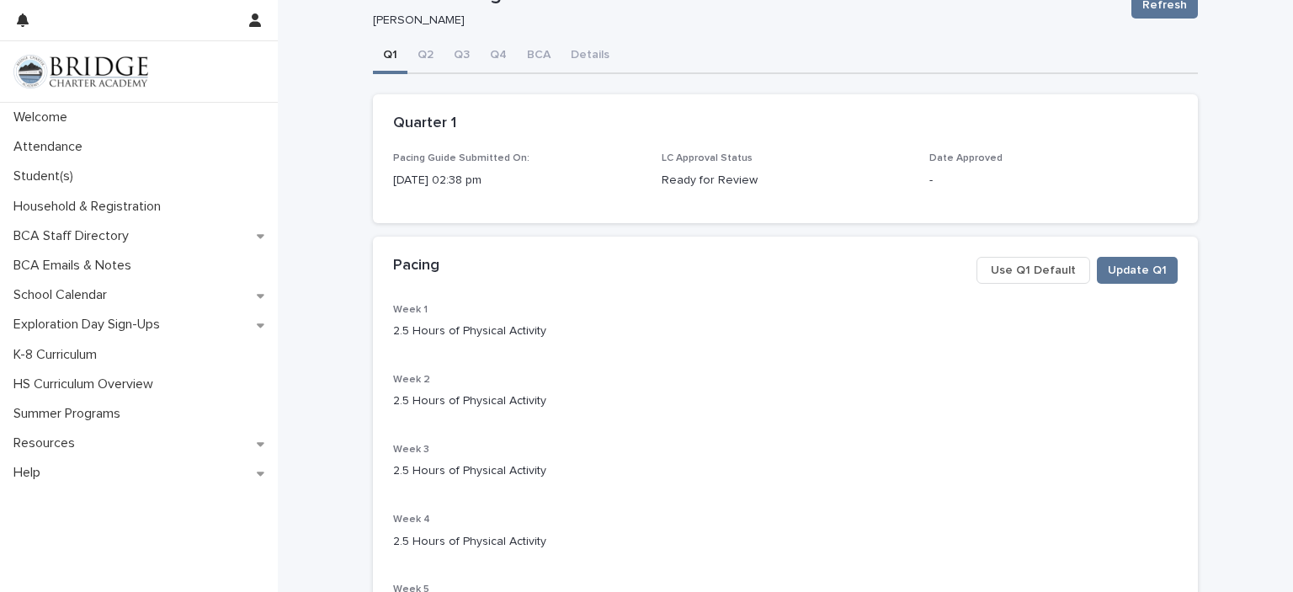
scroll to position [0, 0]
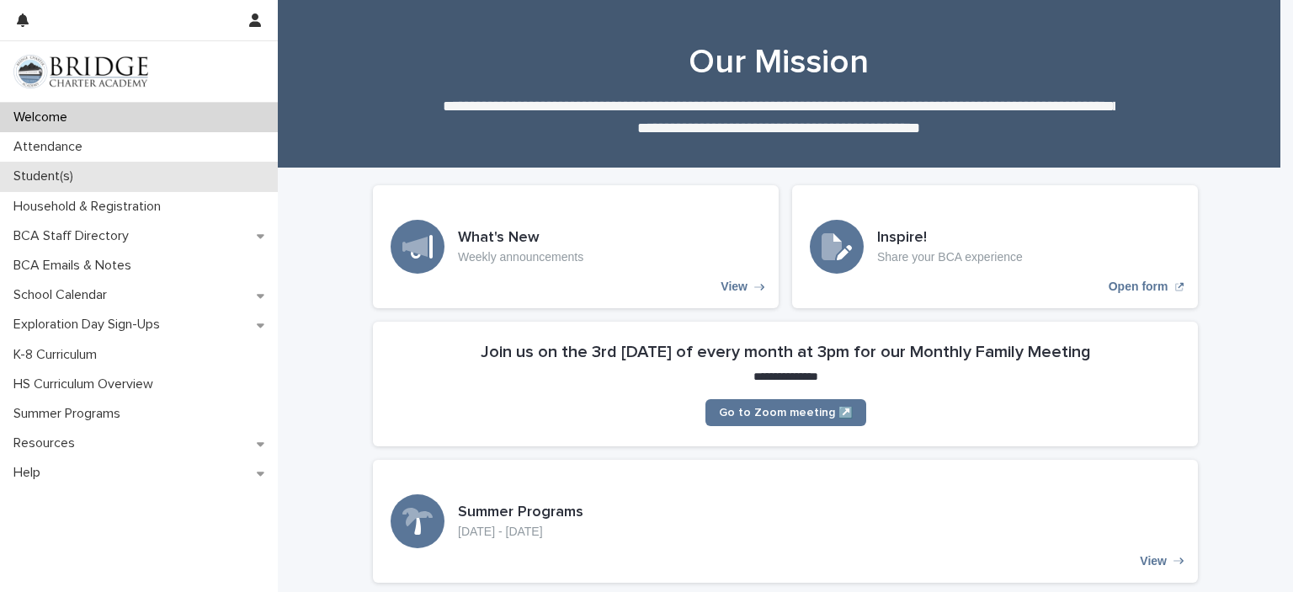
click at [88, 176] on div "Student(s)" at bounding box center [139, 176] width 278 height 29
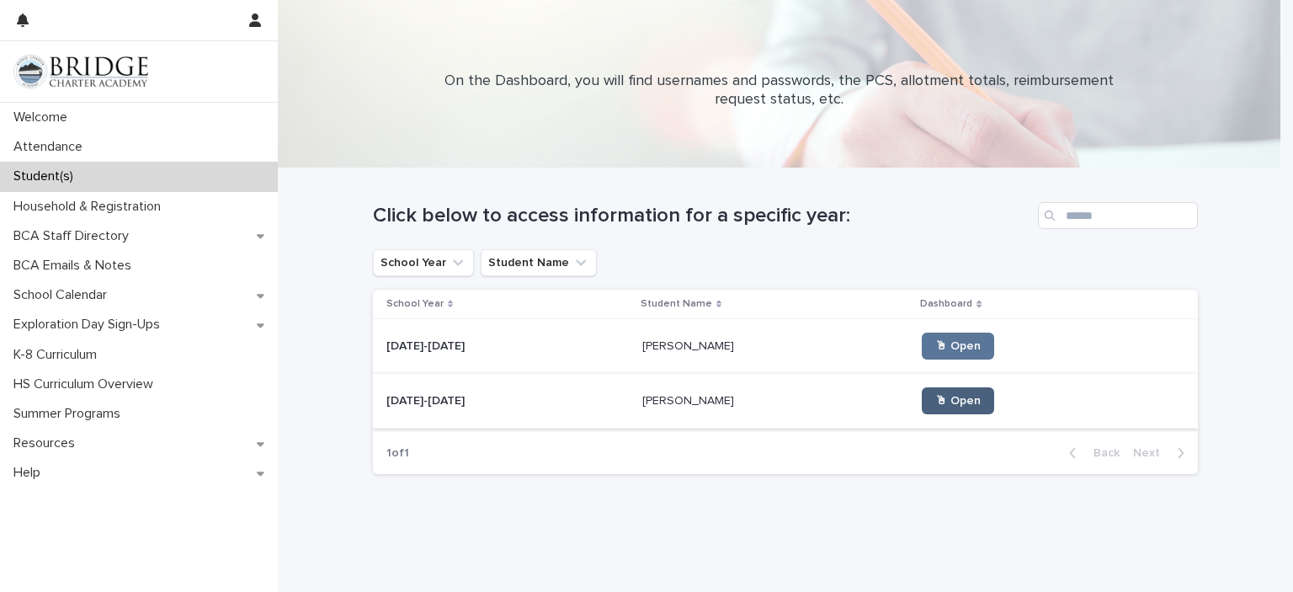
click at [922, 397] on link "🖱 Open" at bounding box center [958, 400] width 72 height 27
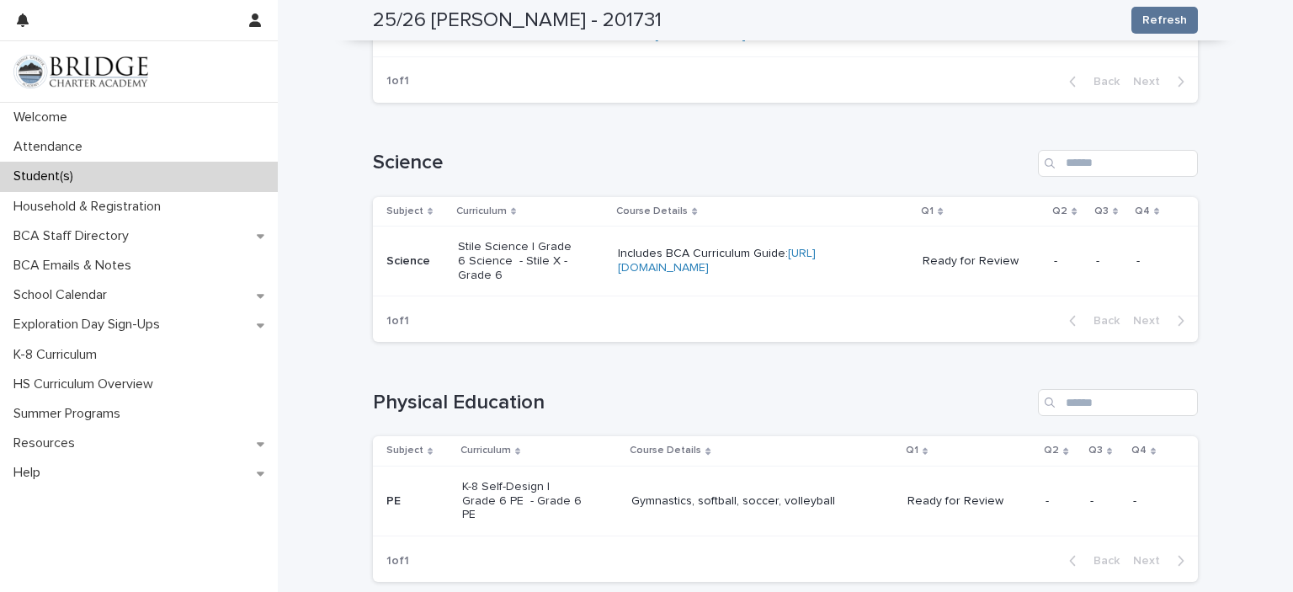
scroll to position [1320, 0]
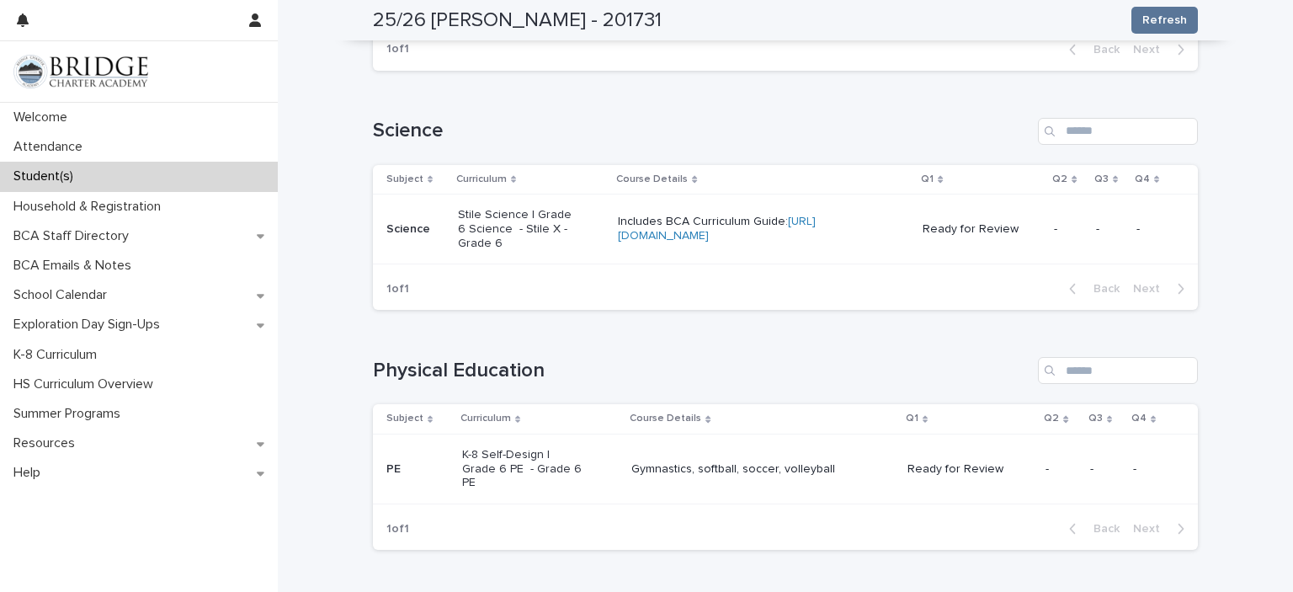
click at [467, 250] on p "Stile Science | Grade 6 Science - Stile X - Grade 6" at bounding box center [518, 229] width 120 height 42
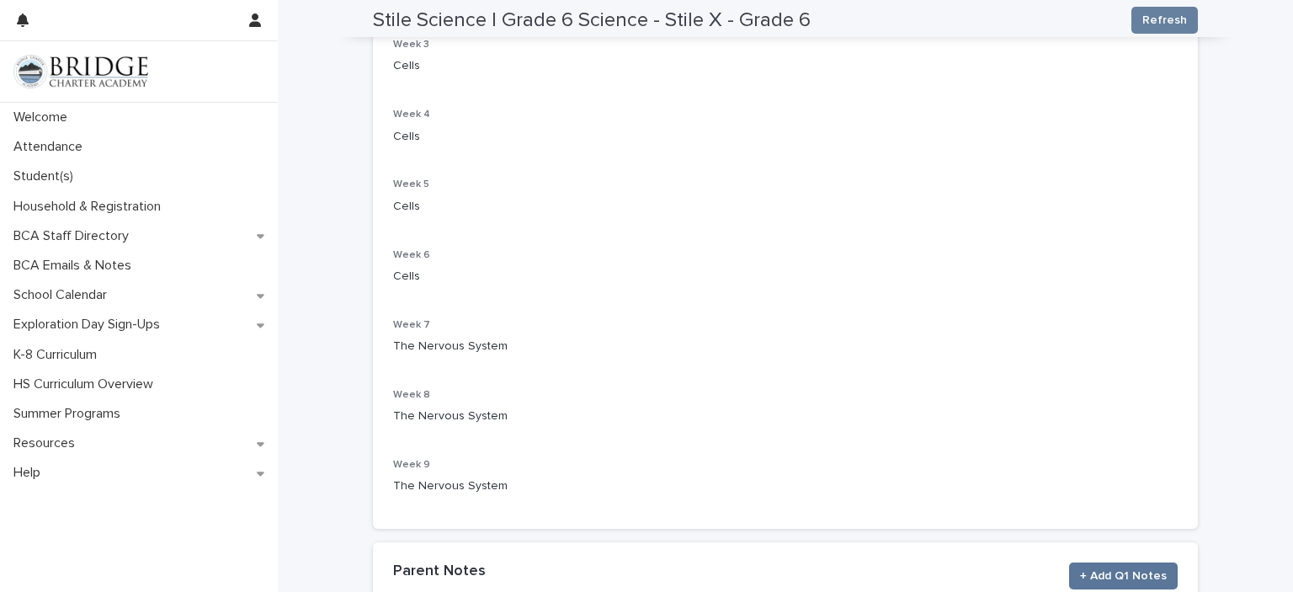
scroll to position [701, 0]
